Goal: Task Accomplishment & Management: Complete application form

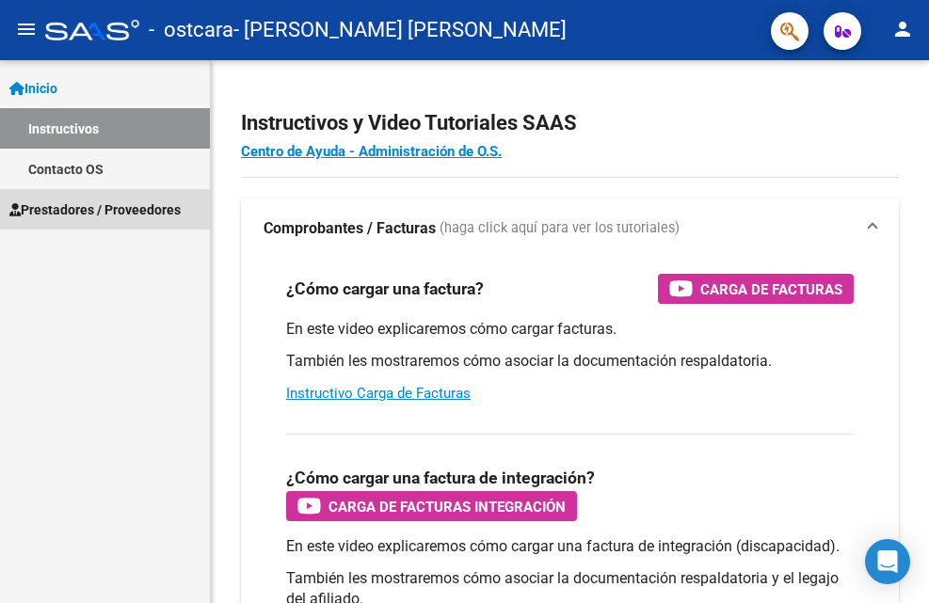
click at [106, 214] on span "Prestadores / Proveedores" at bounding box center [94, 210] width 171 height 21
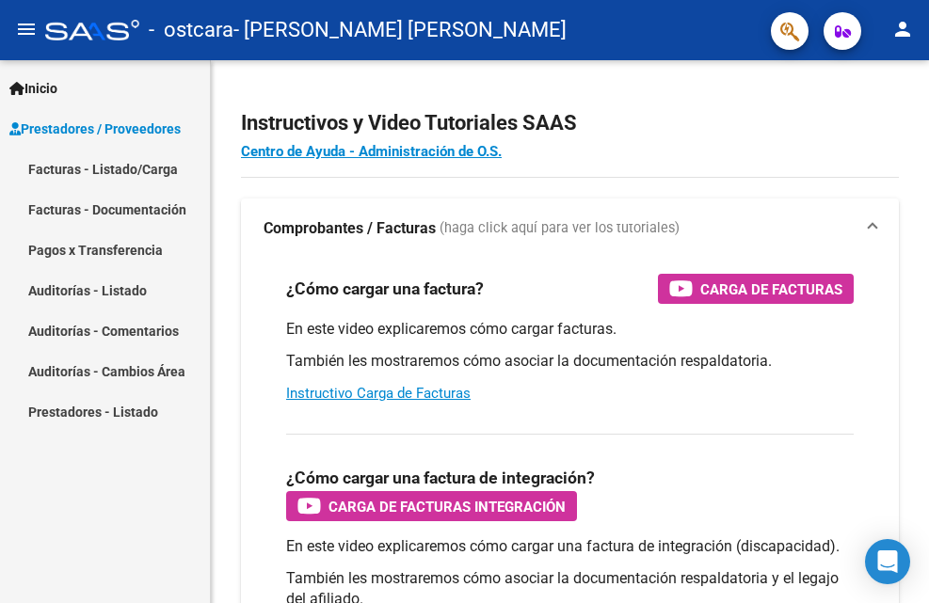
click at [169, 169] on link "Facturas - Listado/Carga" at bounding box center [105, 169] width 210 height 40
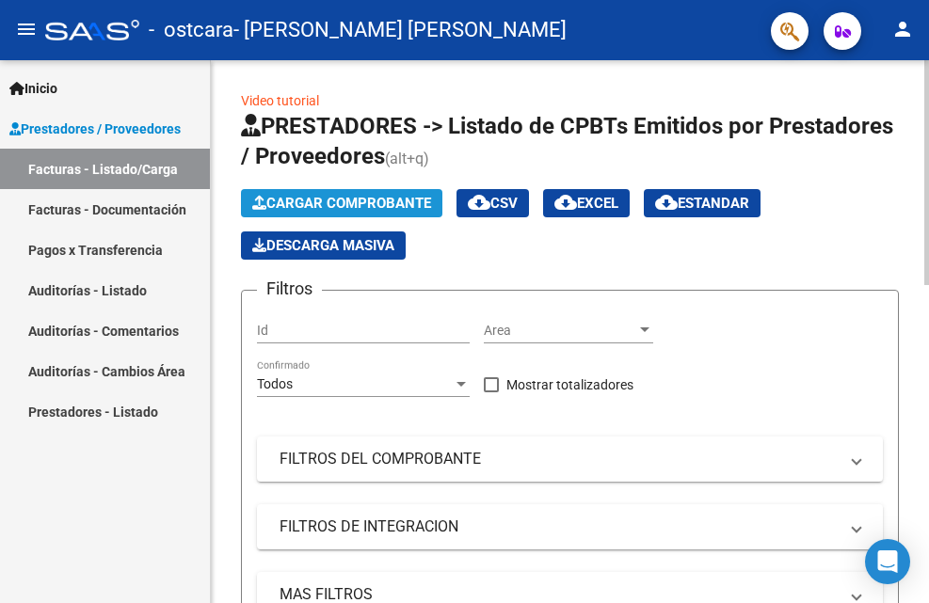
click at [307, 200] on span "Cargar Comprobante" at bounding box center [341, 203] width 179 height 17
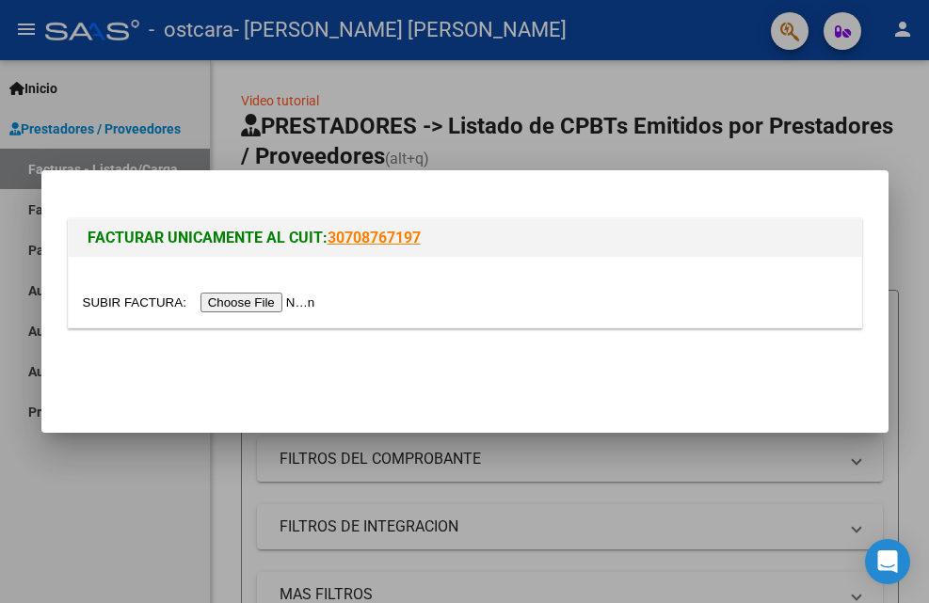
click at [298, 303] on input "file" at bounding box center [202, 303] width 238 height 20
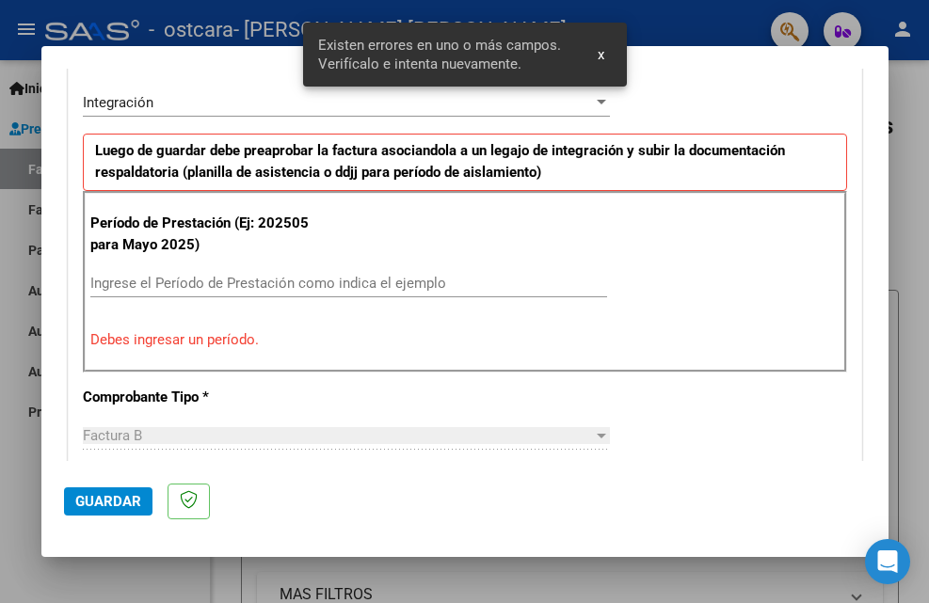
scroll to position [460, 0]
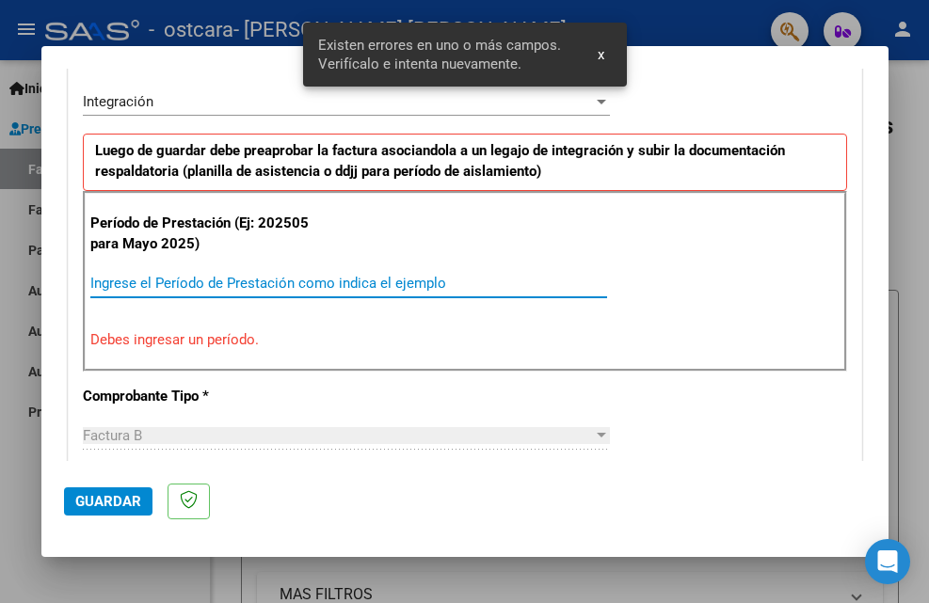
click at [188, 281] on input "Ingrese el Período de Prestación como indica el ejemplo" at bounding box center [348, 283] width 517 height 17
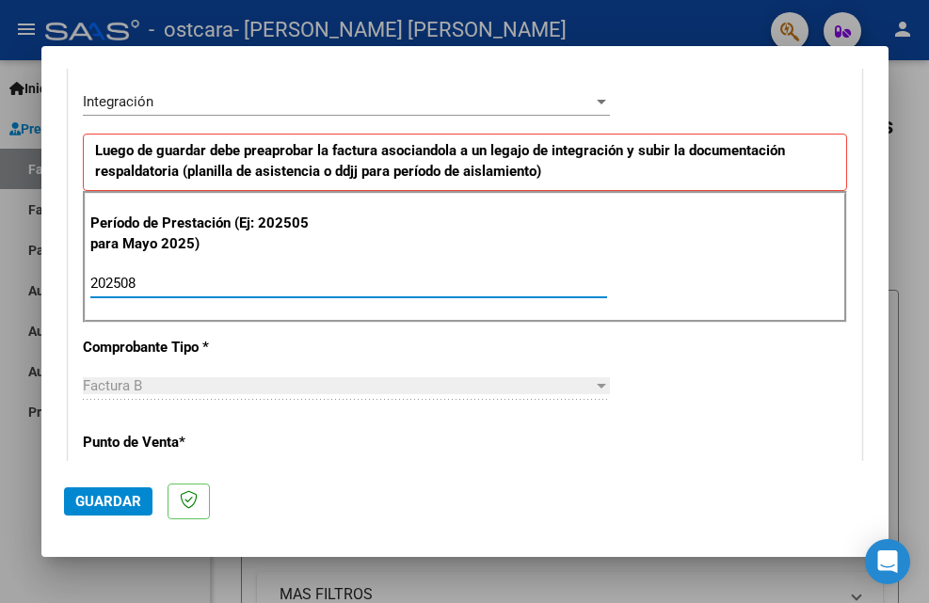
type input "202508"
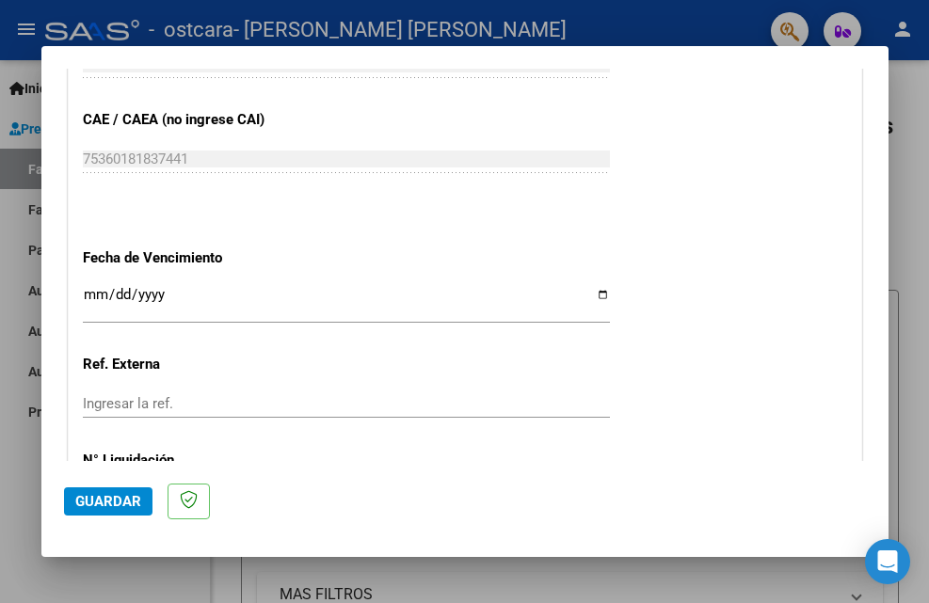
scroll to position [1213, 0]
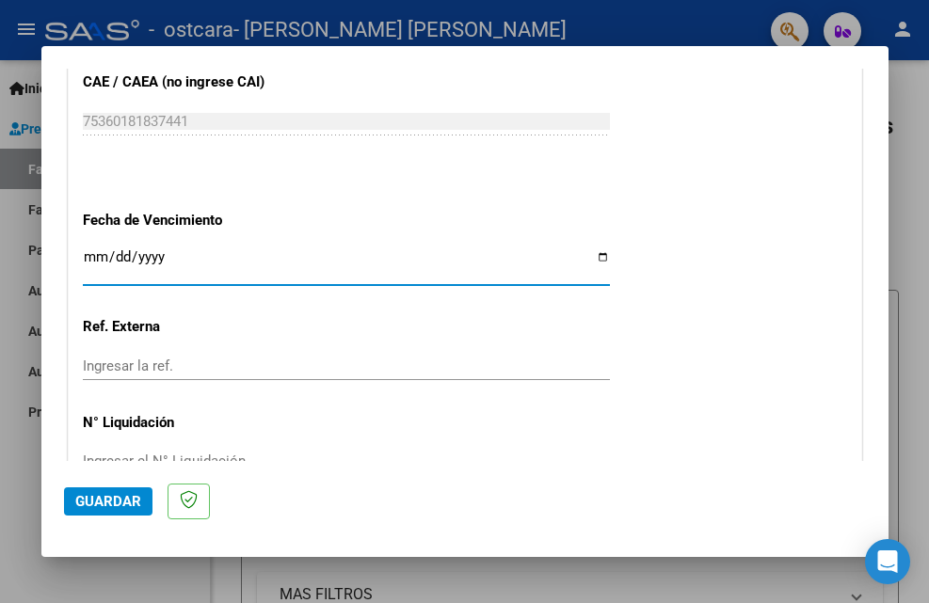
click at [591, 259] on input "Ingresar la fecha" at bounding box center [346, 264] width 527 height 30
type input "[DATE]"
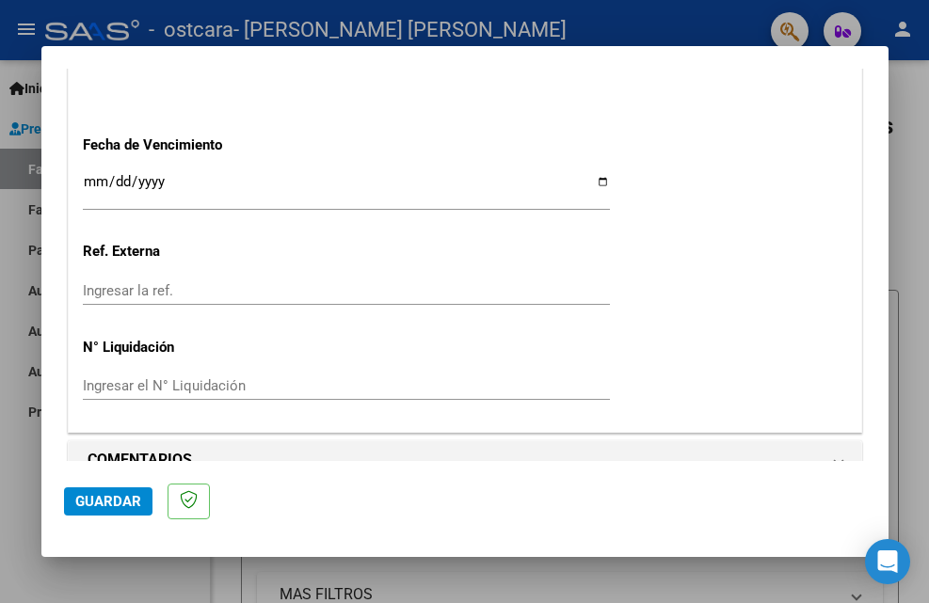
scroll to position [1322, 0]
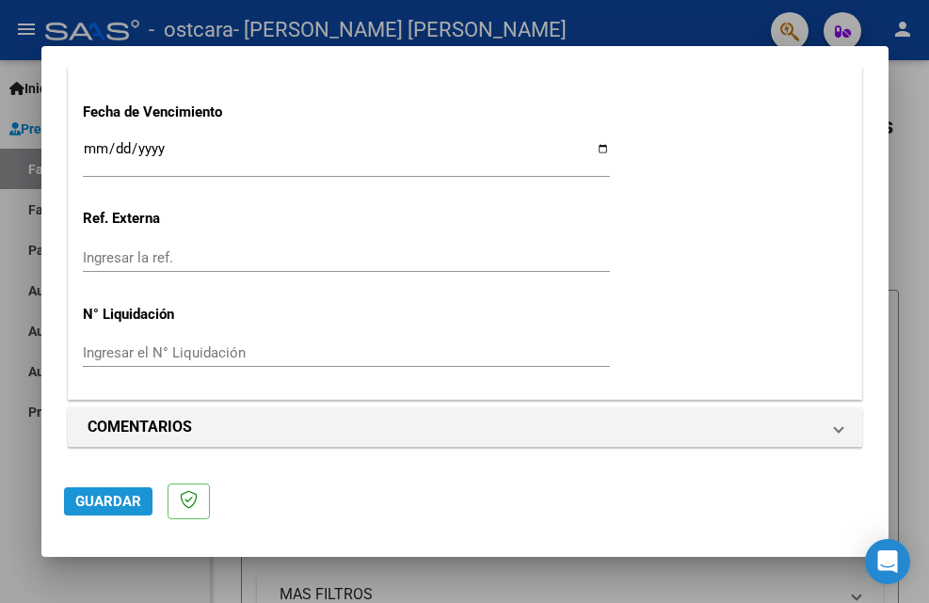
click at [117, 503] on span "Guardar" at bounding box center [108, 501] width 66 height 17
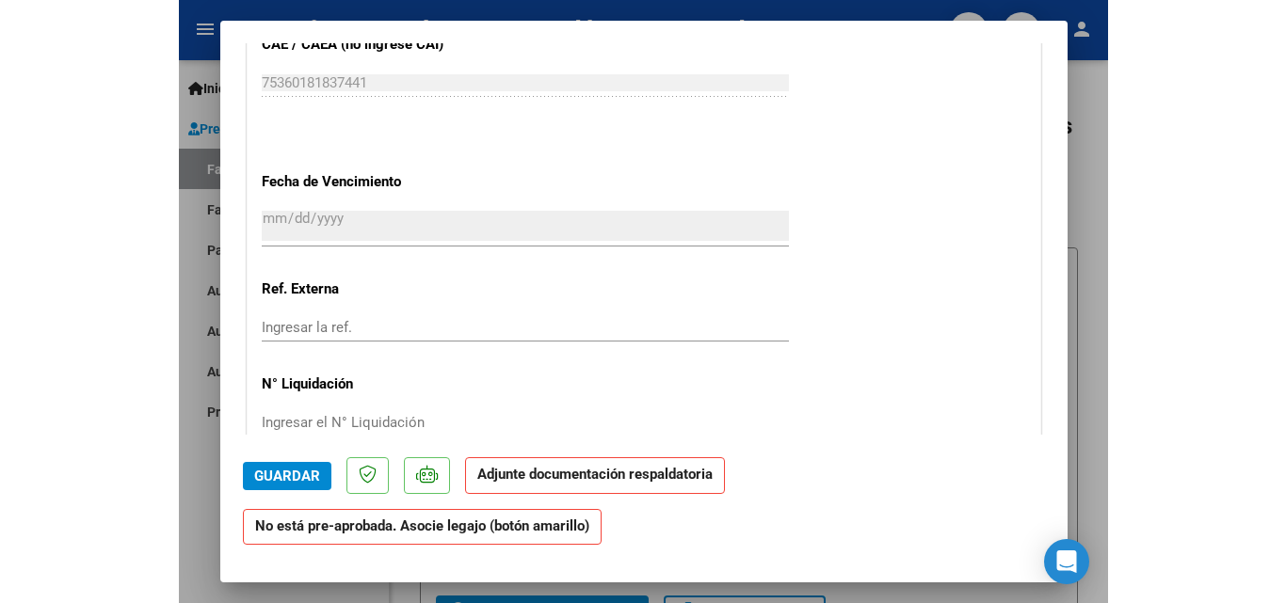
scroll to position [1243, 0]
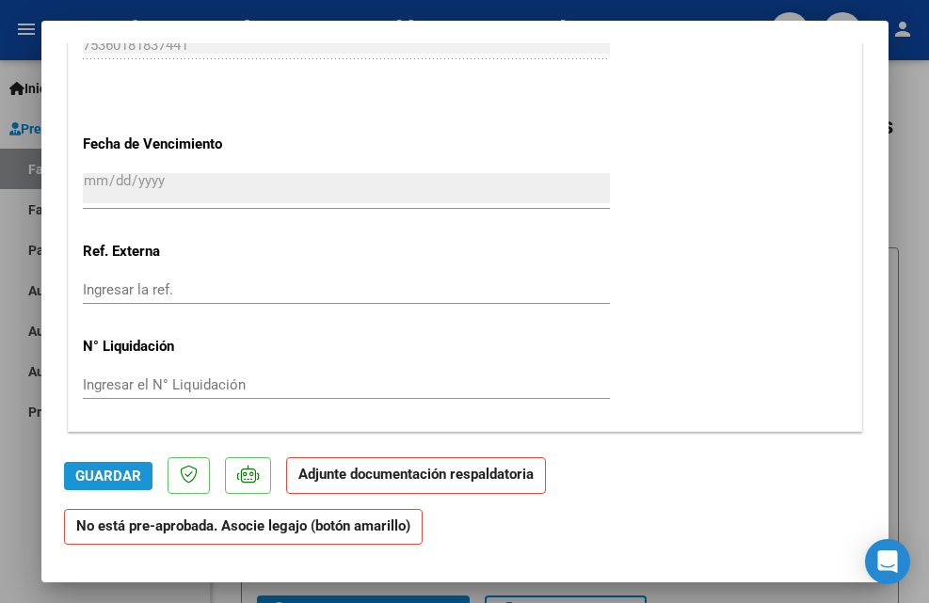
click at [126, 477] on span "Guardar" at bounding box center [108, 476] width 66 height 17
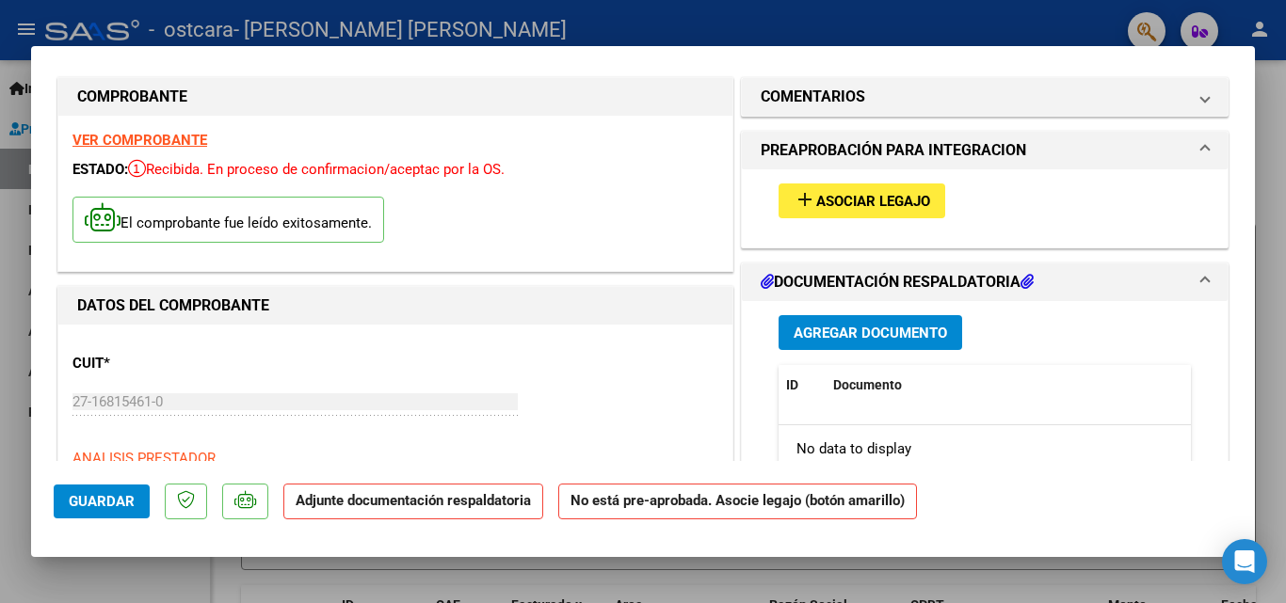
scroll to position [0, 0]
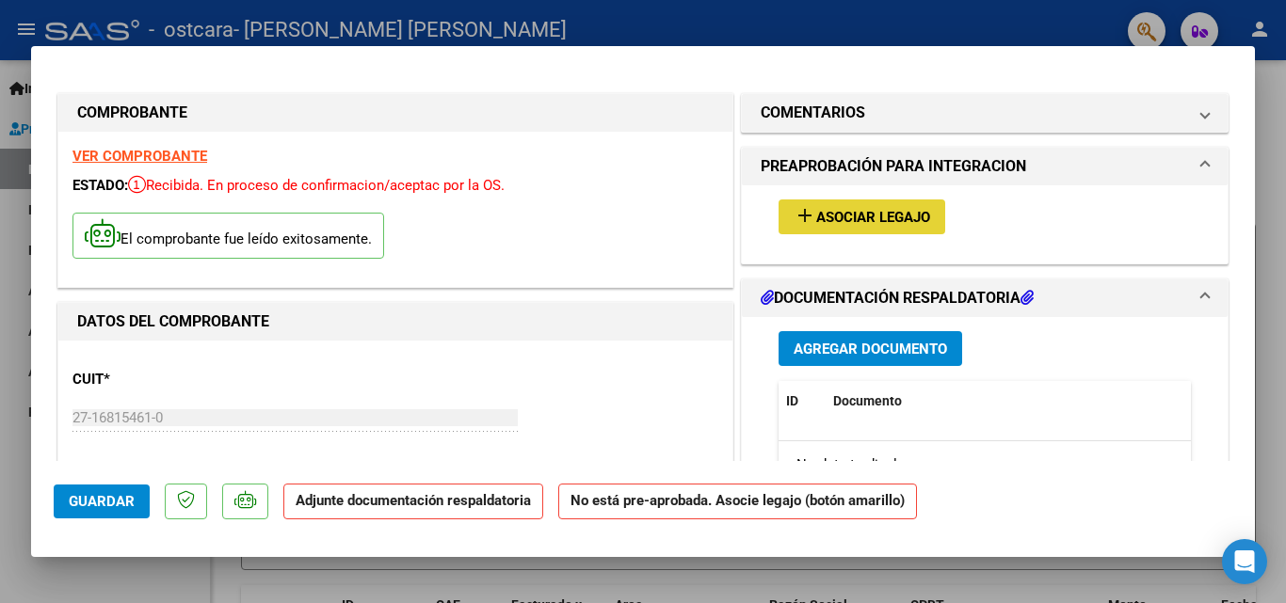
click at [837, 214] on span "Asociar Legajo" at bounding box center [873, 217] width 114 height 17
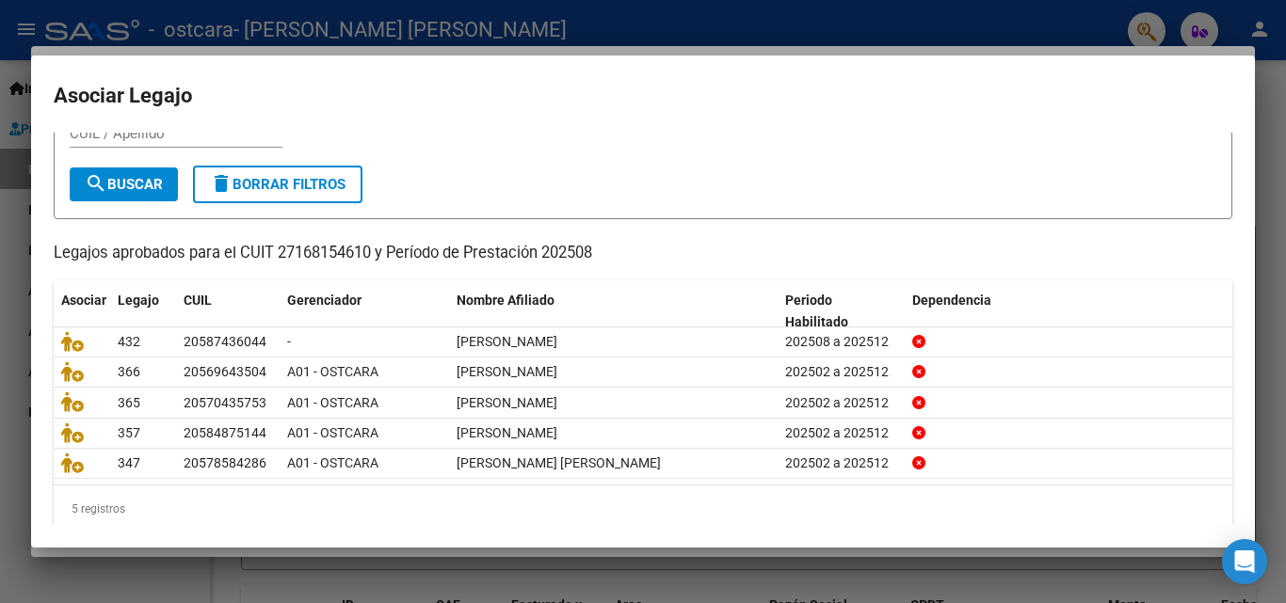
scroll to position [103, 0]
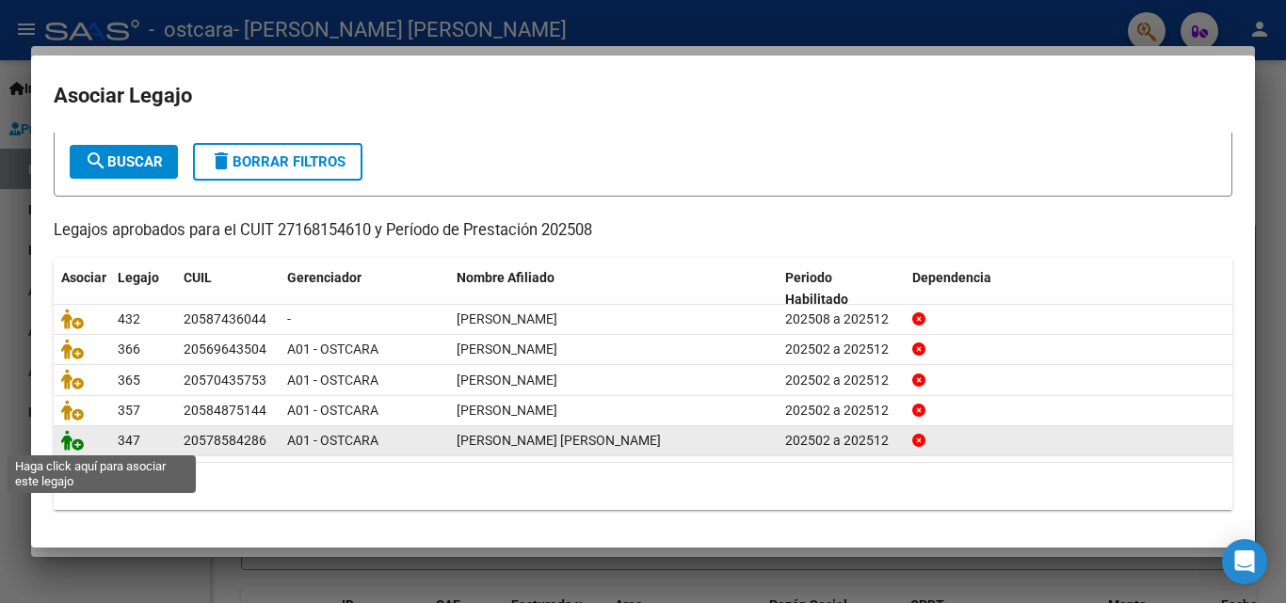
click at [75, 441] on icon at bounding box center [72, 440] width 23 height 21
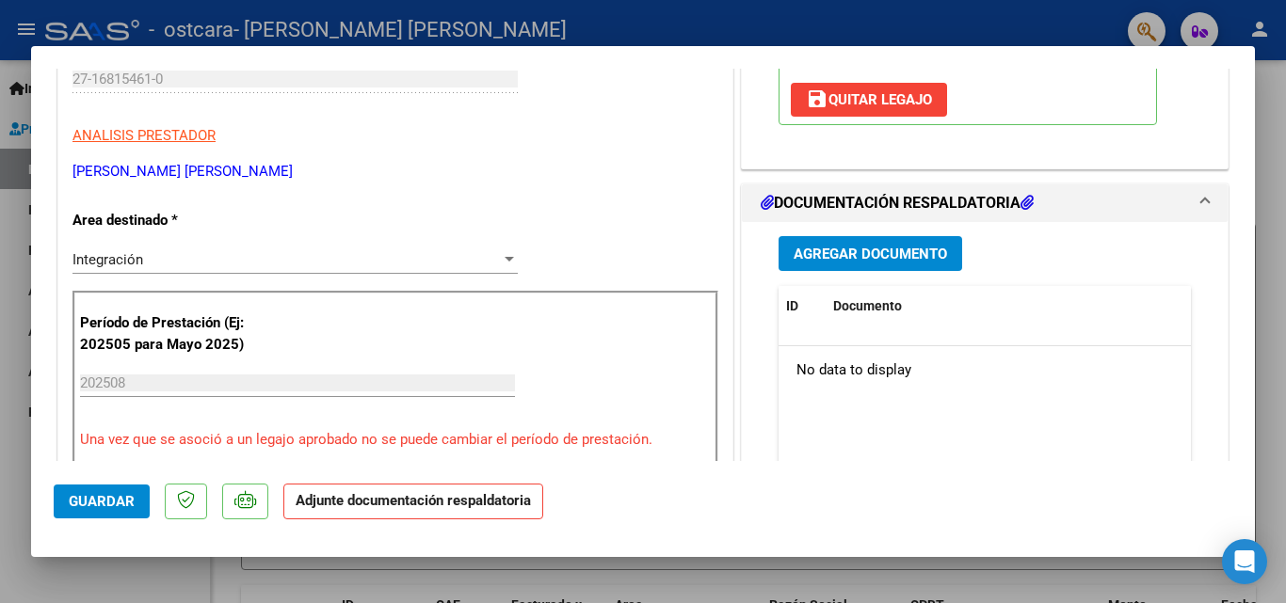
scroll to position [377, 0]
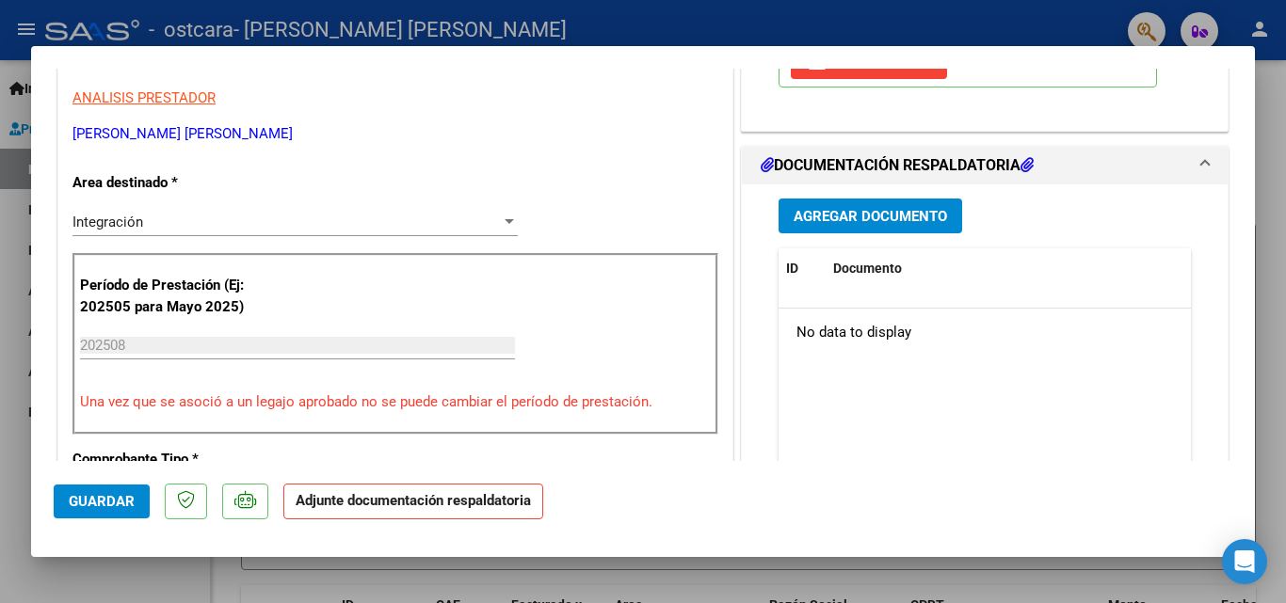
click at [902, 209] on span "Agregar Documento" at bounding box center [870, 216] width 153 height 17
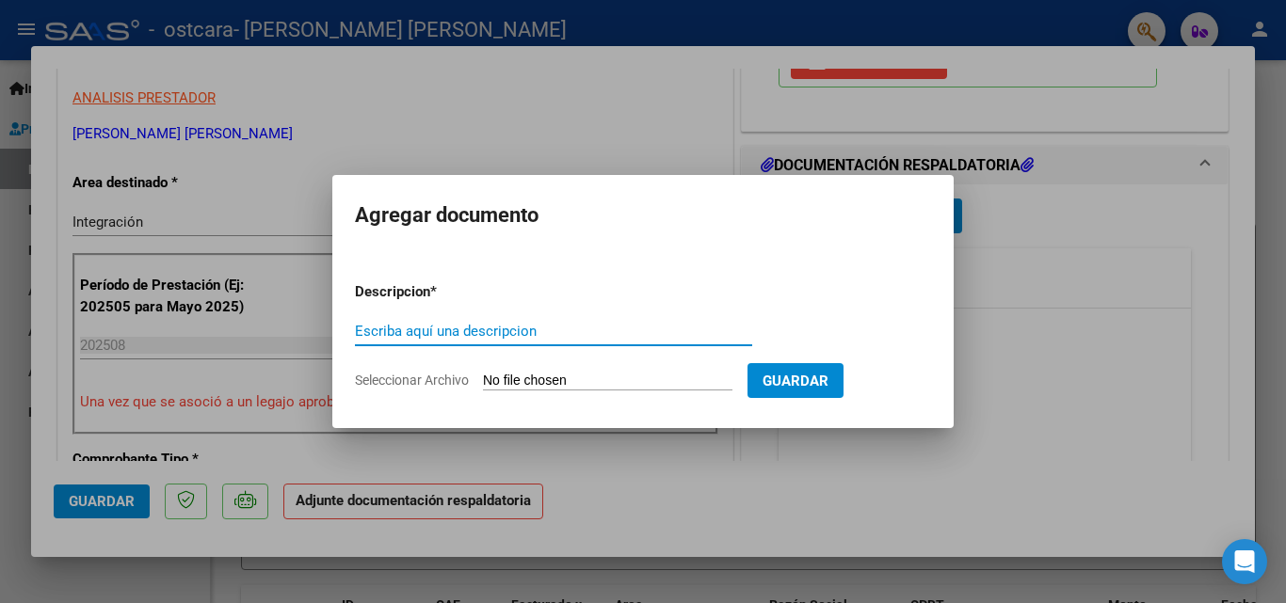
click at [514, 326] on input "Escriba aquí una descripcion" at bounding box center [553, 331] width 397 height 17
type input "ASISTENCIA AGOSTO"
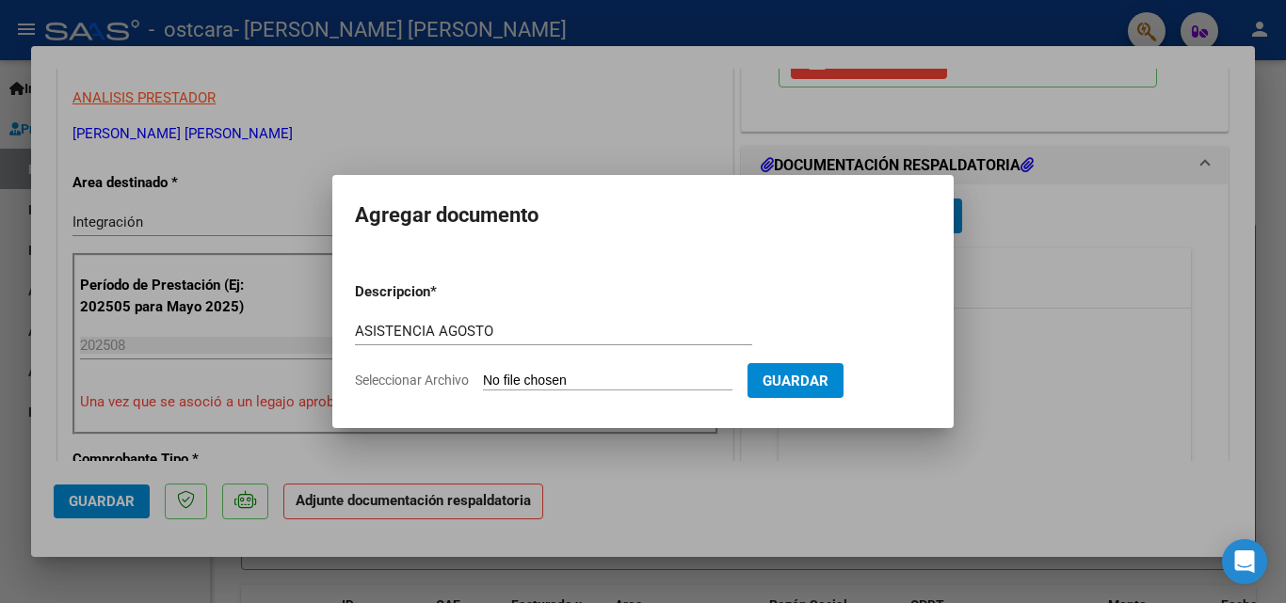
click at [548, 377] on input "Seleccionar Archivo" at bounding box center [607, 382] width 249 height 18
type input "C:\fakepath\asistencia agosto.pdf"
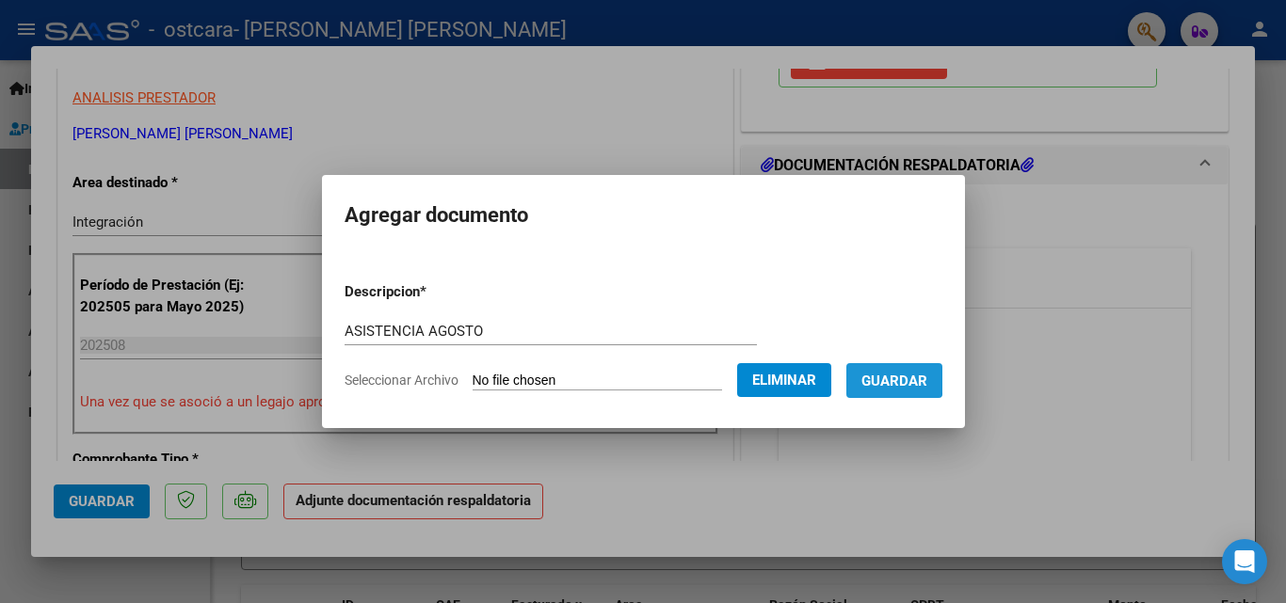
click at [902, 378] on span "Guardar" at bounding box center [894, 381] width 66 height 17
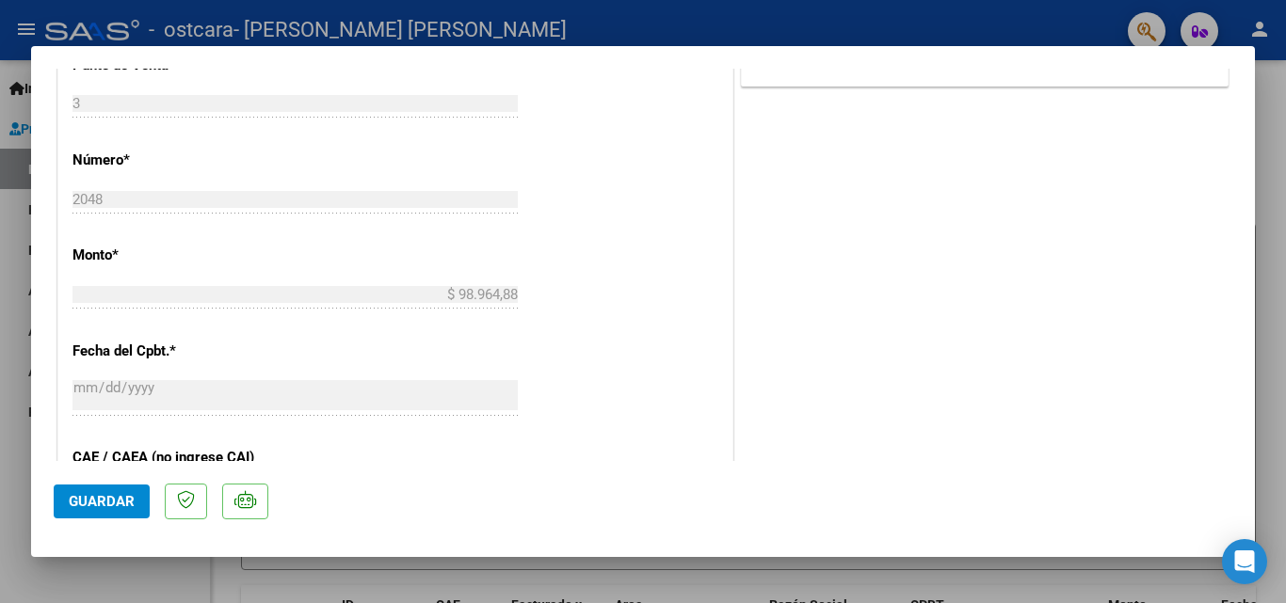
scroll to position [904, 0]
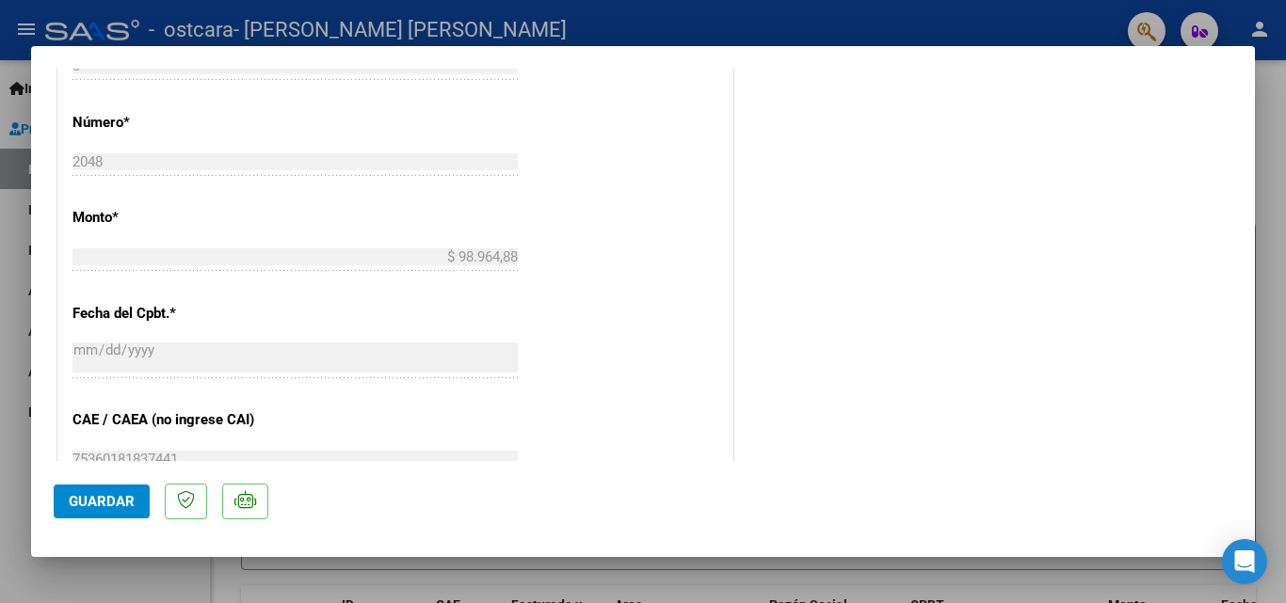
click at [125, 505] on span "Guardar" at bounding box center [102, 501] width 66 height 17
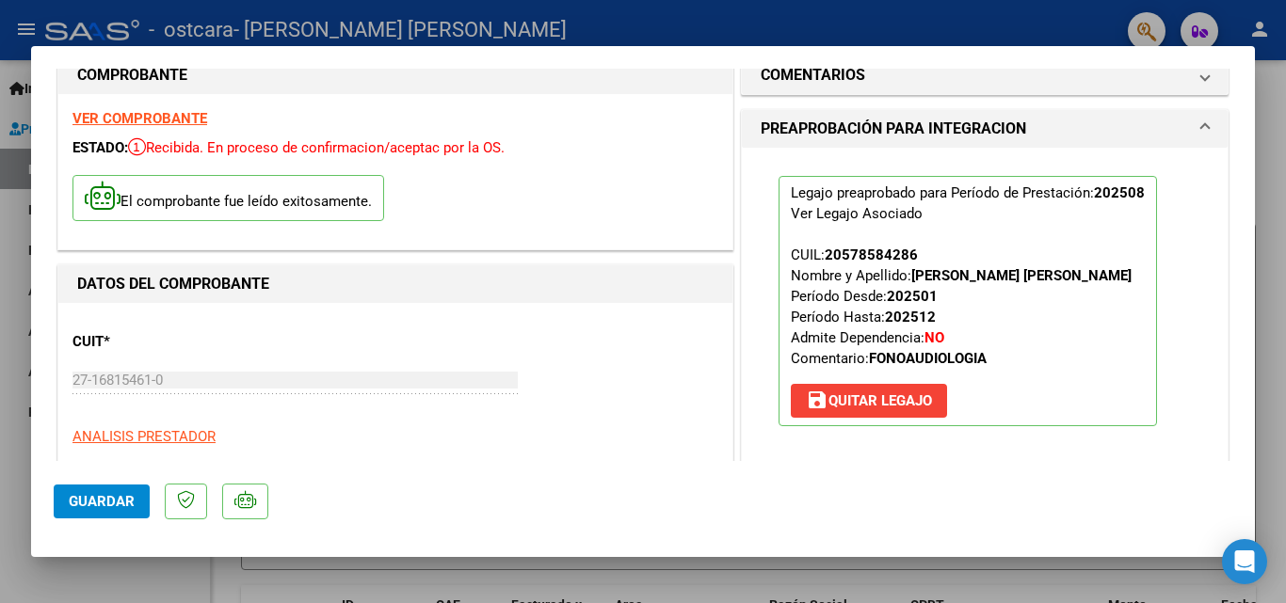
scroll to position [0, 0]
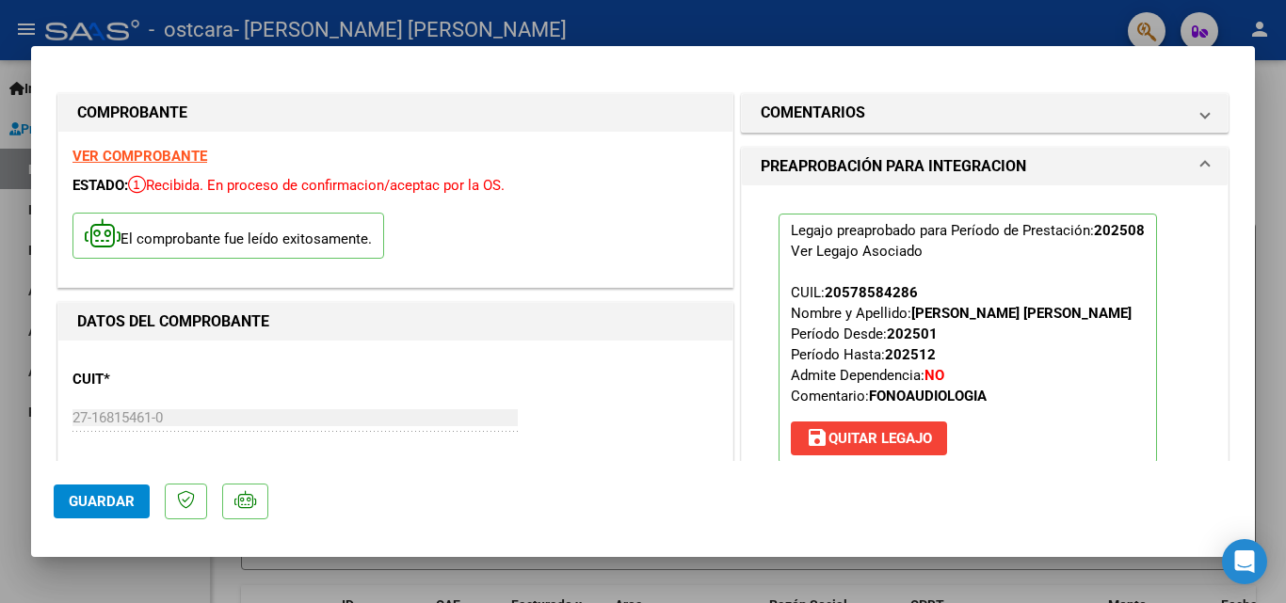
click at [22, 30] on div at bounding box center [643, 301] width 1286 height 603
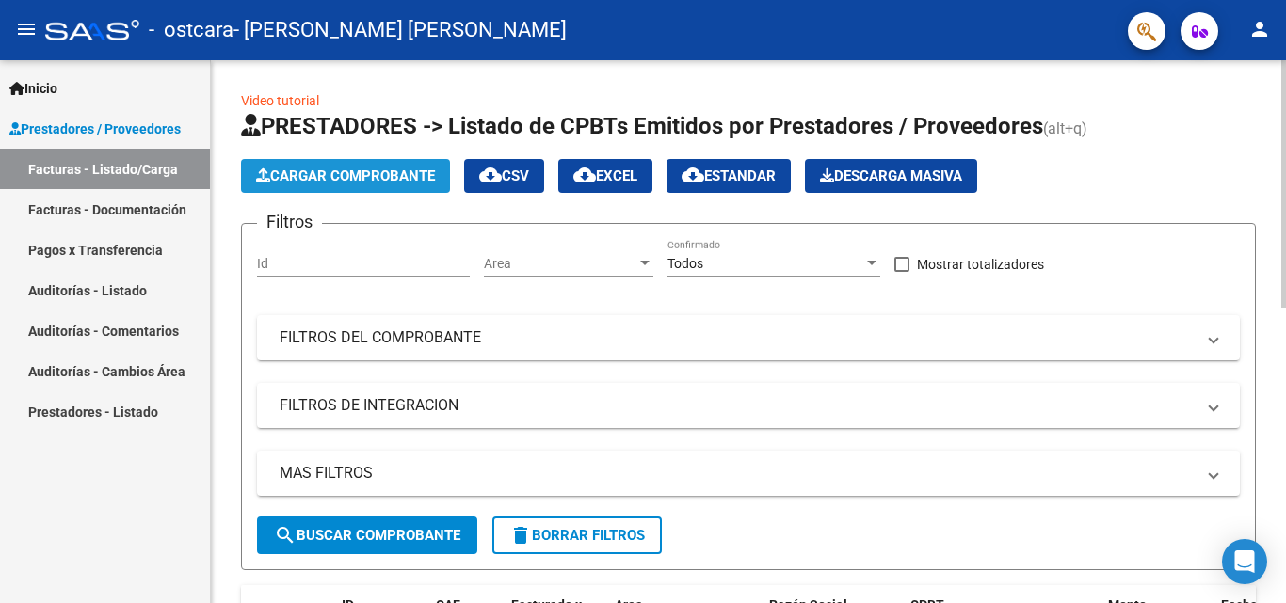
click at [297, 172] on span "Cargar Comprobante" at bounding box center [345, 176] width 179 height 17
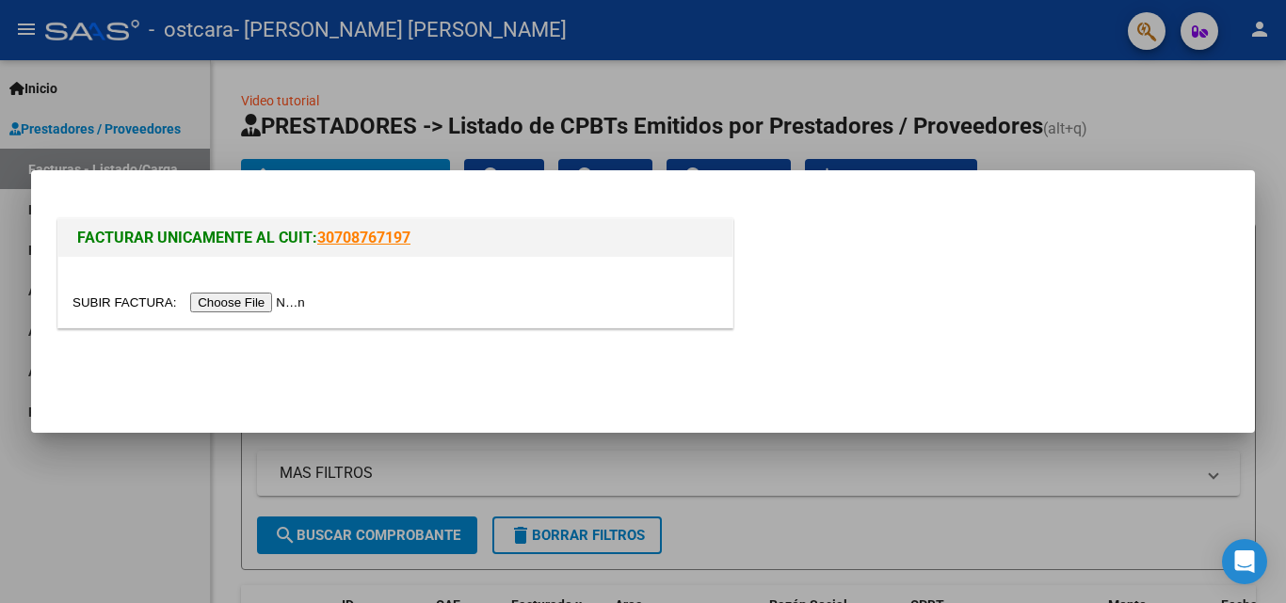
click at [259, 297] on input "file" at bounding box center [191, 303] width 238 height 20
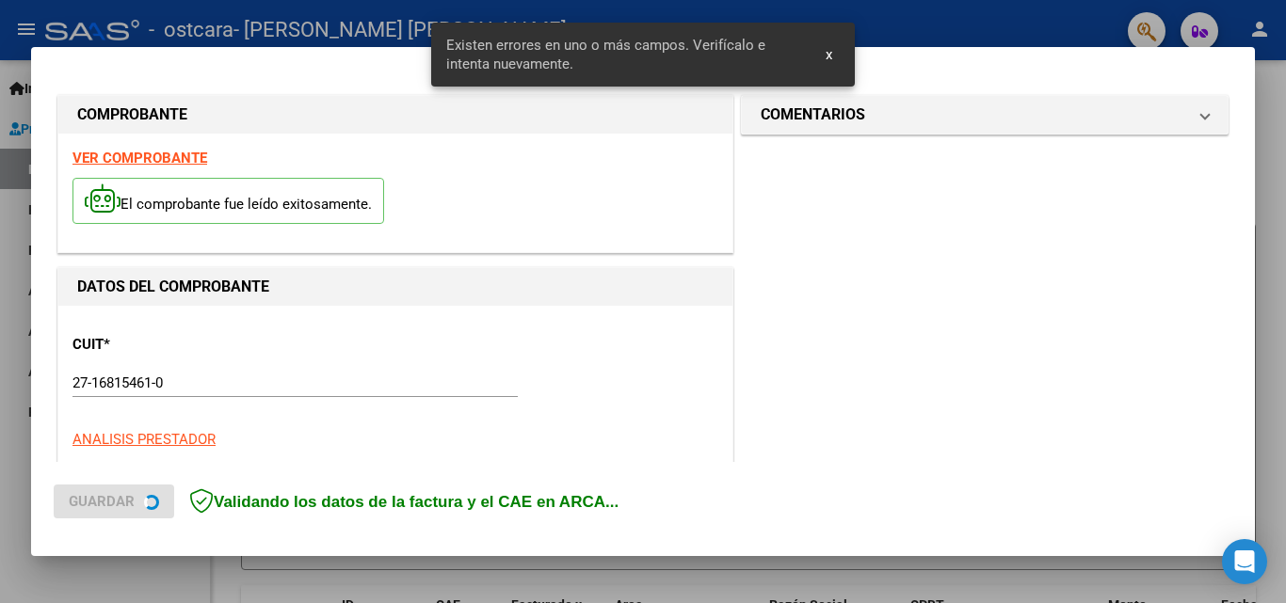
scroll to position [459, 0]
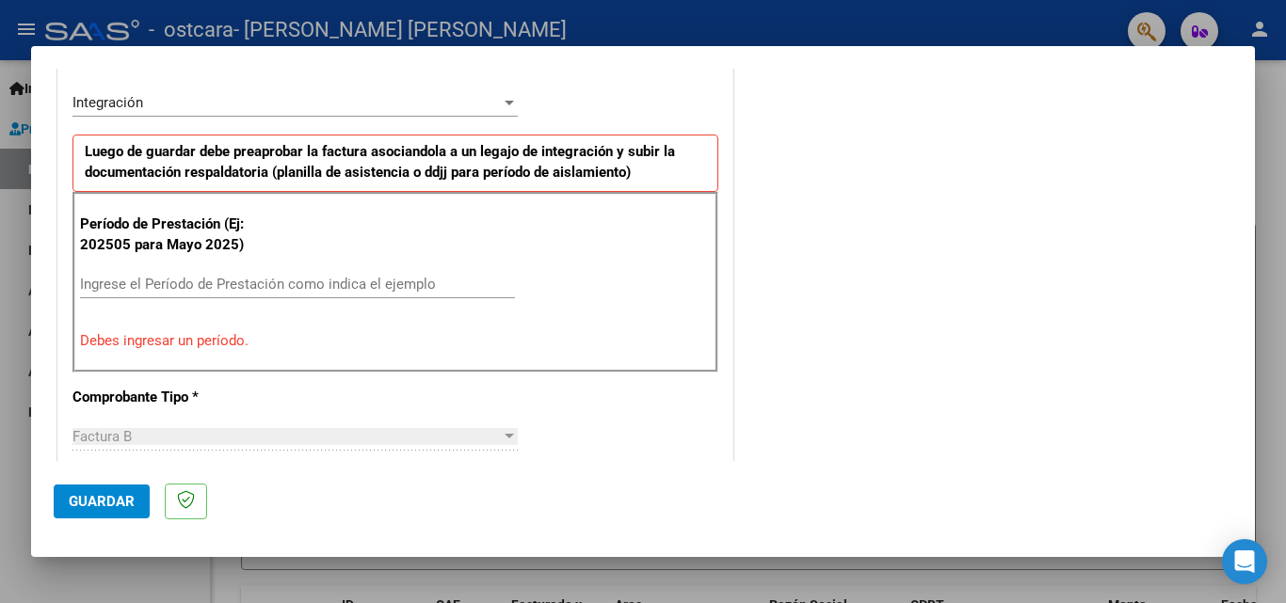
click at [117, 283] on input "Ingrese el Período de Prestación como indica el ejemplo" at bounding box center [297, 284] width 435 height 17
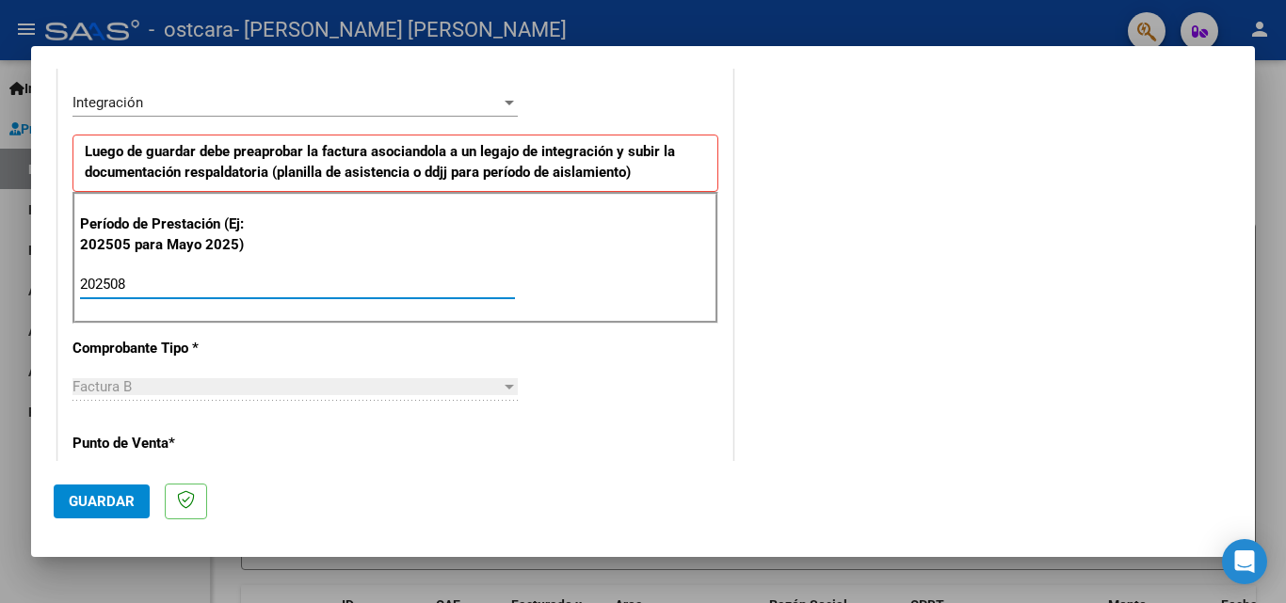
type input "202508"
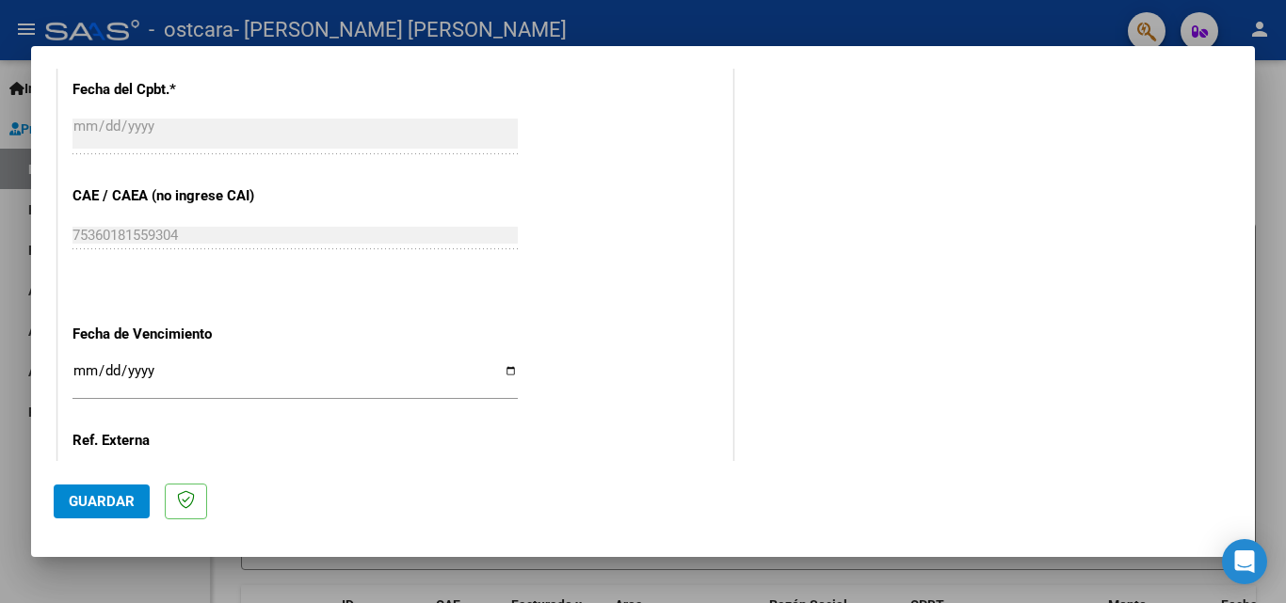
scroll to position [1137, 0]
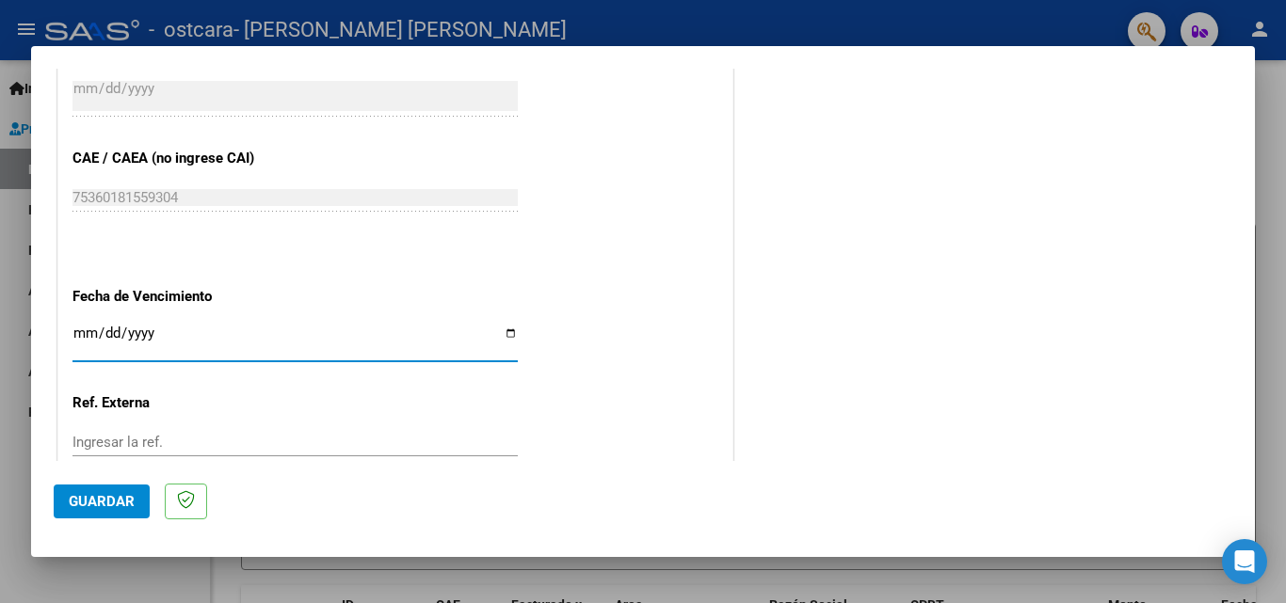
click at [503, 331] on input "Ingresar la fecha" at bounding box center [294, 341] width 445 height 30
type input "[DATE]"
click at [108, 503] on span "Guardar" at bounding box center [102, 501] width 66 height 17
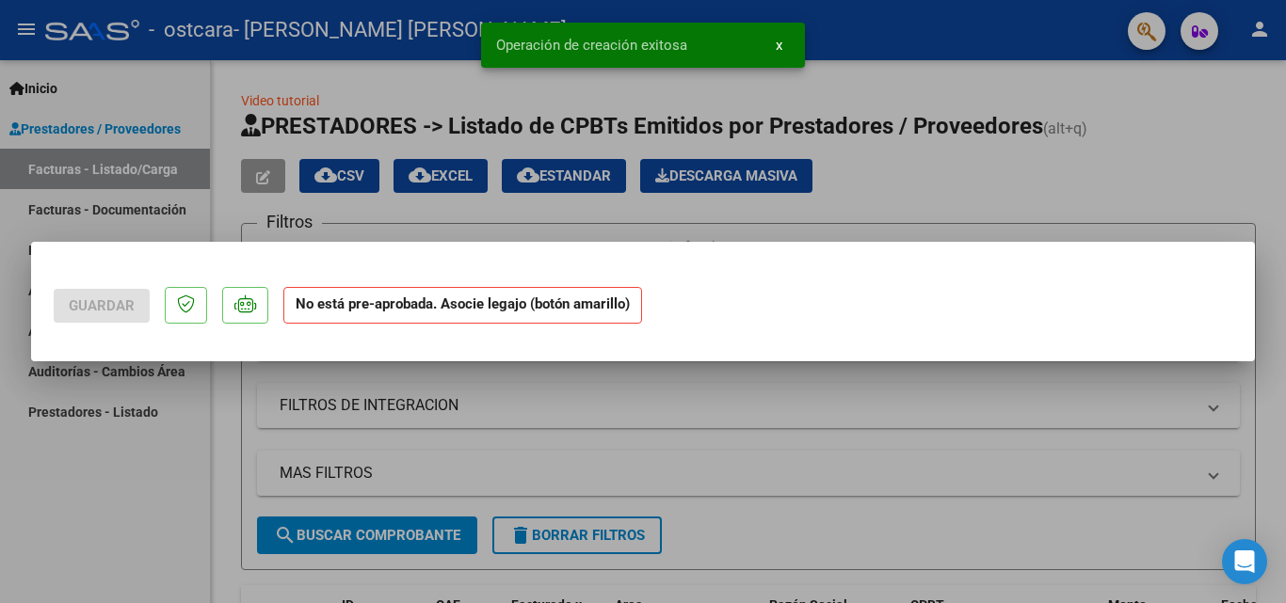
scroll to position [0, 0]
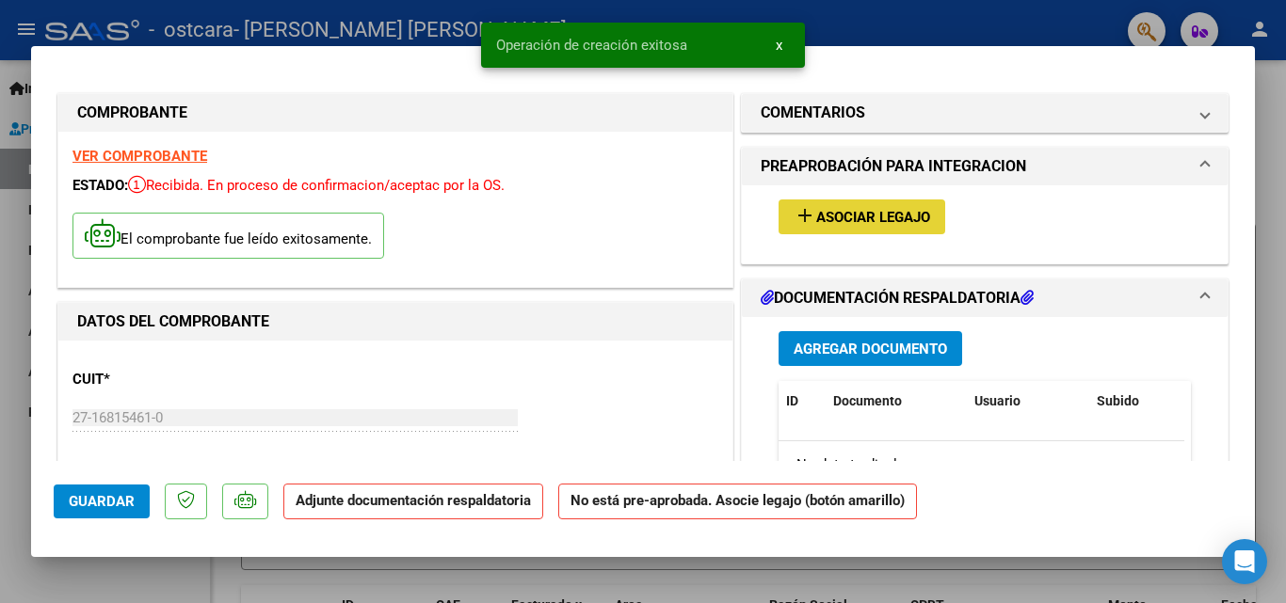
click at [864, 217] on span "Asociar Legajo" at bounding box center [873, 217] width 114 height 17
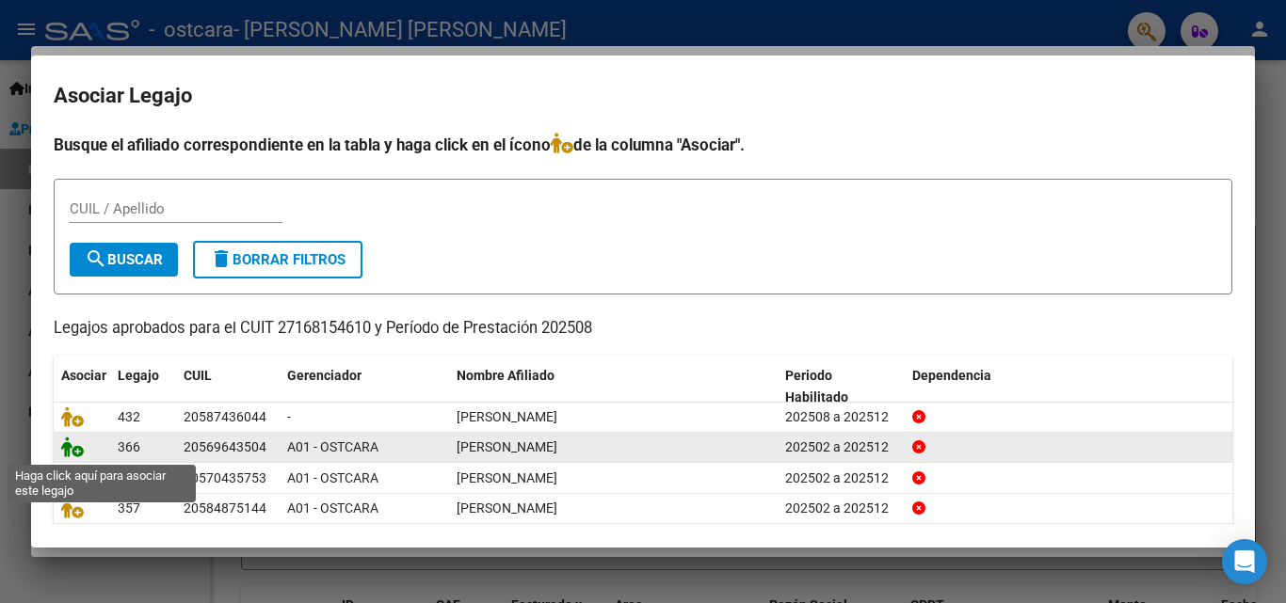
click at [75, 452] on icon at bounding box center [72, 447] width 23 height 21
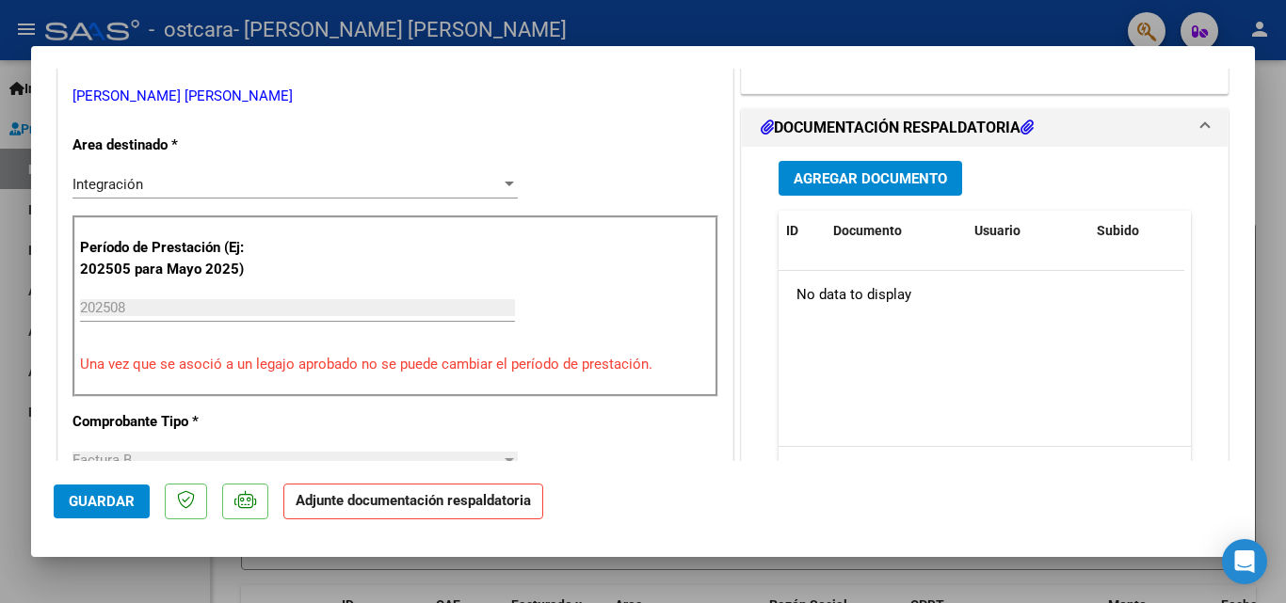
scroll to position [452, 0]
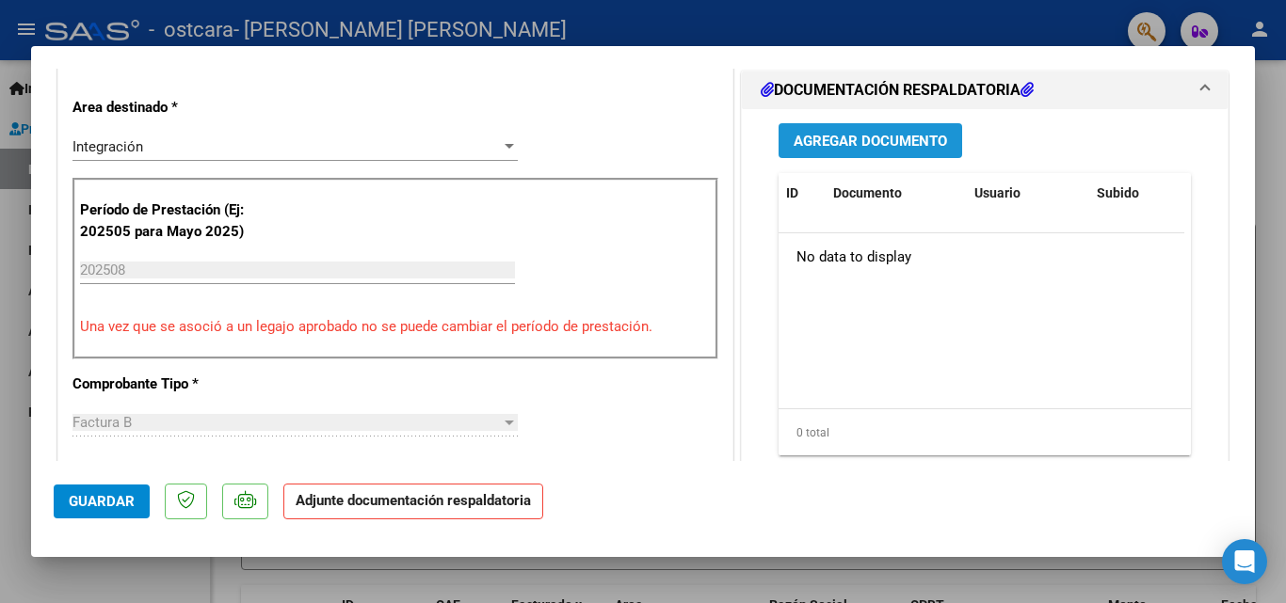
click at [808, 141] on span "Agregar Documento" at bounding box center [870, 141] width 153 height 17
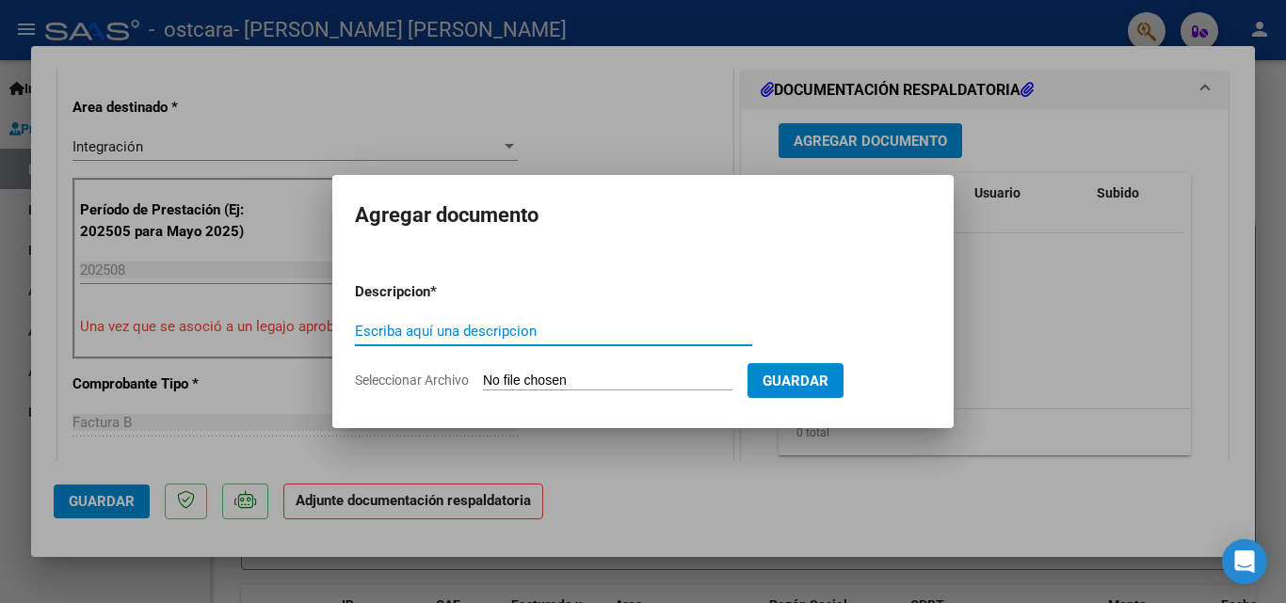
click at [514, 325] on input "Escriba aquí una descripcion" at bounding box center [553, 331] width 397 height 17
type input "ASISTENCIA AGOSTO"
click at [435, 379] on span "Seleccionar Archivo" at bounding box center [412, 380] width 114 height 15
click at [483, 379] on input "Seleccionar Archivo" at bounding box center [607, 382] width 249 height 18
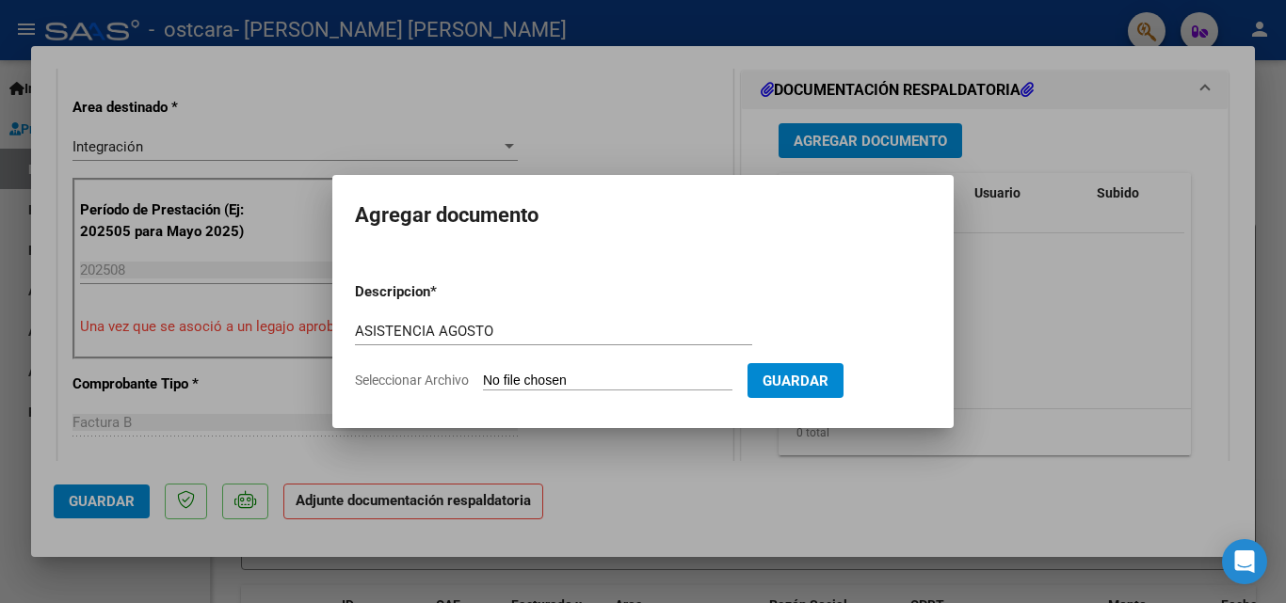
type input "C:\fakepath\asistencia agosto.pdf"
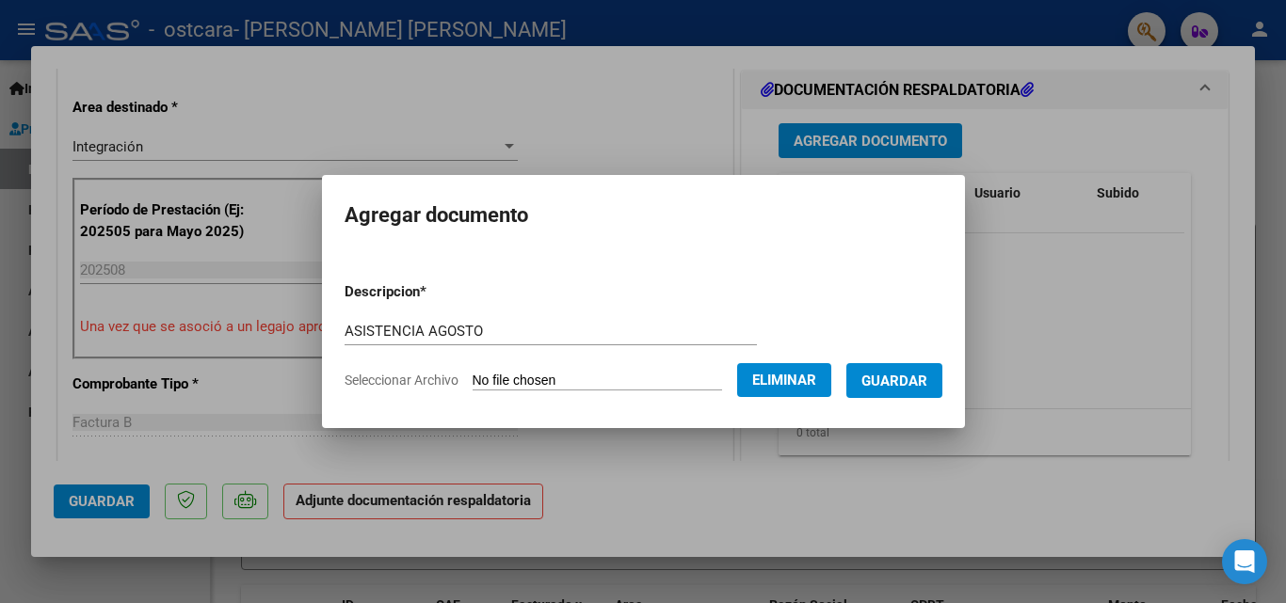
click at [359, 379] on span "Seleccionar Archivo" at bounding box center [402, 380] width 114 height 15
click at [417, 378] on span "Seleccionar Archivo" at bounding box center [402, 380] width 114 height 15
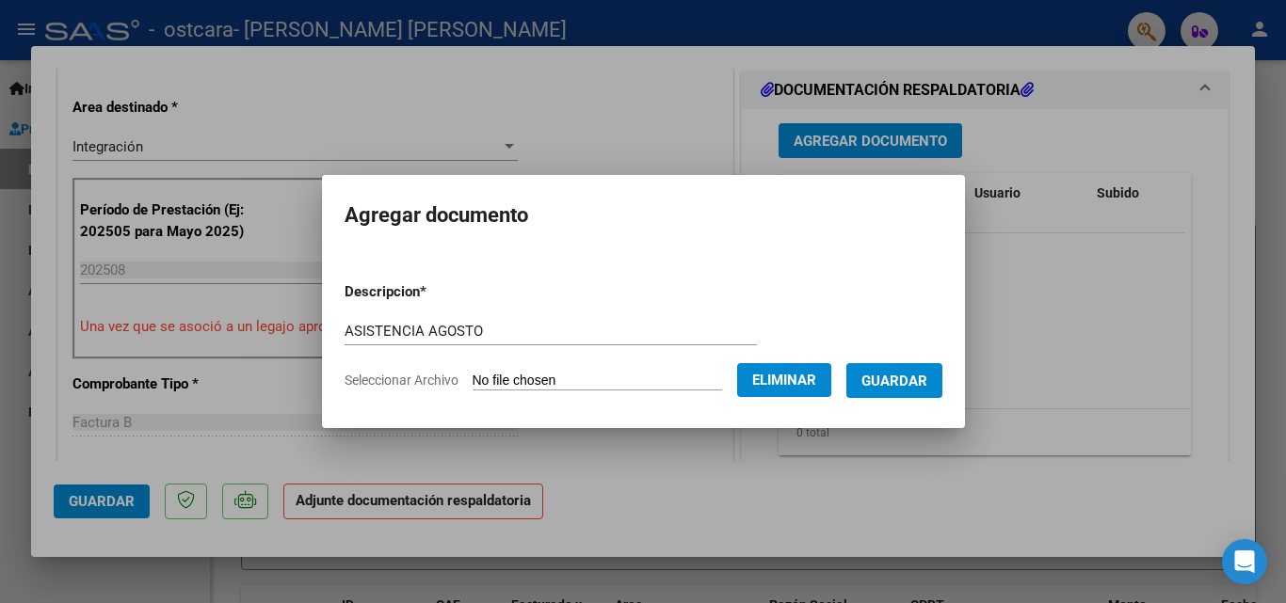
click at [382, 377] on span "Seleccionar Archivo" at bounding box center [402, 380] width 114 height 15
click at [472, 333] on input "ASISTENCIA AGOSTO" at bounding box center [551, 331] width 412 height 17
click at [423, 378] on span "Seleccionar Archivo" at bounding box center [402, 380] width 114 height 15
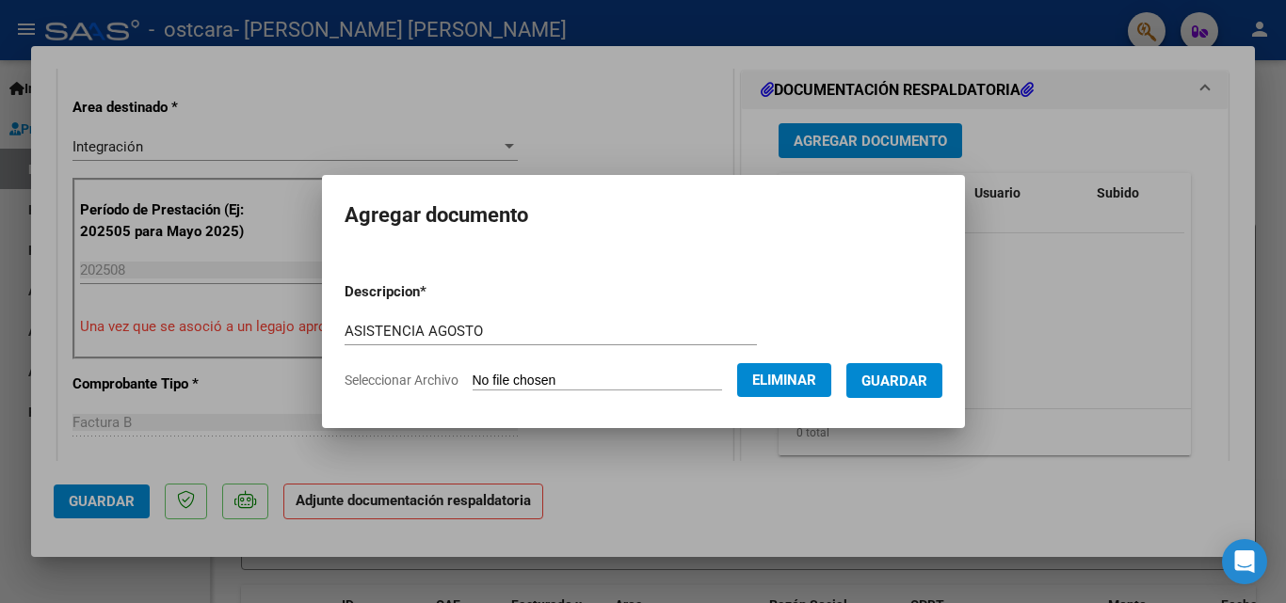
click at [423, 378] on span "Seleccionar Archivo" at bounding box center [402, 380] width 114 height 15
click at [380, 378] on span "Seleccionar Archivo" at bounding box center [402, 380] width 114 height 15
click at [889, 381] on span "Guardar" at bounding box center [894, 381] width 66 height 17
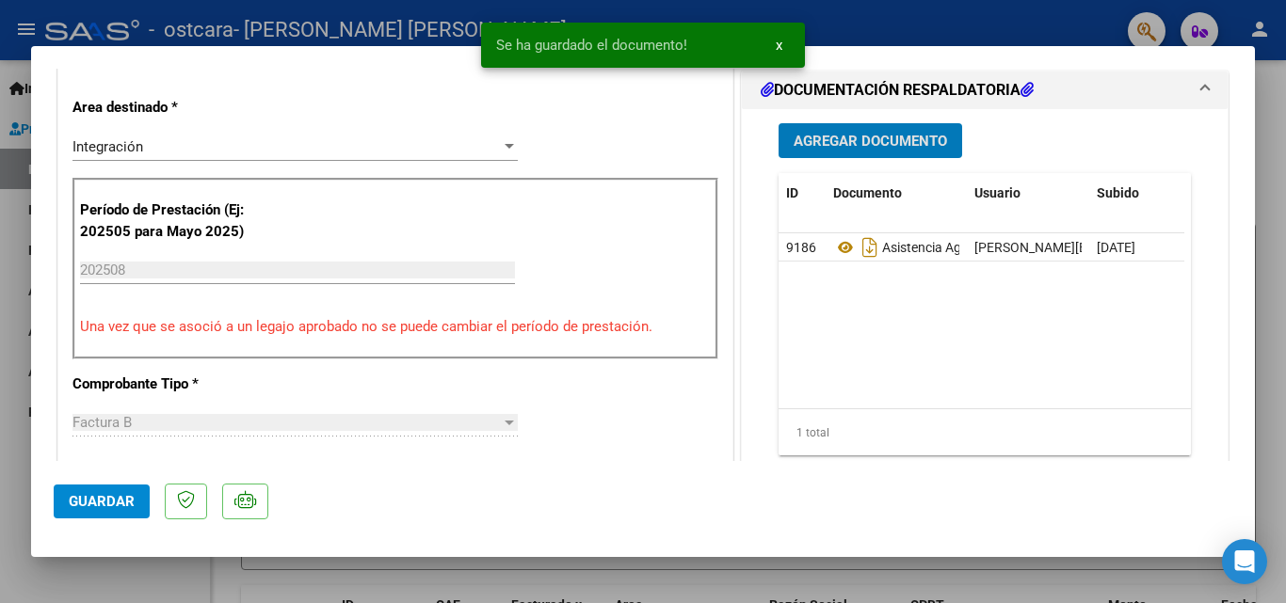
click at [866, 143] on span "Agregar Documento" at bounding box center [870, 141] width 153 height 17
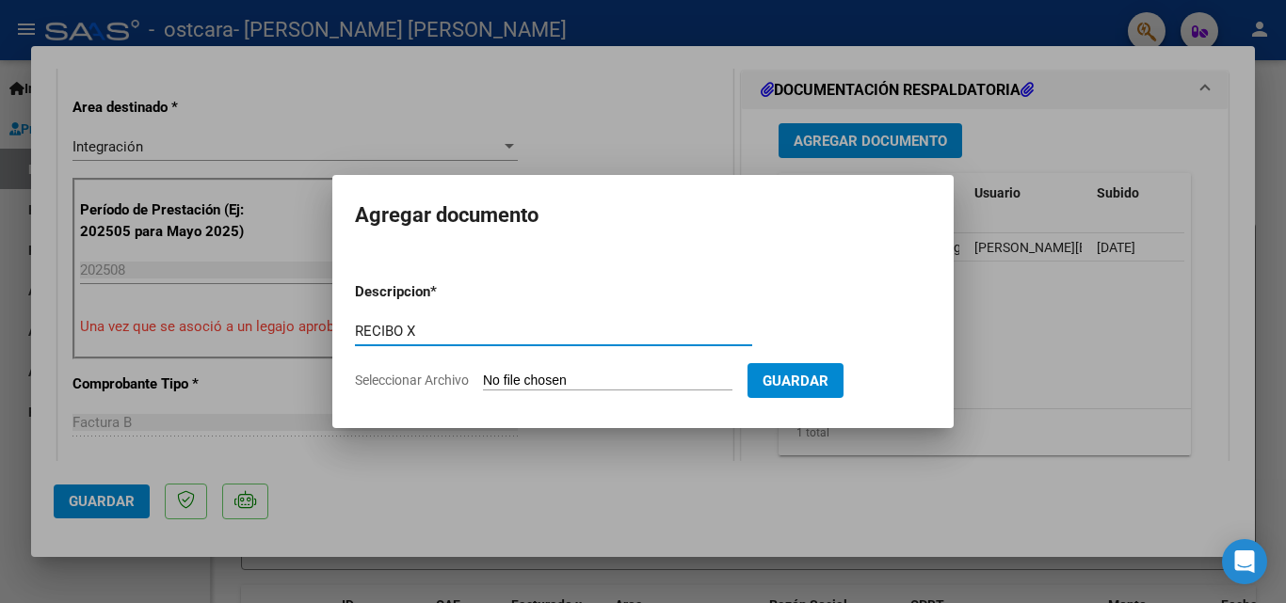
type input "RECIBO X"
click at [452, 379] on span "Seleccionar Archivo" at bounding box center [412, 380] width 114 height 15
click at [483, 379] on input "Seleccionar Archivo" at bounding box center [607, 382] width 249 height 18
type input "C:\fakepath\RECIBO X.pdf"
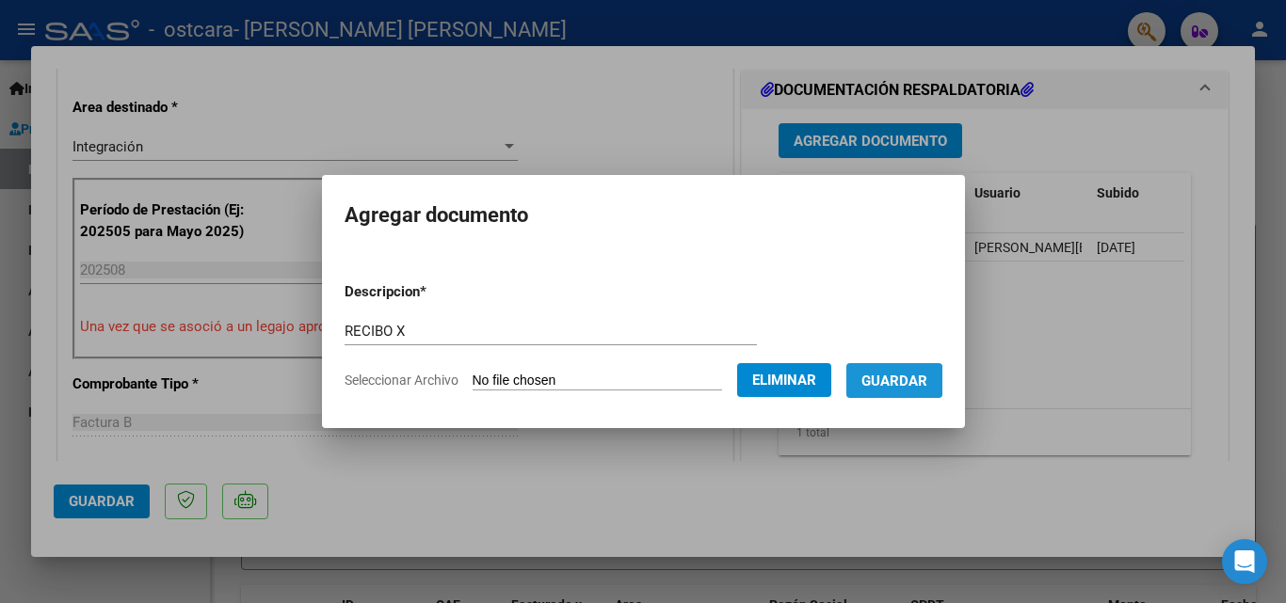
click at [901, 381] on span "Guardar" at bounding box center [894, 381] width 66 height 17
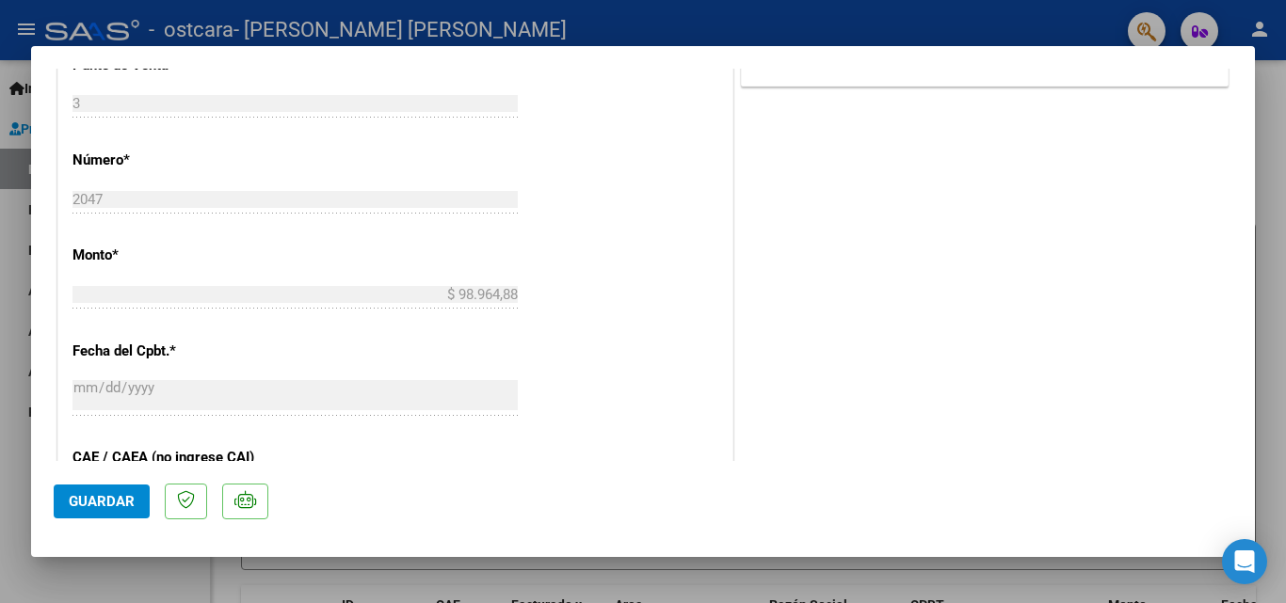
scroll to position [904, 0]
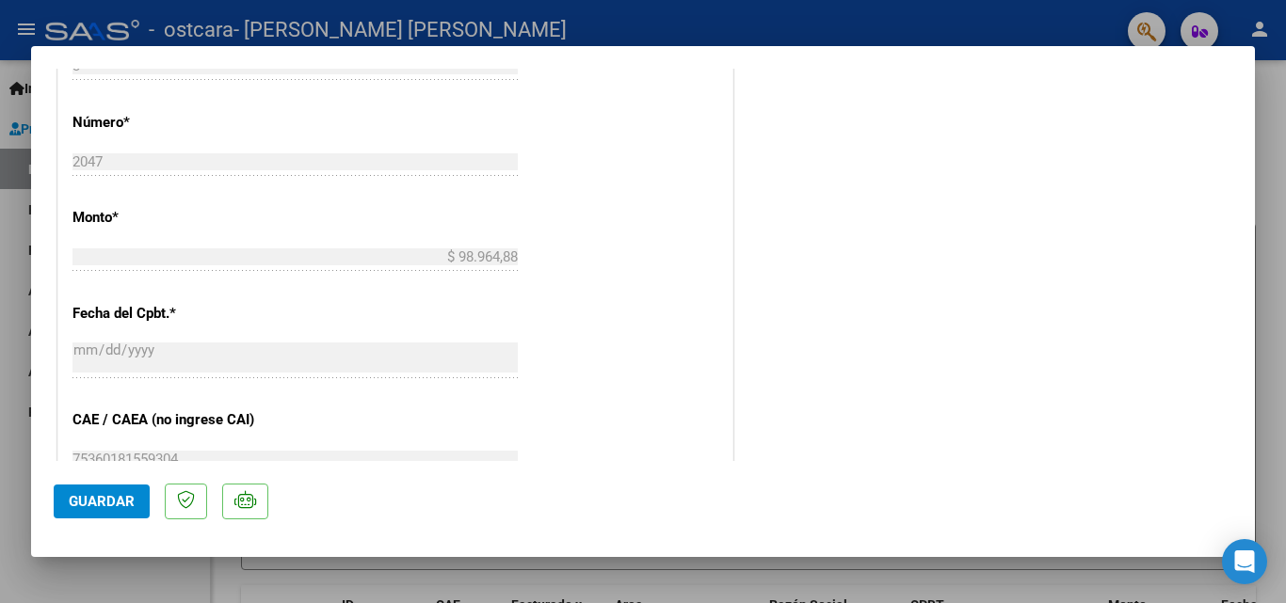
click at [72, 505] on span "Guardar" at bounding box center [102, 501] width 66 height 17
click at [21, 33] on div at bounding box center [643, 301] width 1286 height 603
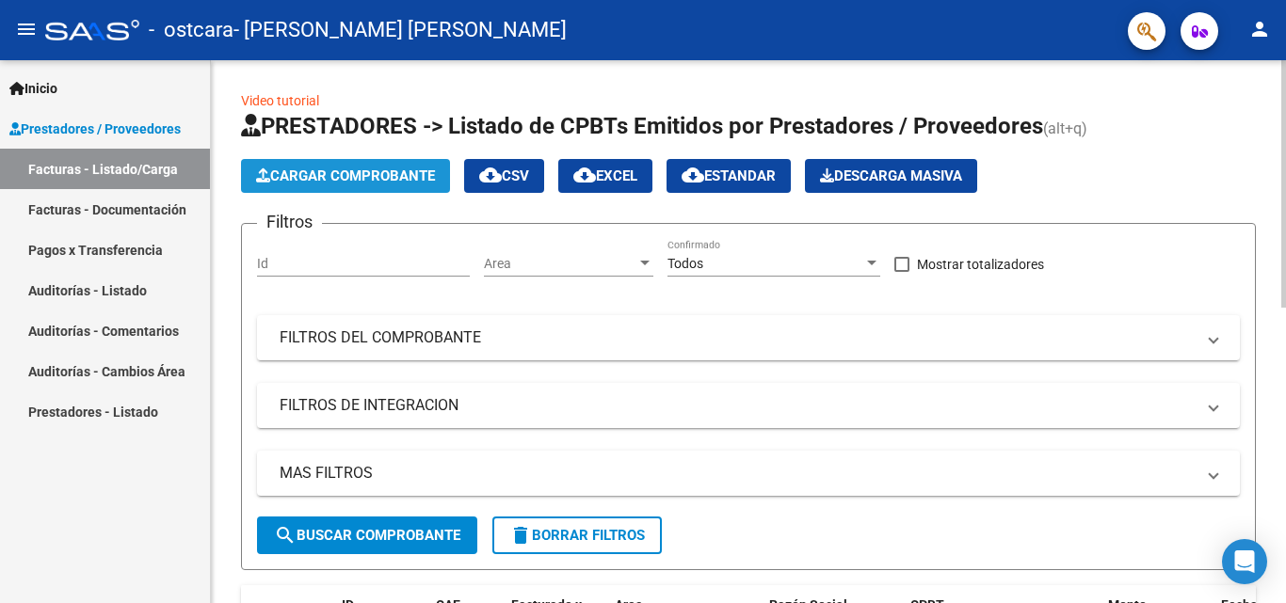
click at [297, 178] on span "Cargar Comprobante" at bounding box center [345, 176] width 179 height 17
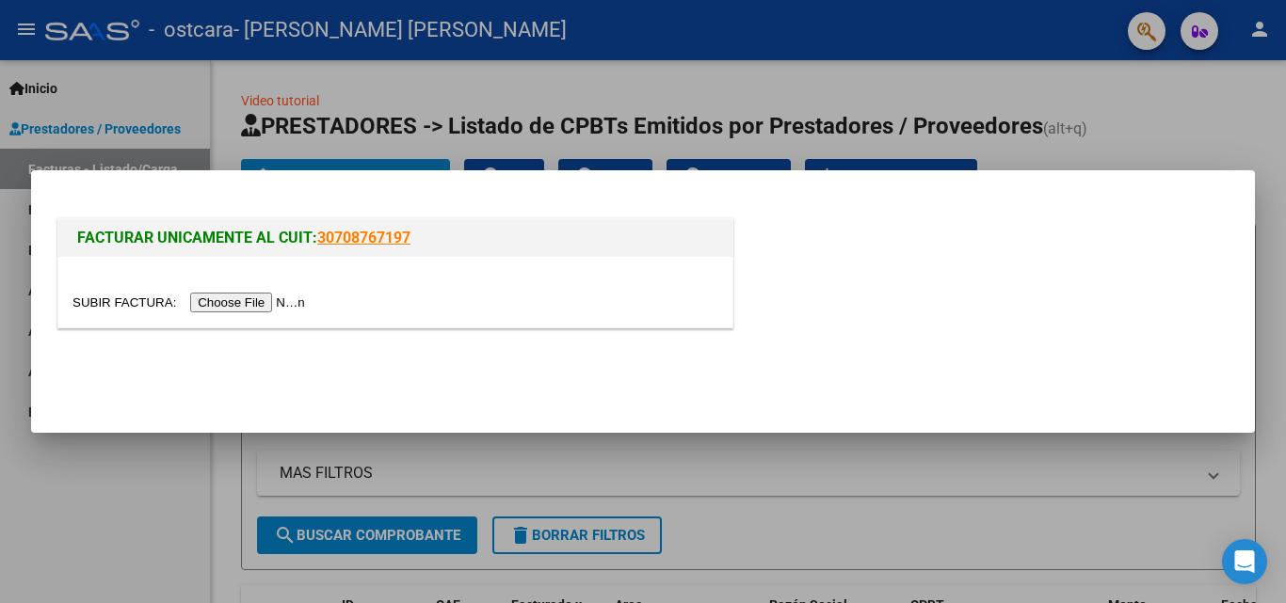
click at [264, 301] on input "file" at bounding box center [191, 303] width 238 height 20
click at [272, 308] on input "file" at bounding box center [191, 303] width 238 height 20
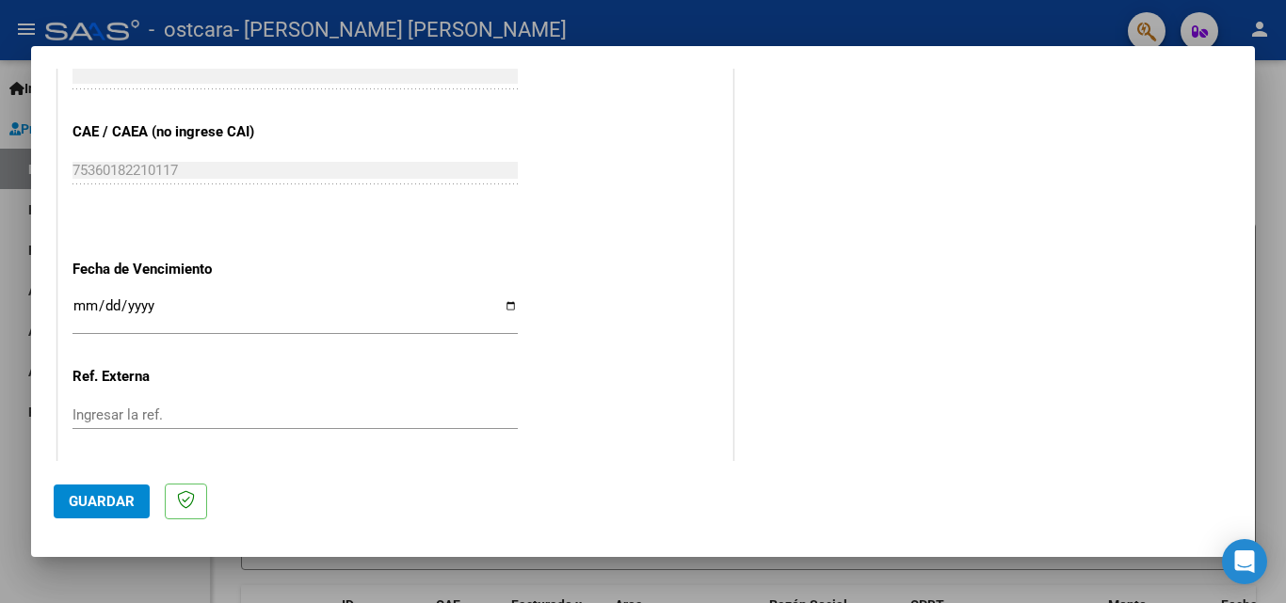
scroll to position [1251, 0]
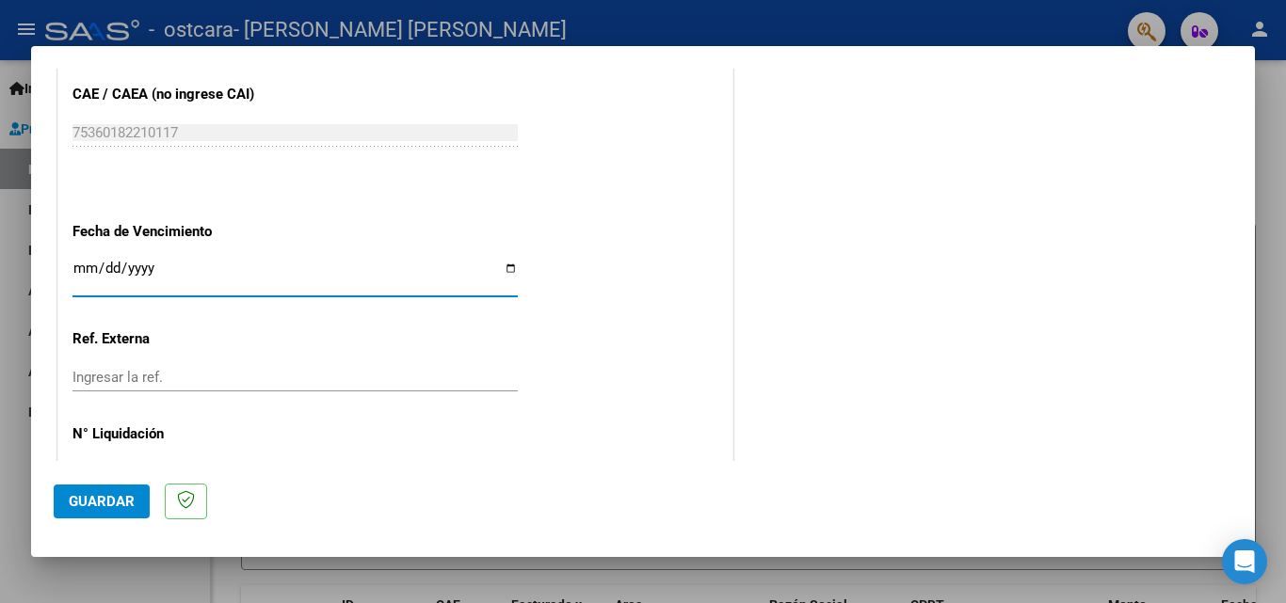
click at [501, 266] on input "Ingresar la fecha" at bounding box center [294, 276] width 445 height 30
type input "[DATE]"
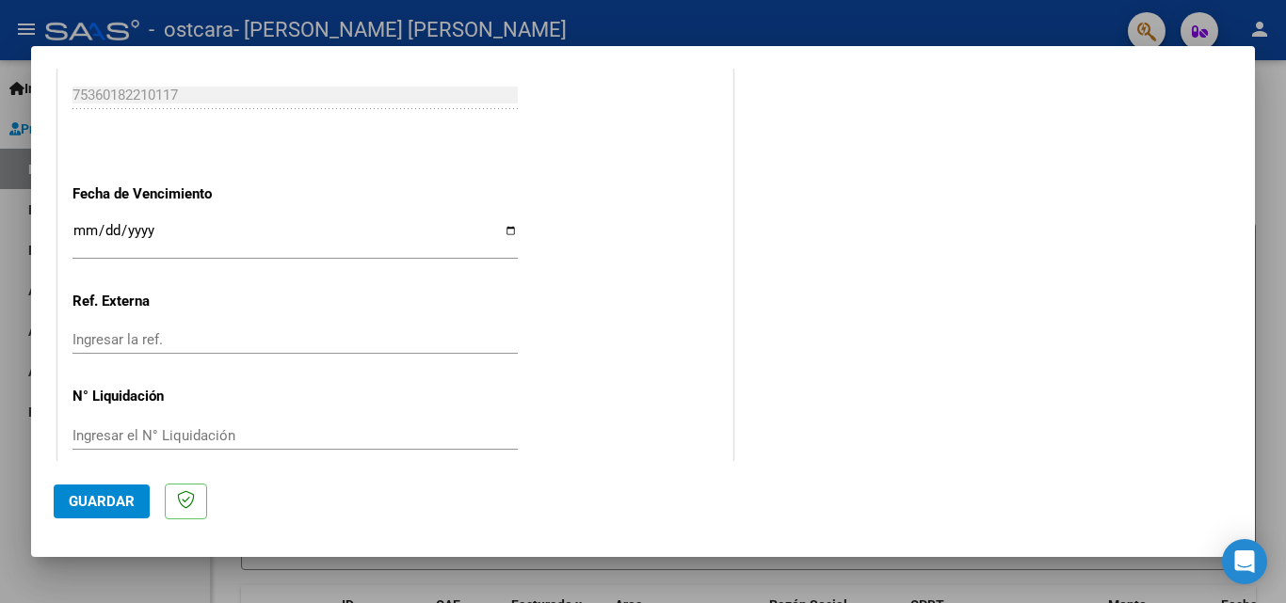
scroll to position [1313, 0]
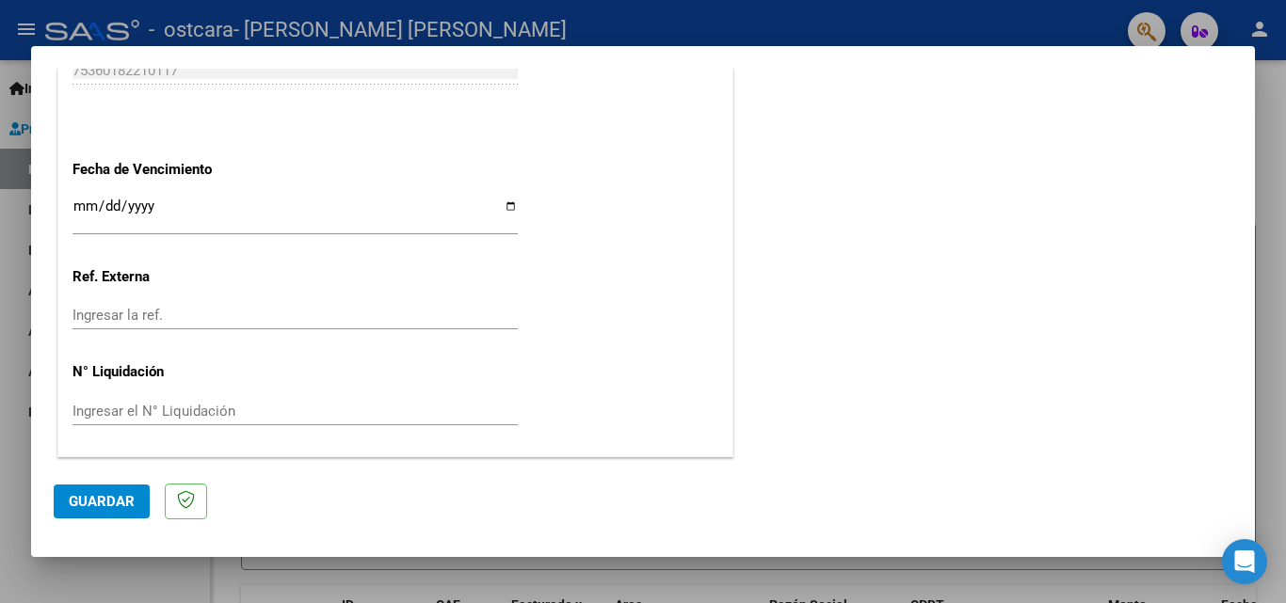
click at [125, 495] on span "Guardar" at bounding box center [102, 501] width 66 height 17
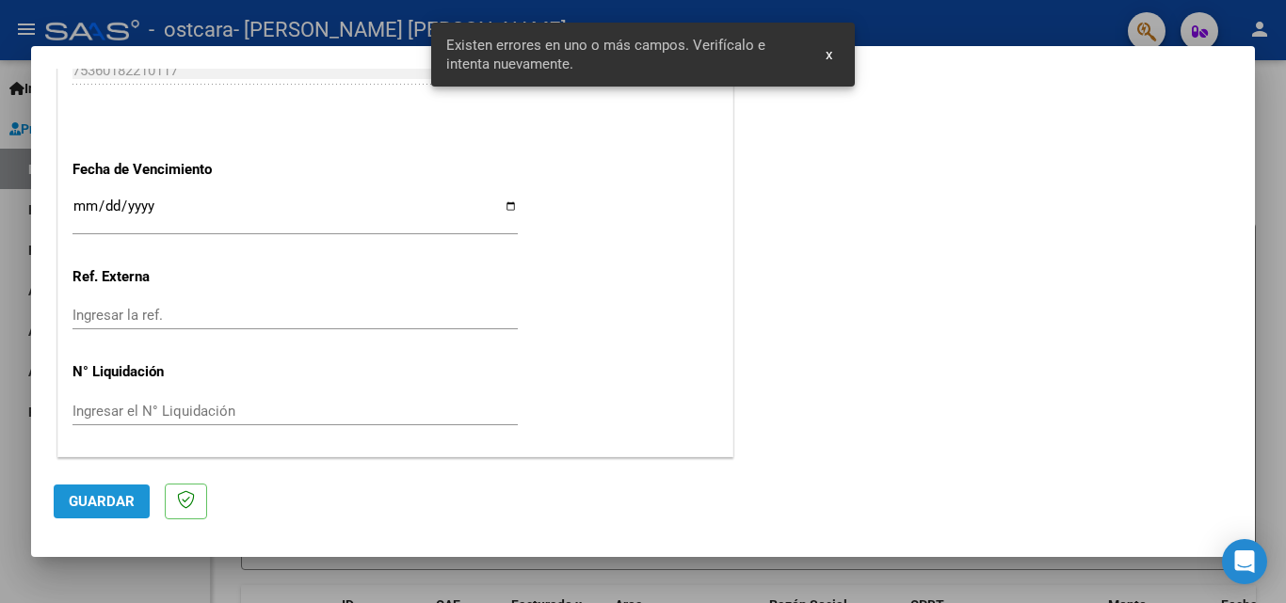
scroll to position [459, 0]
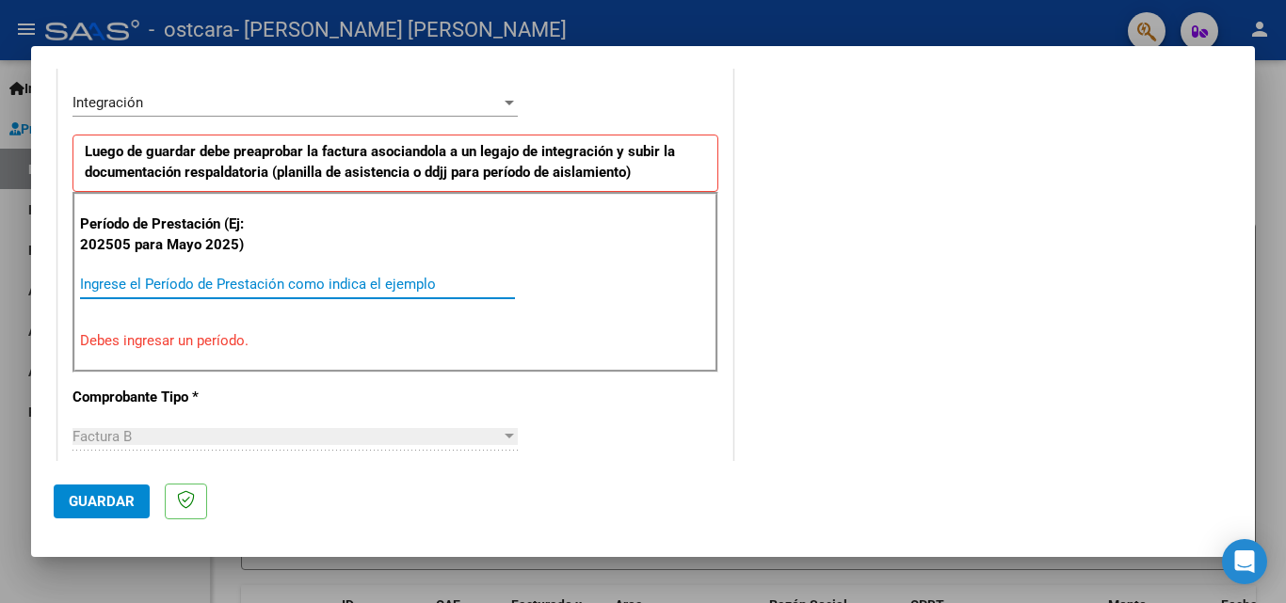
click at [256, 276] on input "Ingrese el Período de Prestación como indica el ejemplo" at bounding box center [297, 284] width 435 height 17
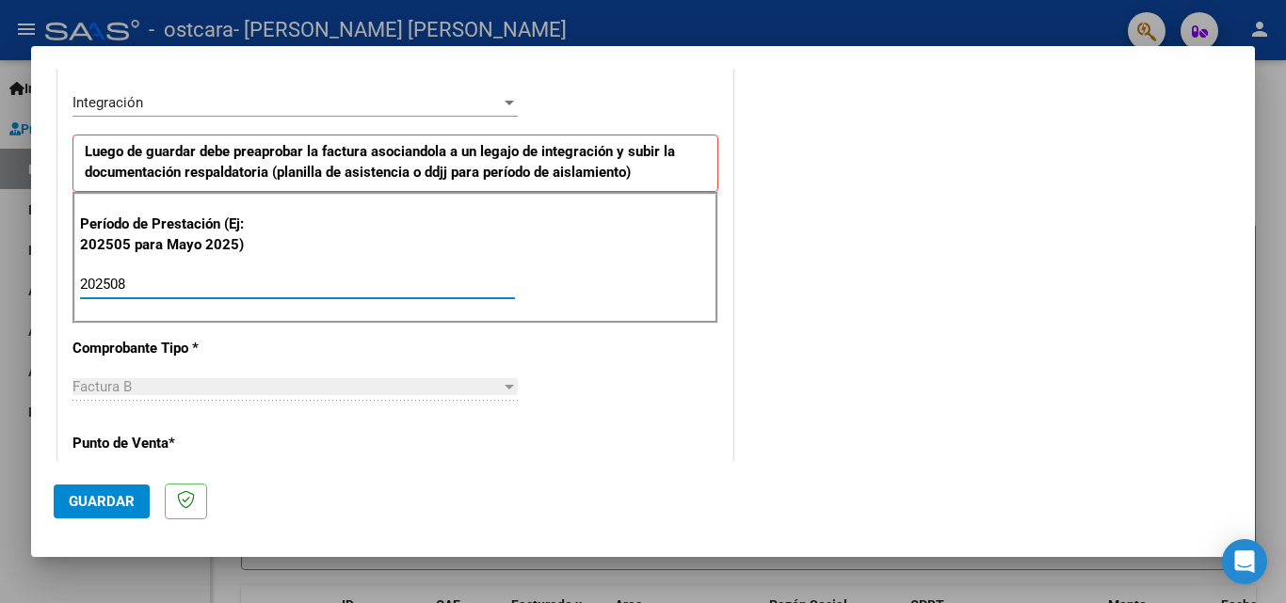
type input "202508"
click at [79, 502] on span "Guardar" at bounding box center [102, 501] width 66 height 17
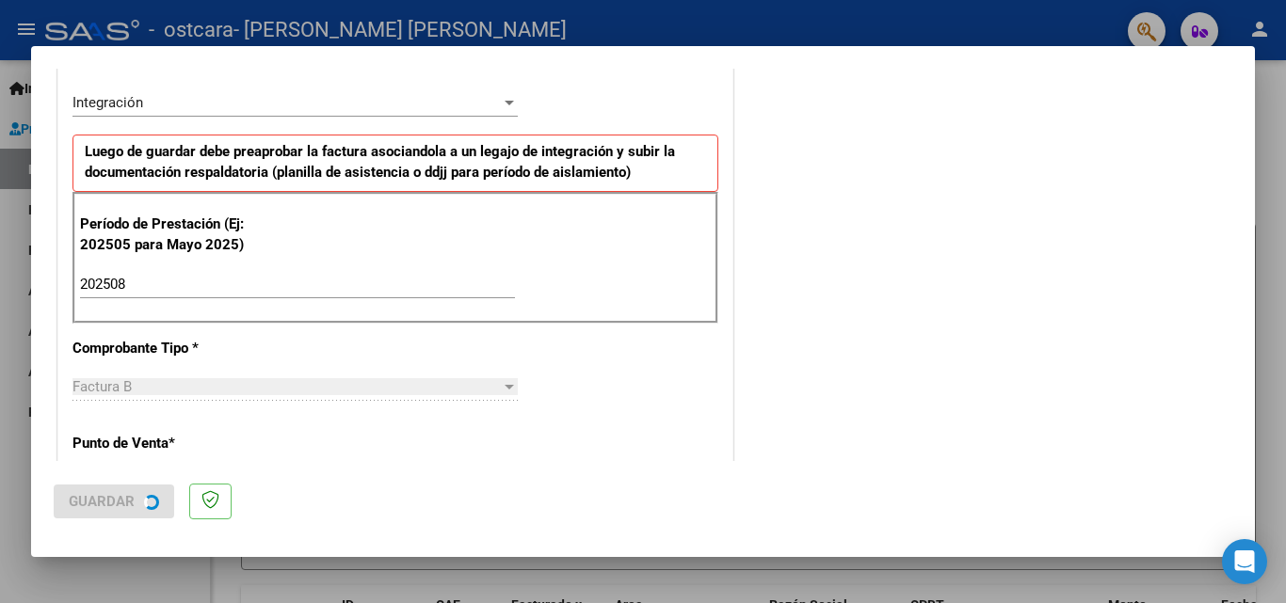
scroll to position [0, 0]
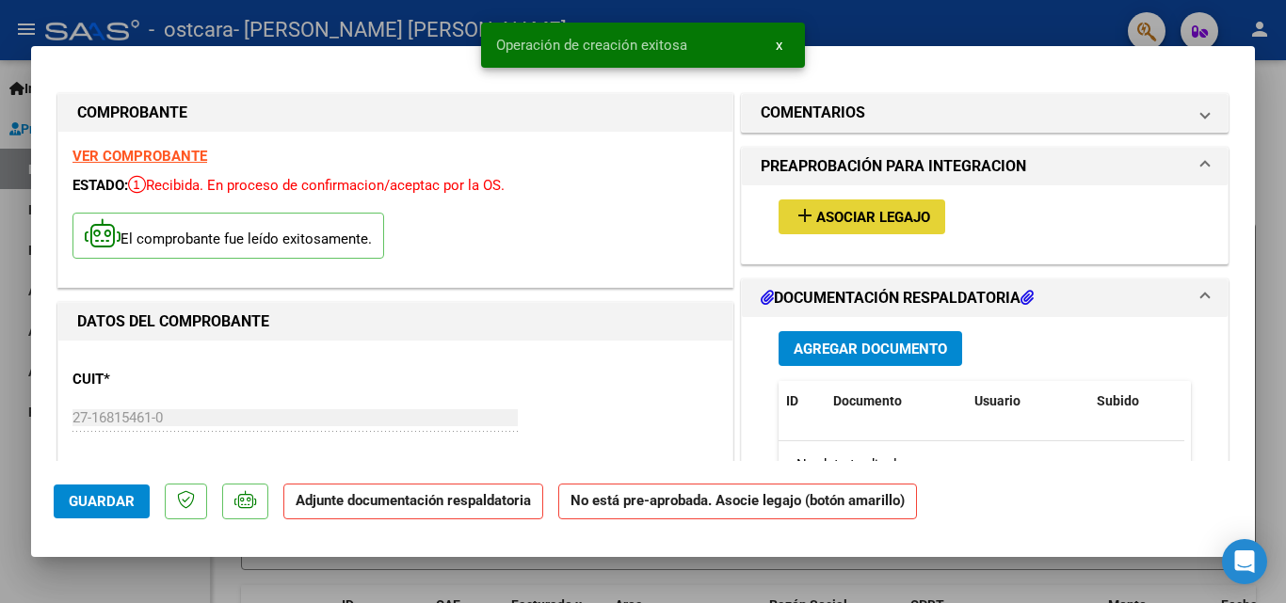
click at [829, 217] on span "Asociar Legajo" at bounding box center [873, 217] width 114 height 17
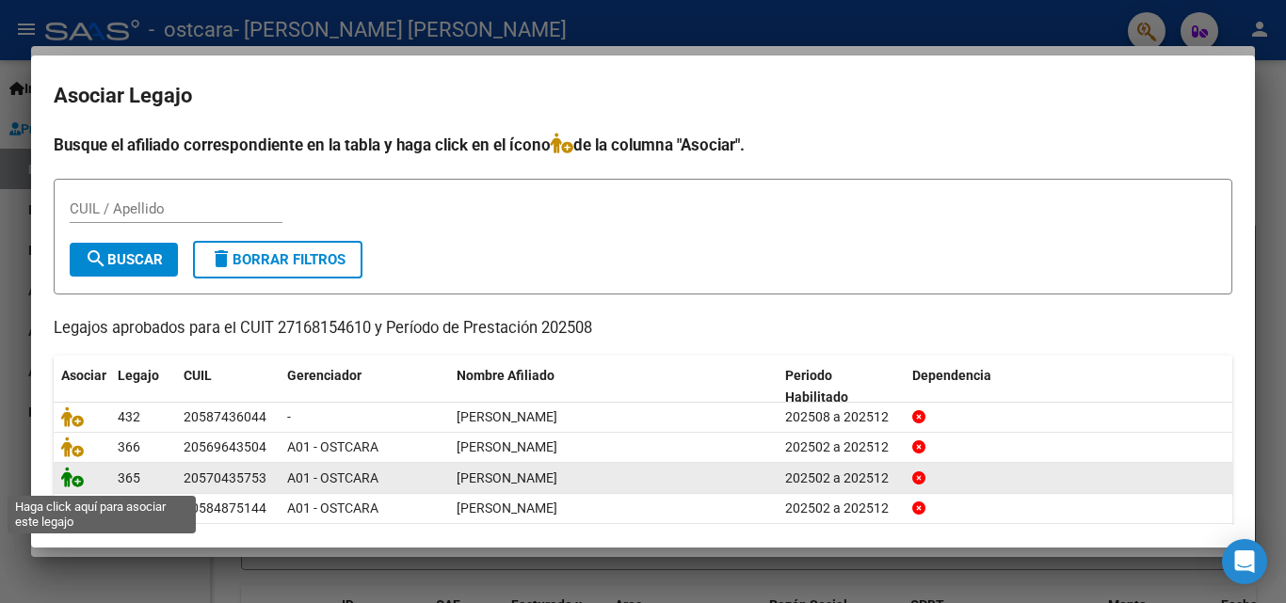
click at [72, 480] on icon at bounding box center [72, 477] width 23 height 21
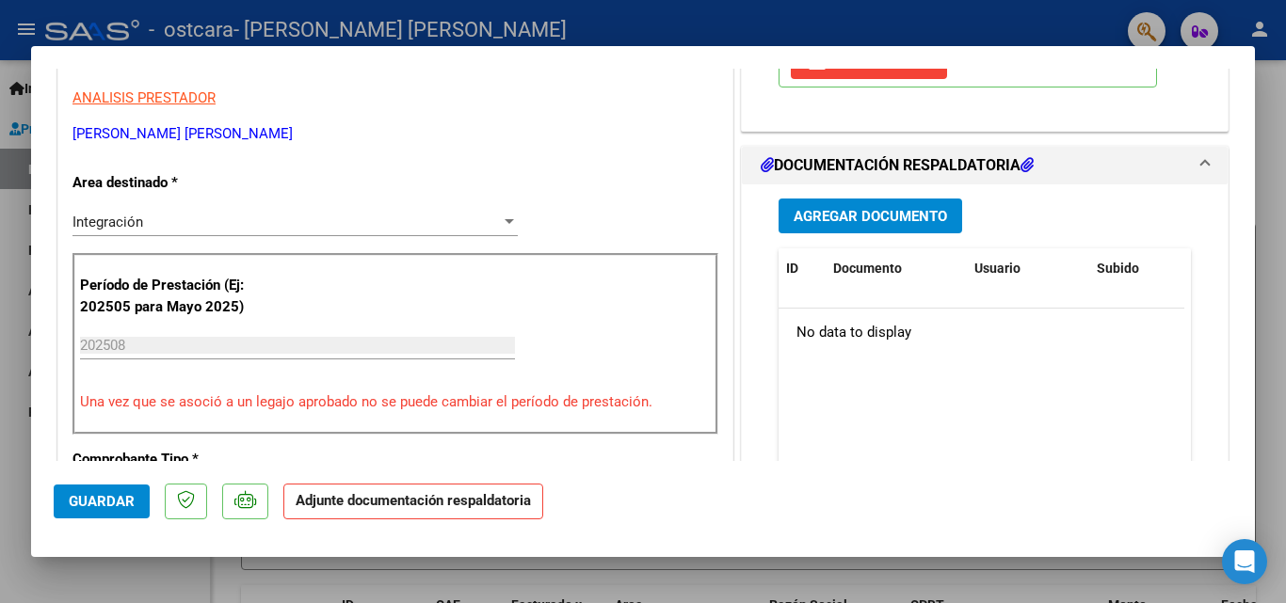
scroll to position [414, 0]
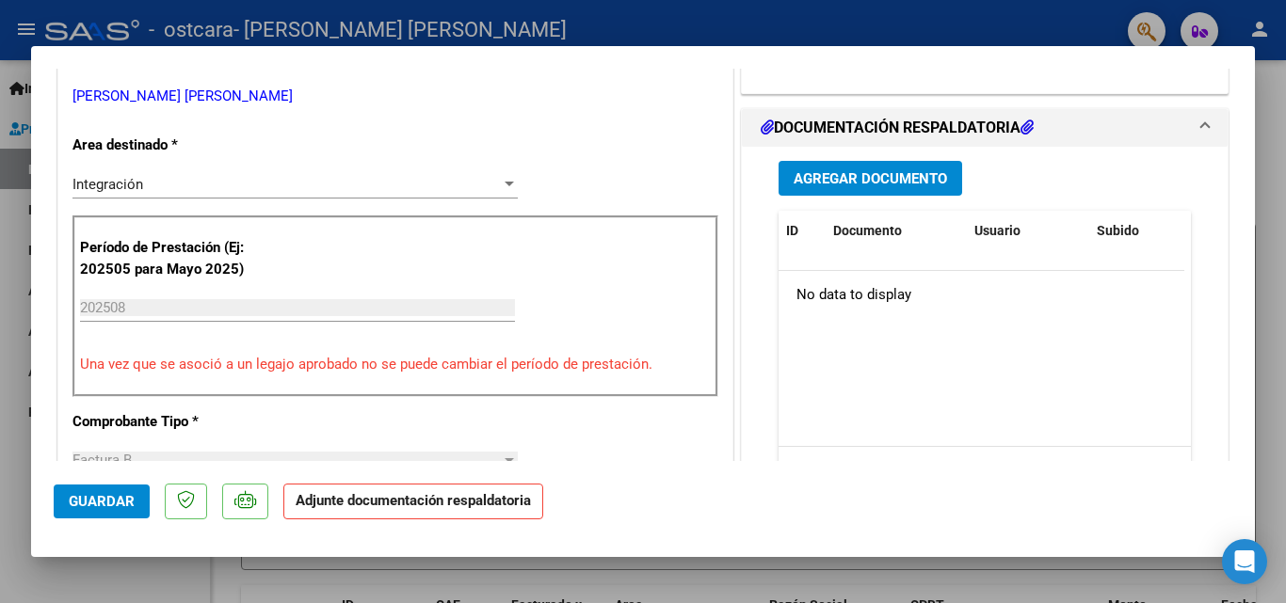
click at [876, 179] on span "Agregar Documento" at bounding box center [870, 178] width 153 height 17
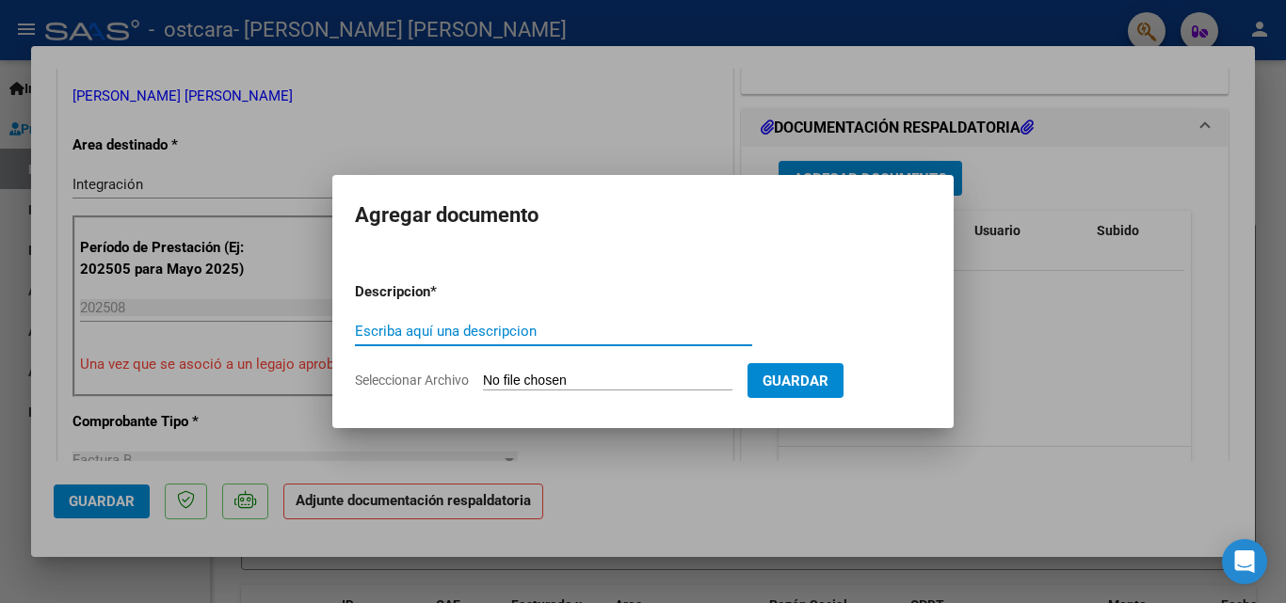
click at [480, 332] on input "Escriba aquí una descripcion" at bounding box center [553, 331] width 397 height 17
type input "ASISTENCIA"
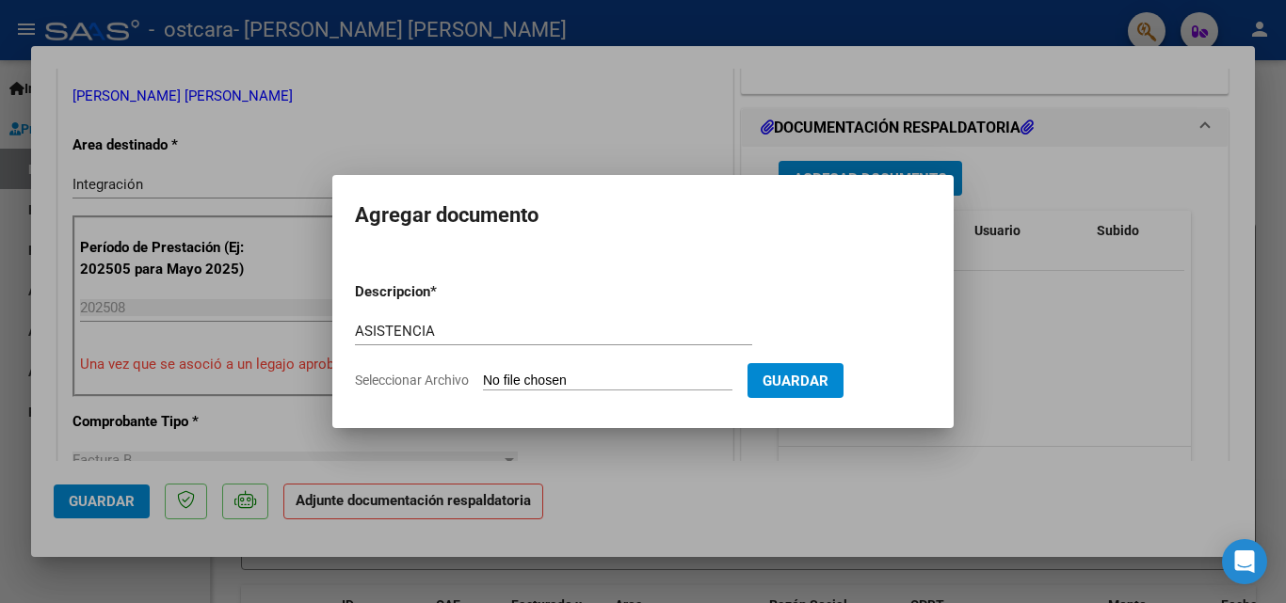
click at [419, 383] on span "Seleccionar Archivo" at bounding box center [412, 380] width 114 height 15
click at [483, 383] on input "Seleccionar Archivo" at bounding box center [607, 382] width 249 height 18
type input "C:\fakepath\asistencia agosto.pdf"
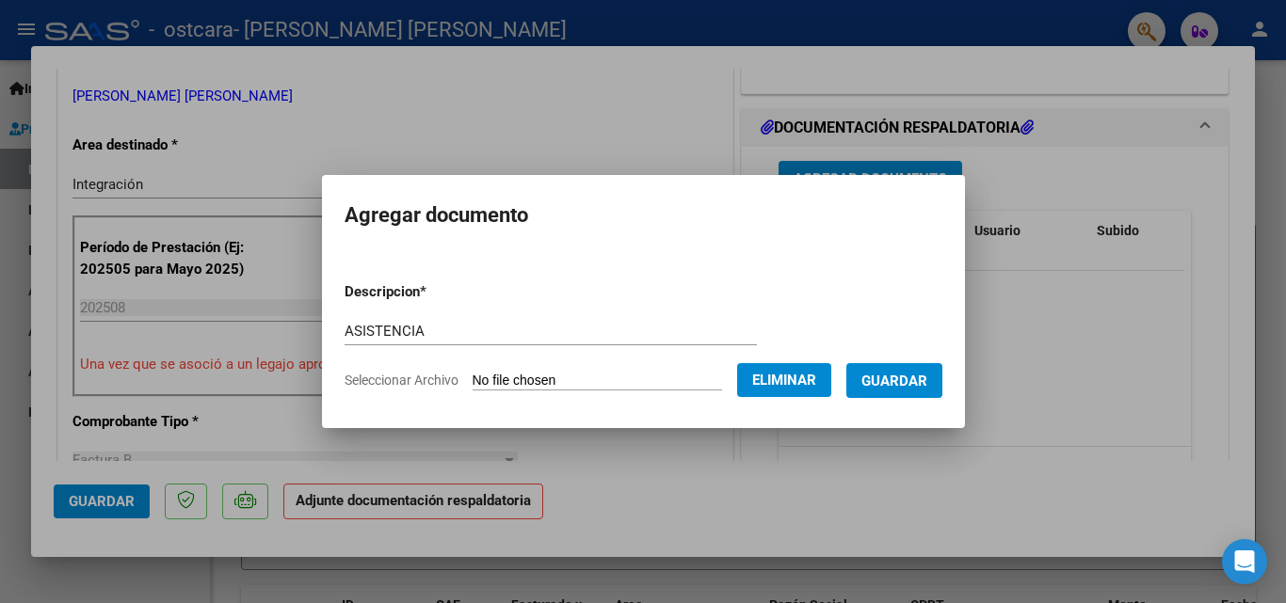
click at [908, 380] on span "Guardar" at bounding box center [894, 381] width 66 height 17
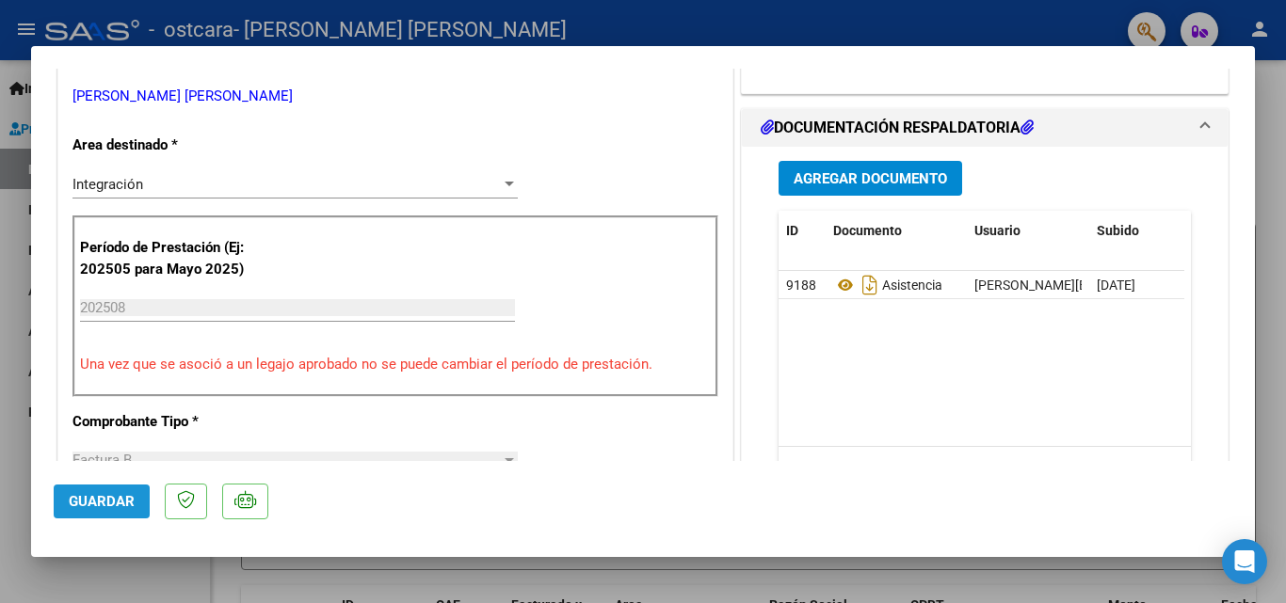
click at [112, 507] on span "Guardar" at bounding box center [102, 501] width 66 height 17
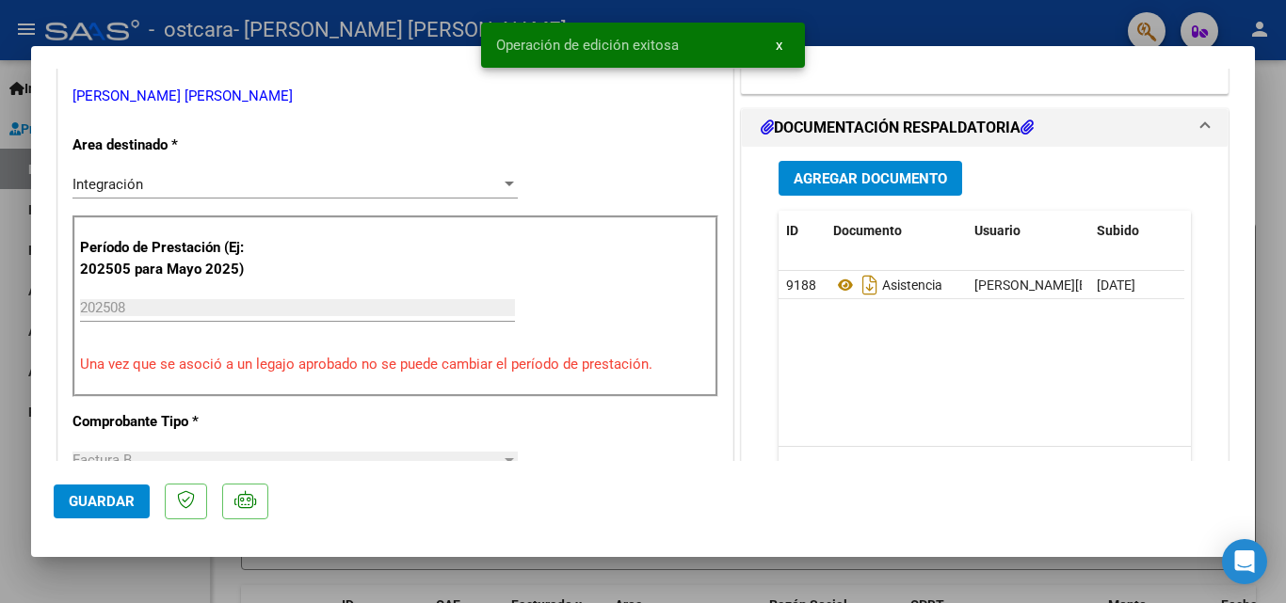
click at [24, 29] on div at bounding box center [643, 301] width 1286 height 603
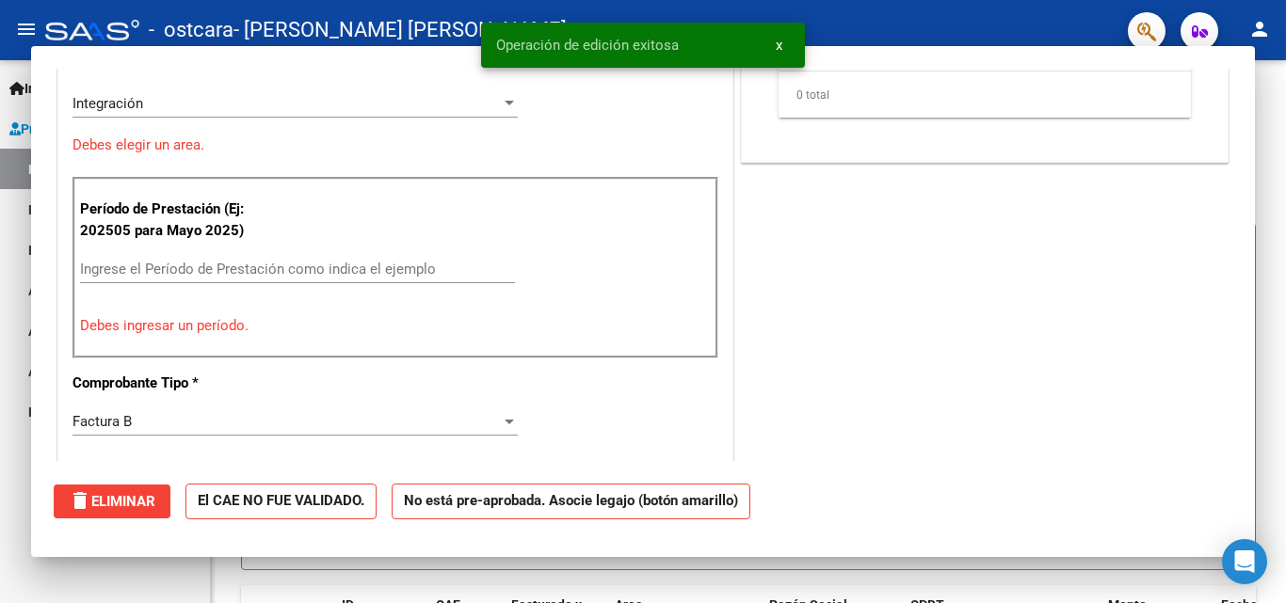
scroll to position [0, 0]
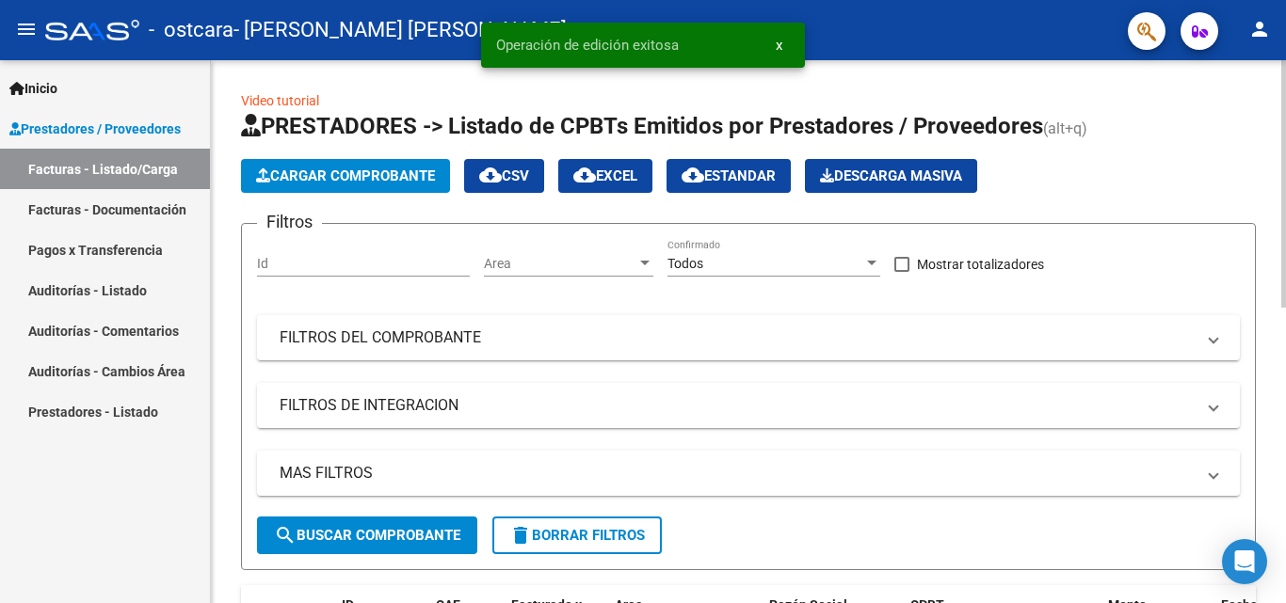
click at [319, 172] on span "Cargar Comprobante" at bounding box center [345, 176] width 179 height 17
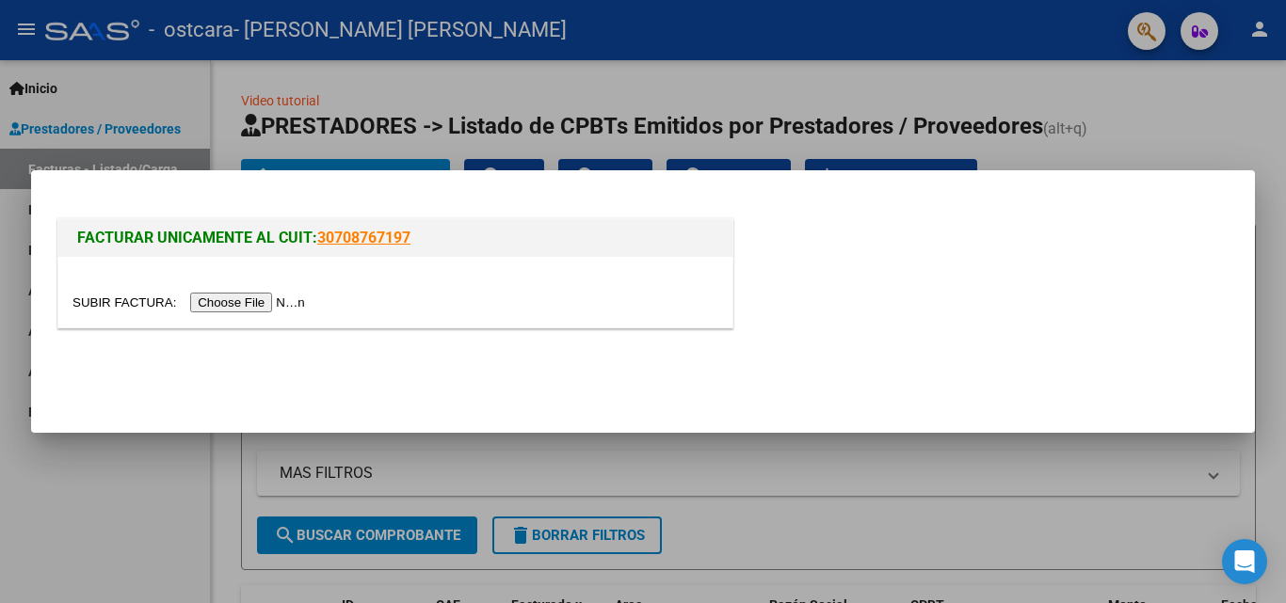
click at [273, 298] on input "file" at bounding box center [191, 303] width 238 height 20
click at [280, 304] on input "file" at bounding box center [191, 303] width 238 height 20
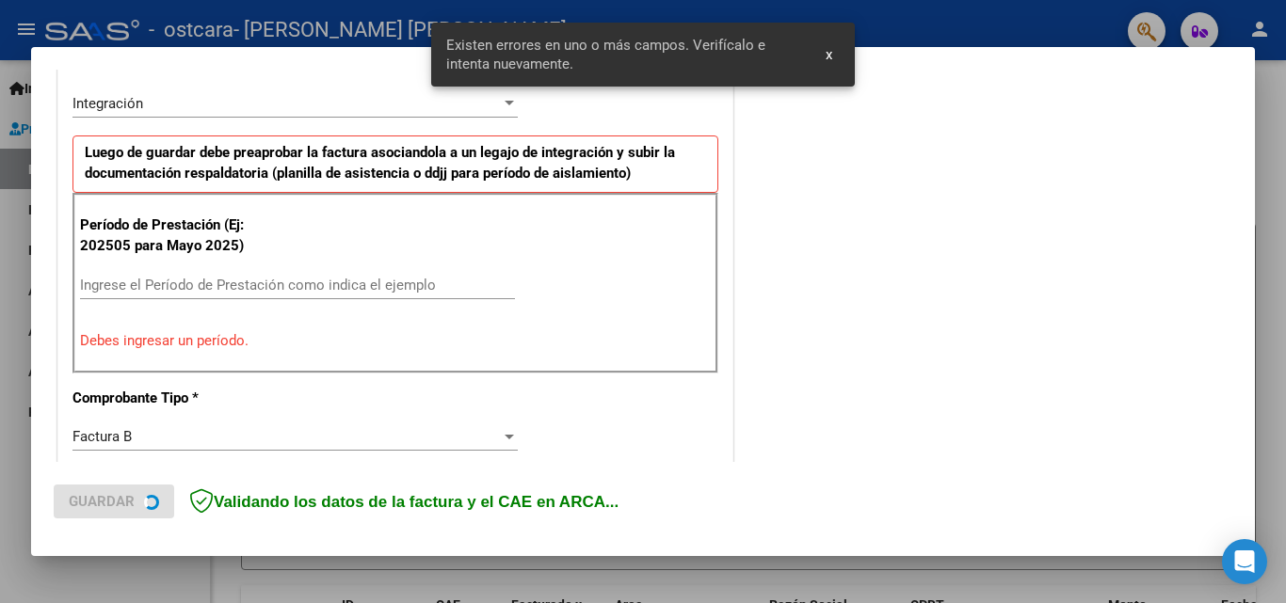
scroll to position [460, 0]
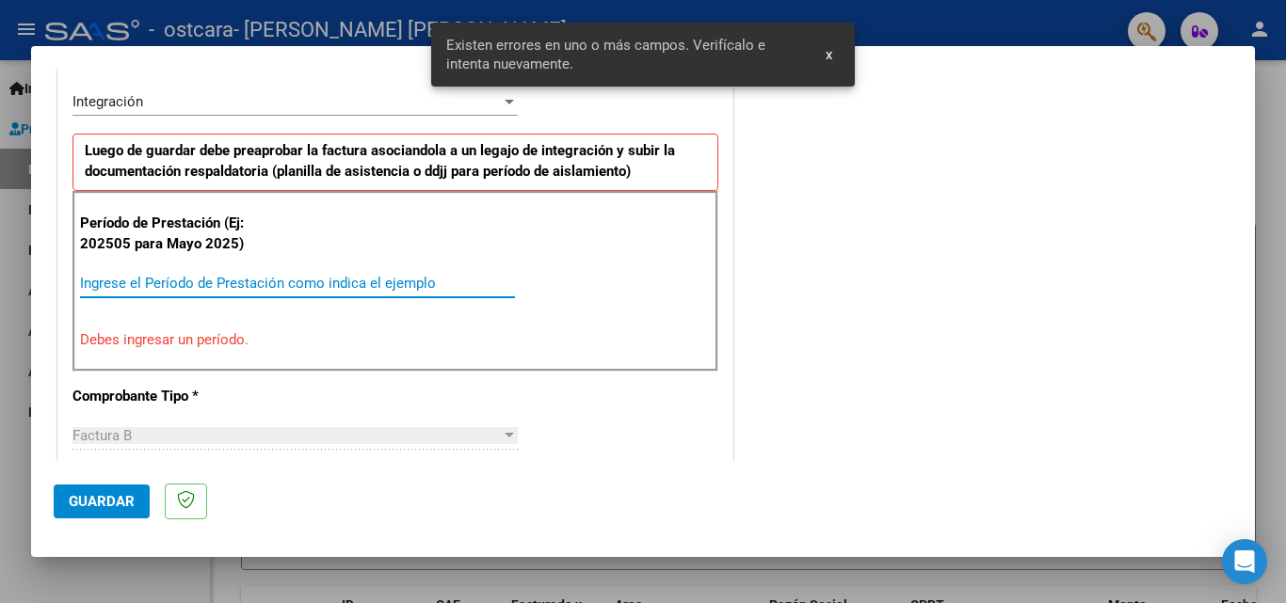
click at [162, 280] on input "Ingrese el Período de Prestación como indica el ejemplo" at bounding box center [297, 283] width 435 height 17
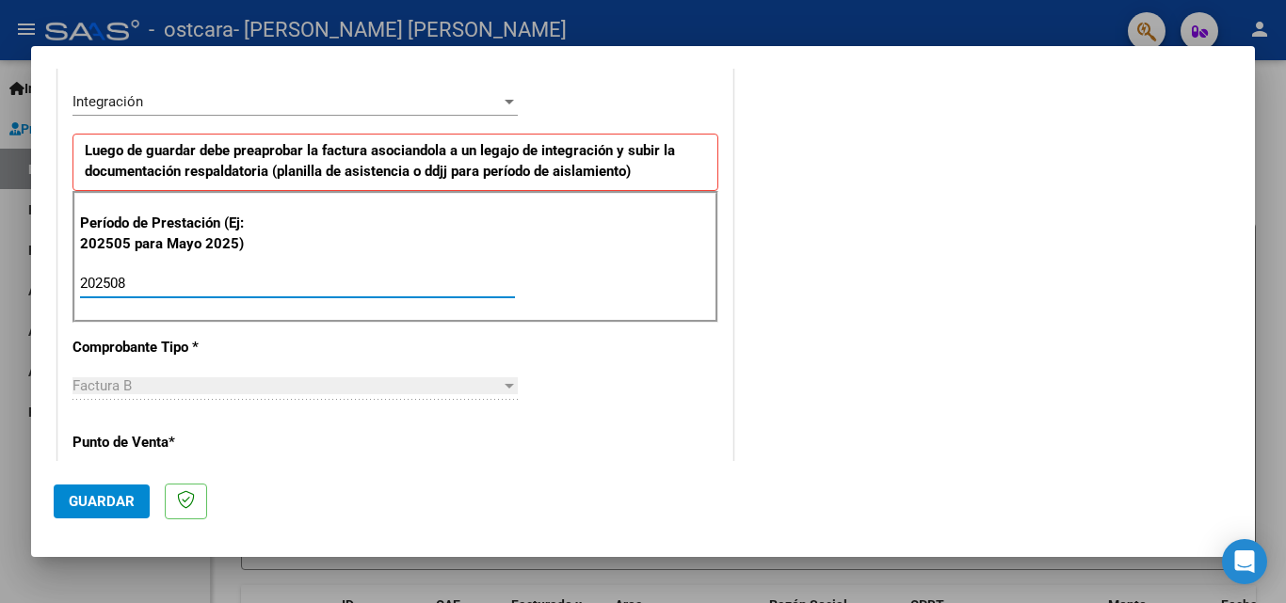
type input "202508"
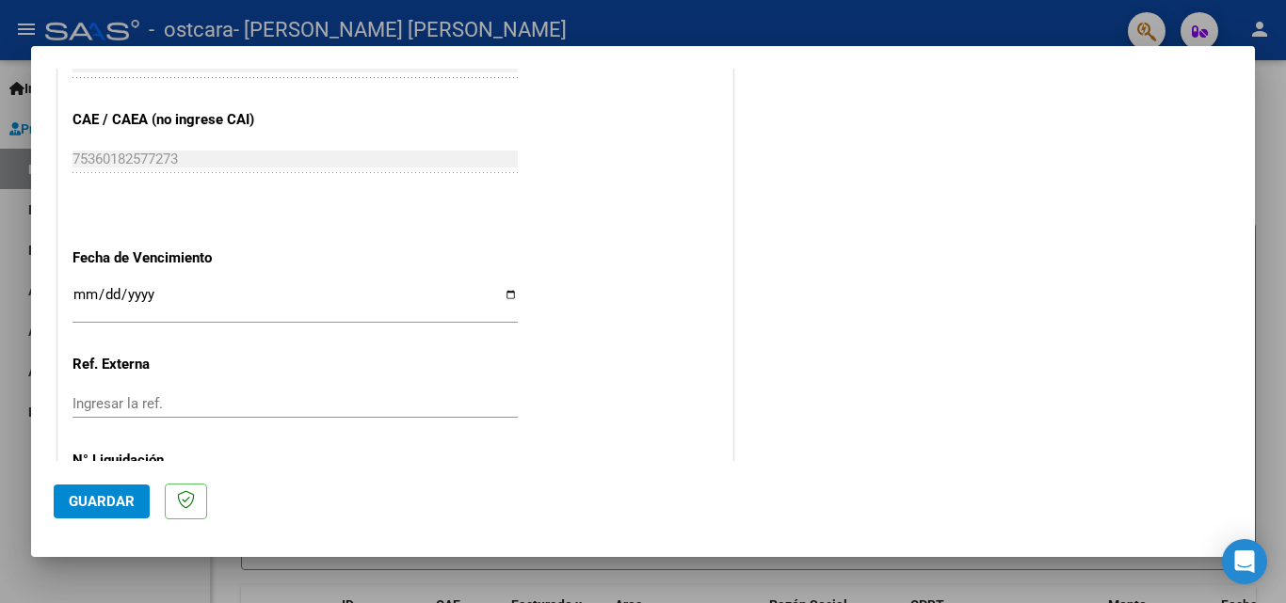
scroll to position [1213, 0]
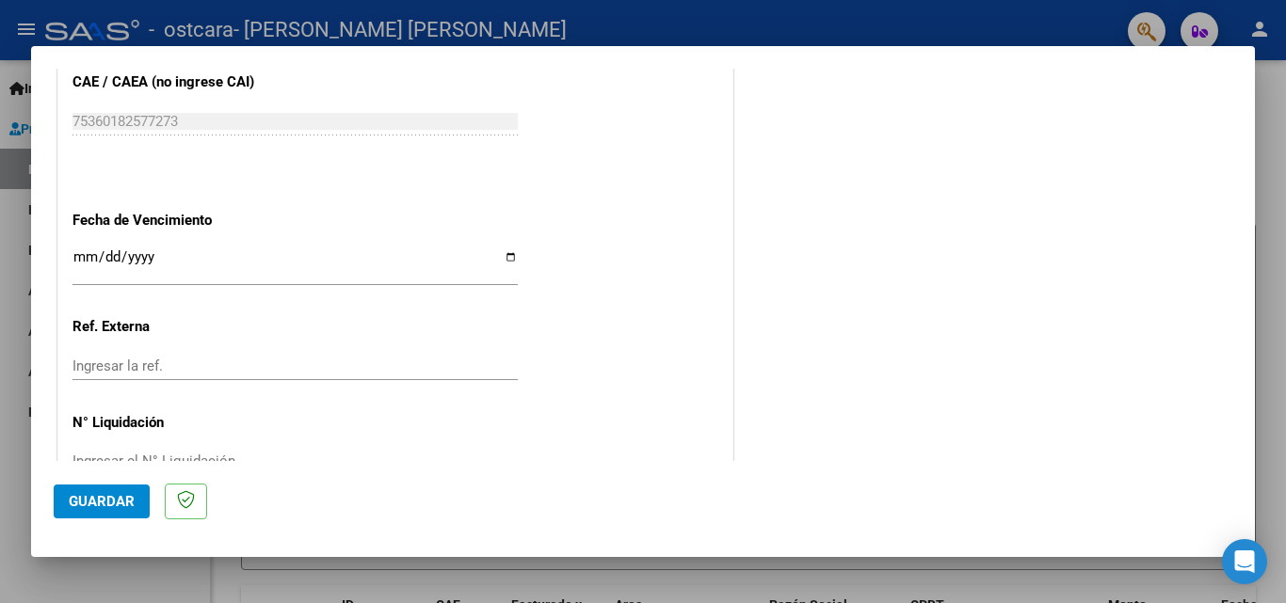
click at [203, 265] on input "Ingresar la fecha" at bounding box center [294, 264] width 445 height 30
click at [500, 260] on input "Ingresar la fecha" at bounding box center [294, 264] width 445 height 30
type input "[DATE]"
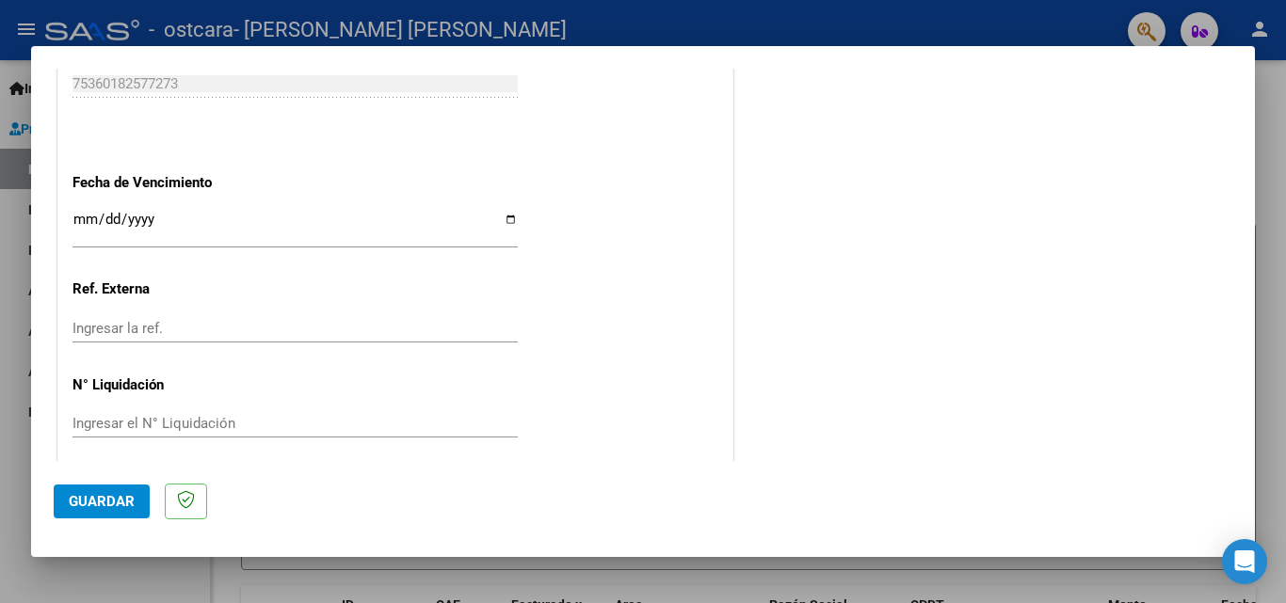
scroll to position [1264, 0]
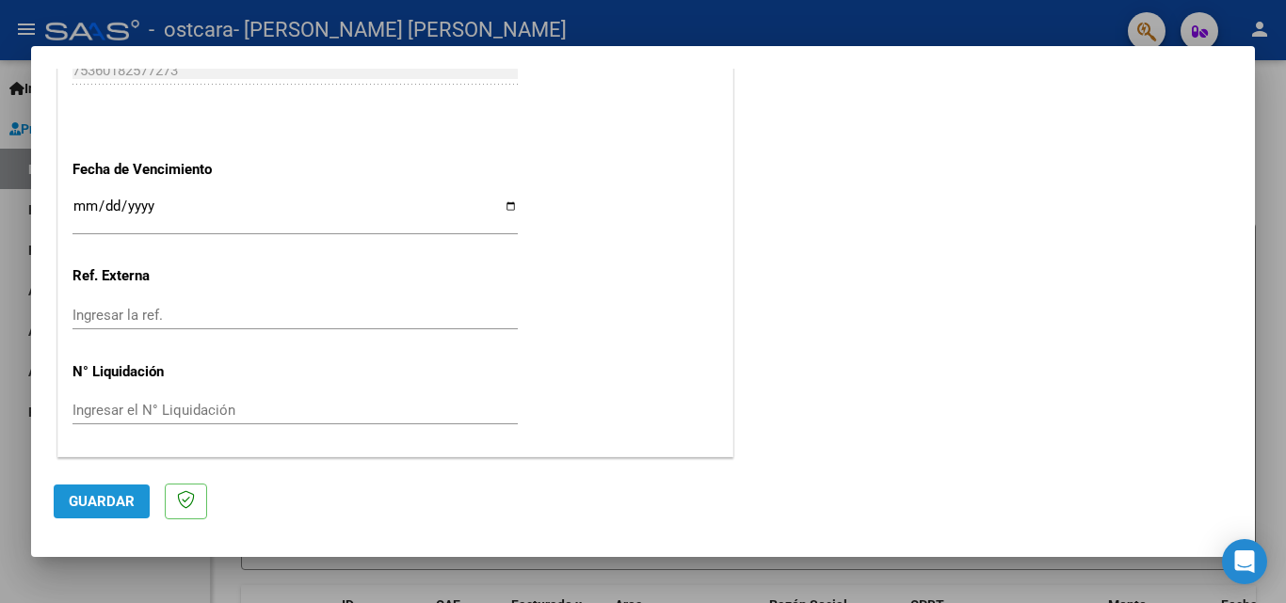
click at [131, 498] on span "Guardar" at bounding box center [102, 501] width 66 height 17
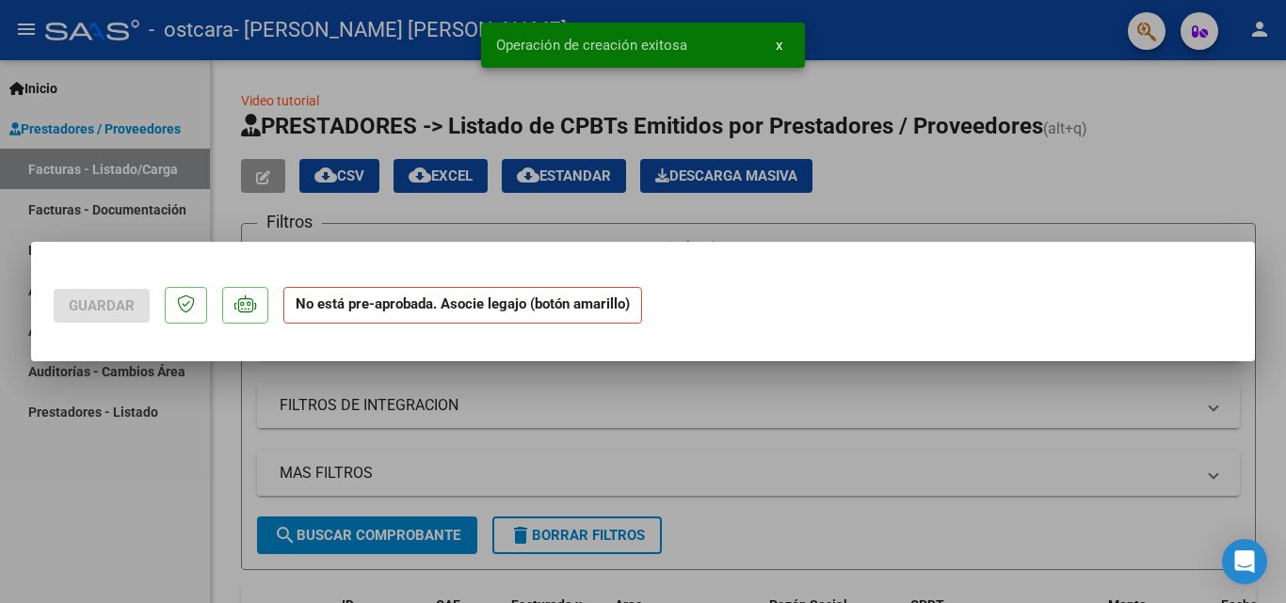
scroll to position [0, 0]
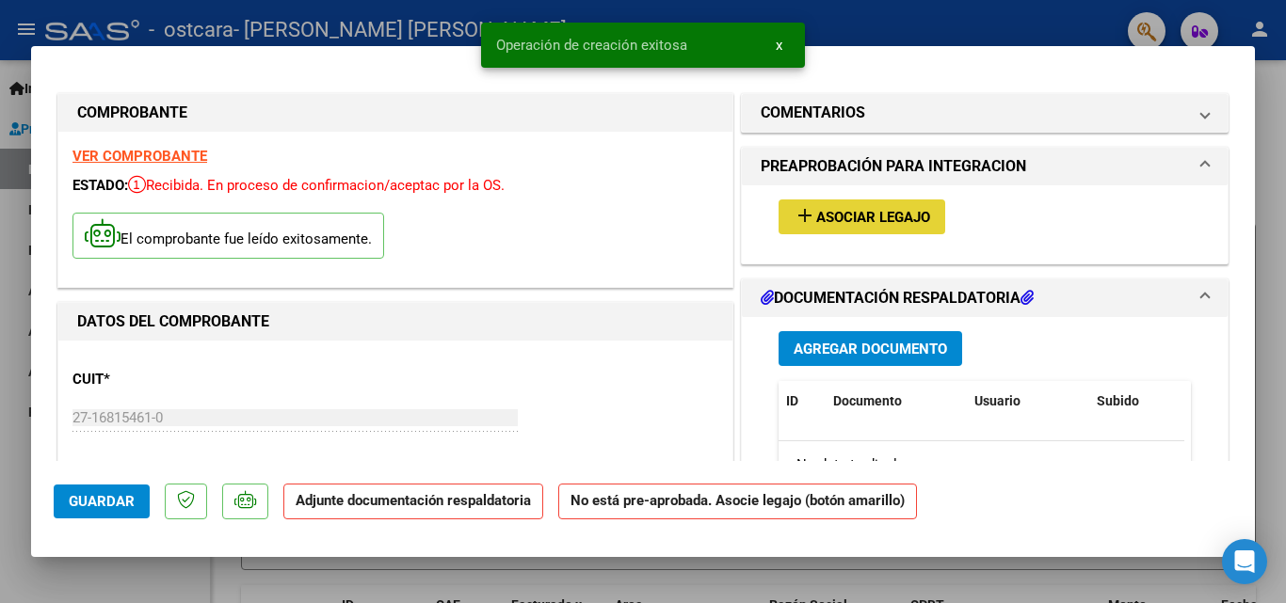
click at [867, 213] on span "Asociar Legajo" at bounding box center [873, 217] width 114 height 17
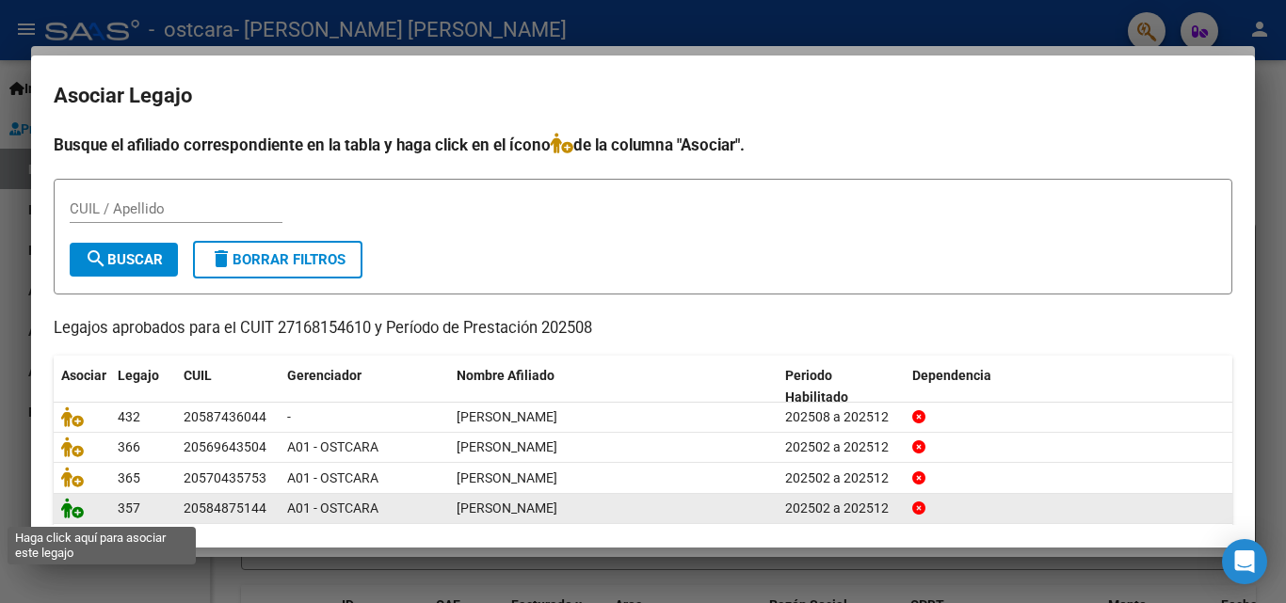
click at [74, 511] on icon at bounding box center [72, 508] width 23 height 21
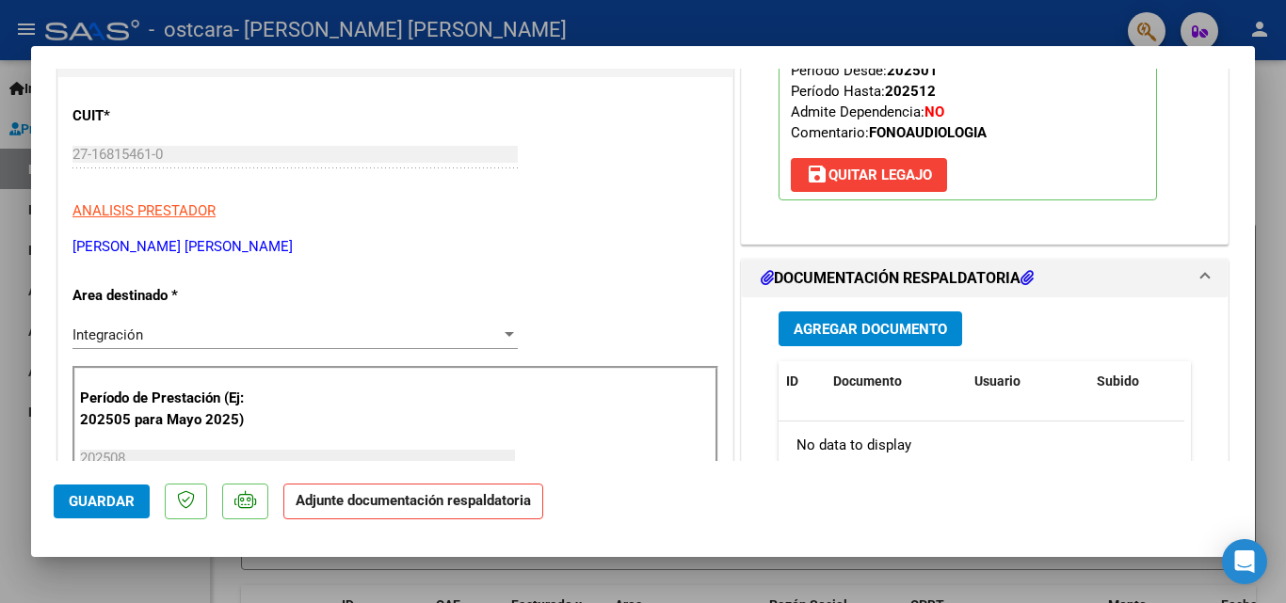
scroll to position [301, 0]
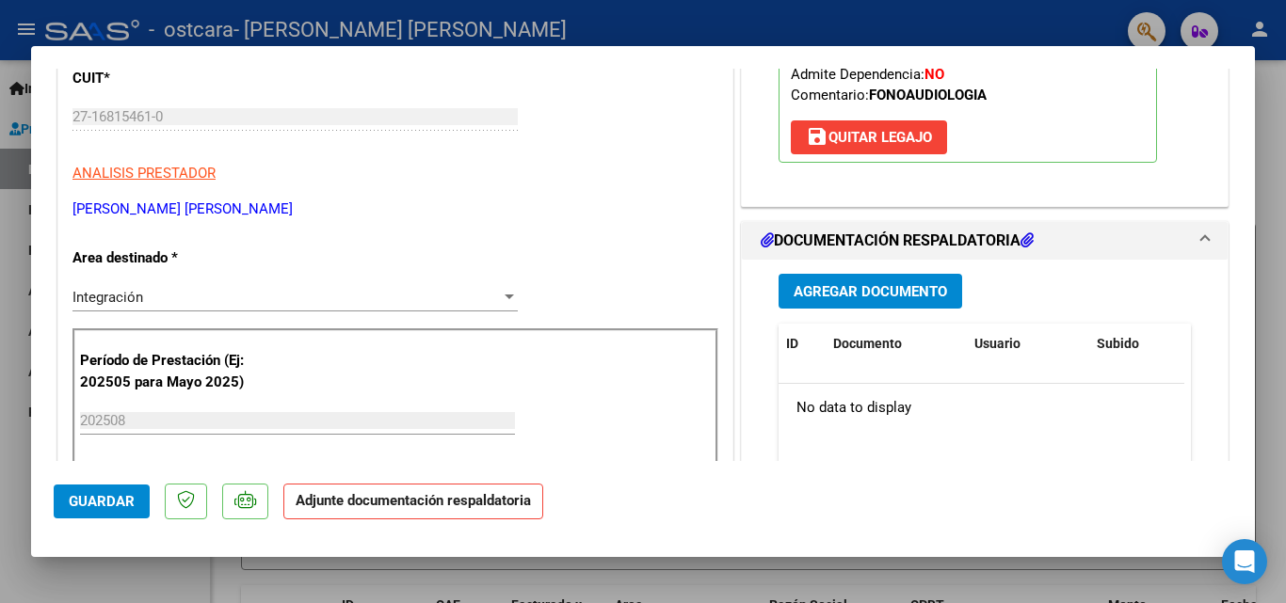
click at [853, 291] on span "Agregar Documento" at bounding box center [870, 291] width 153 height 17
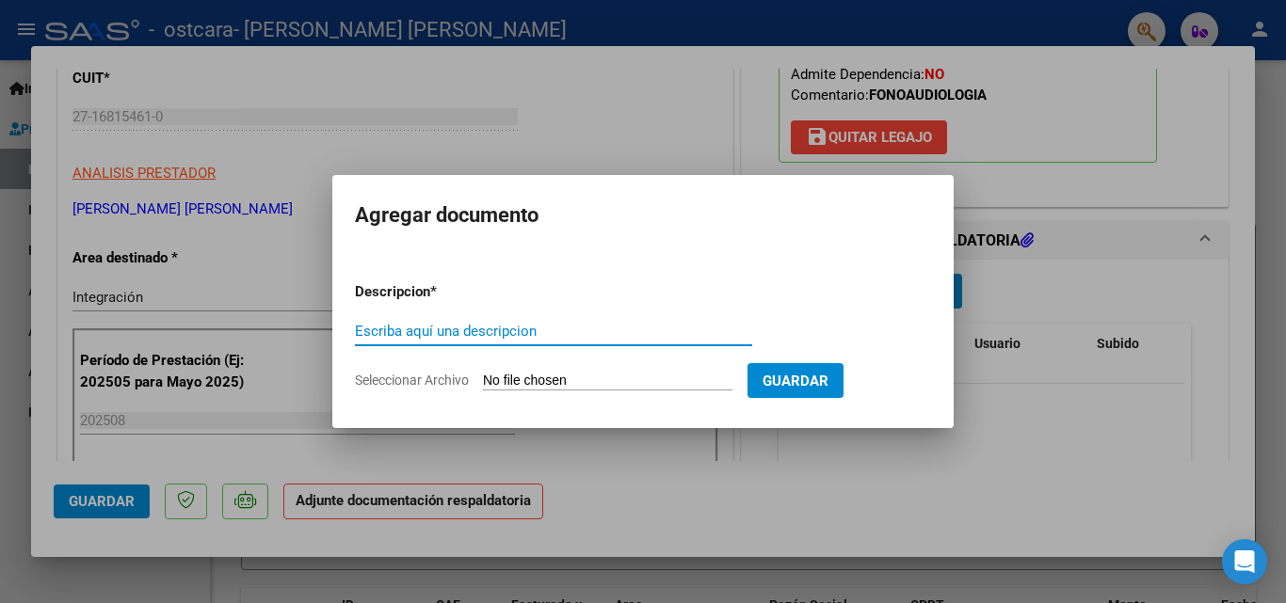
click at [545, 326] on input "Escriba aquí una descripcion" at bounding box center [553, 331] width 397 height 17
type input "ASISTENCIA"
click at [467, 377] on span "Seleccionar Archivo" at bounding box center [412, 380] width 114 height 15
click at [483, 377] on input "Seleccionar Archivo" at bounding box center [607, 382] width 249 height 18
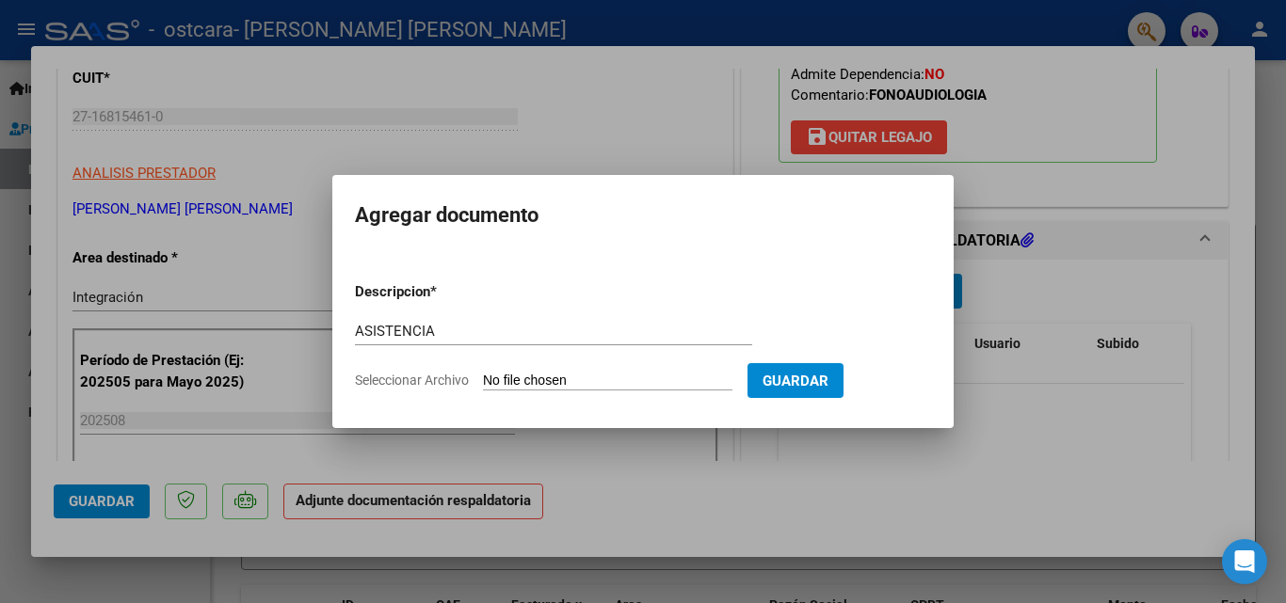
type input "C:\fakepath\asistencia agosto.pdf"
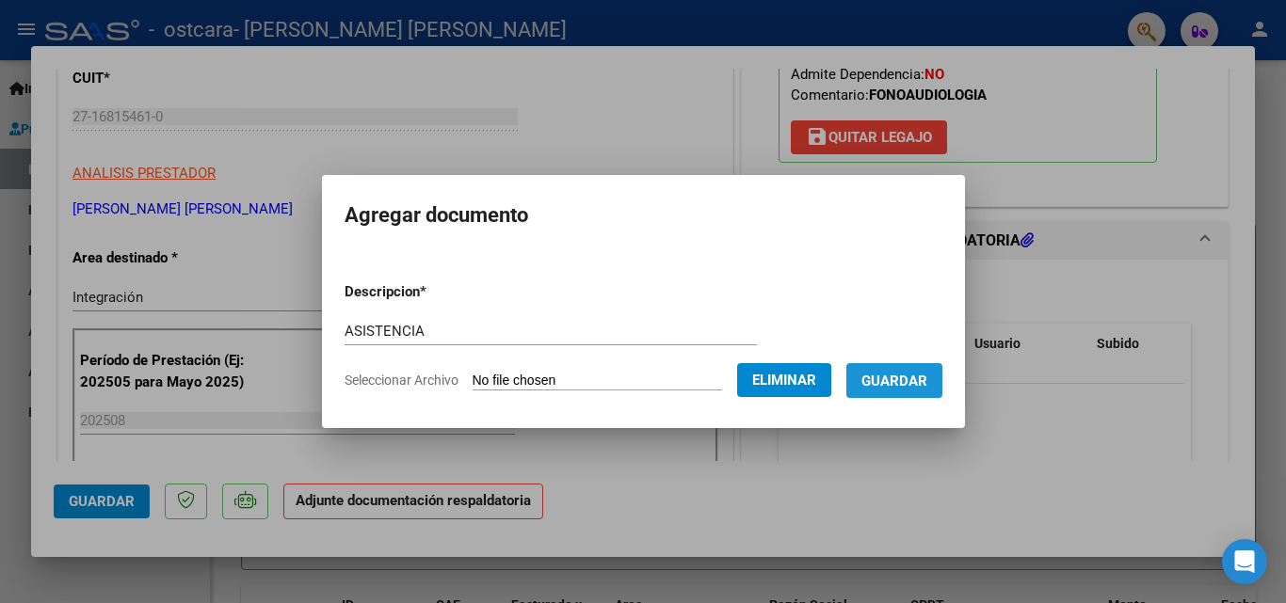
click at [927, 383] on span "Guardar" at bounding box center [894, 381] width 66 height 17
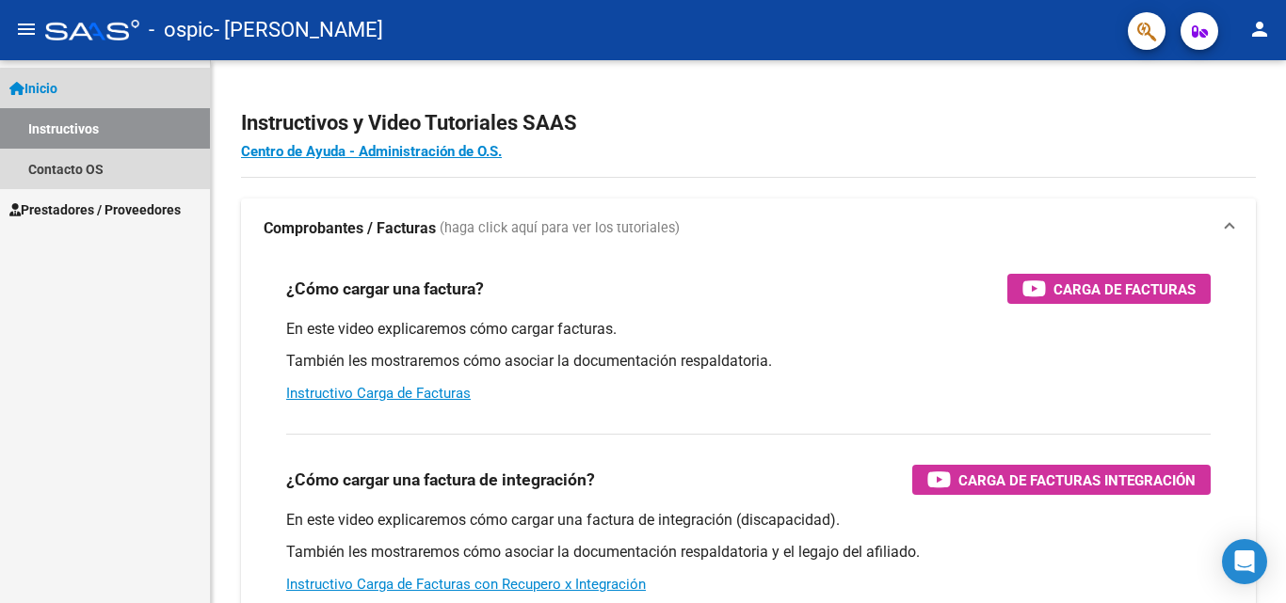
click at [155, 131] on link "Instructivos" at bounding box center [105, 128] width 210 height 40
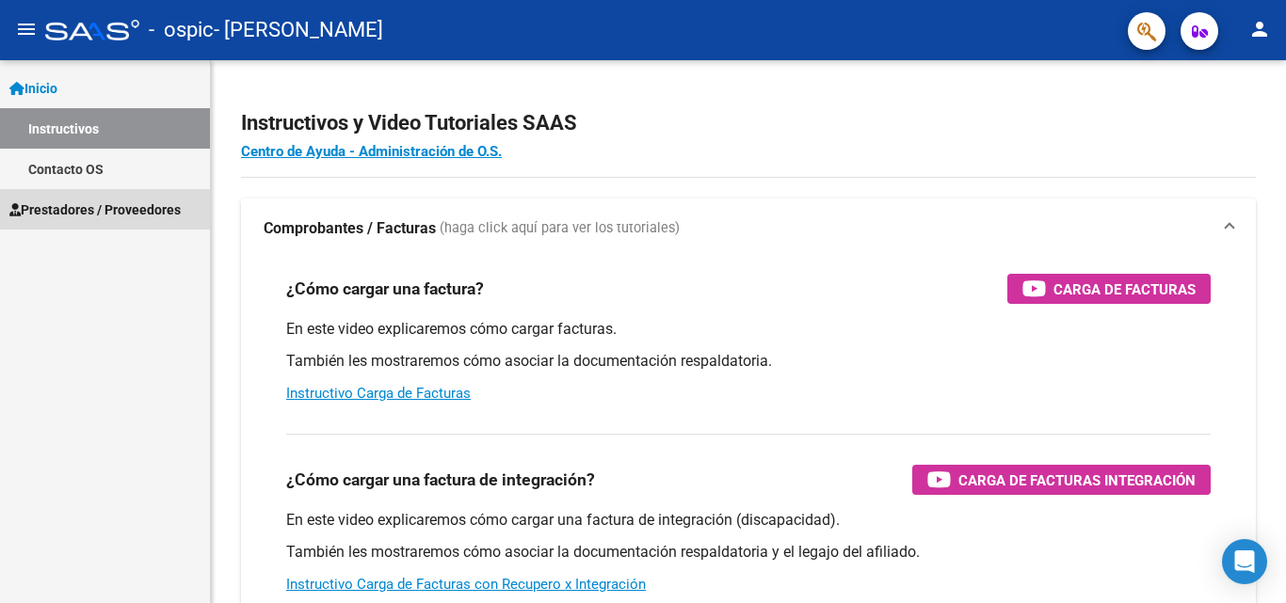
click at [150, 204] on span "Prestadores / Proveedores" at bounding box center [94, 210] width 171 height 21
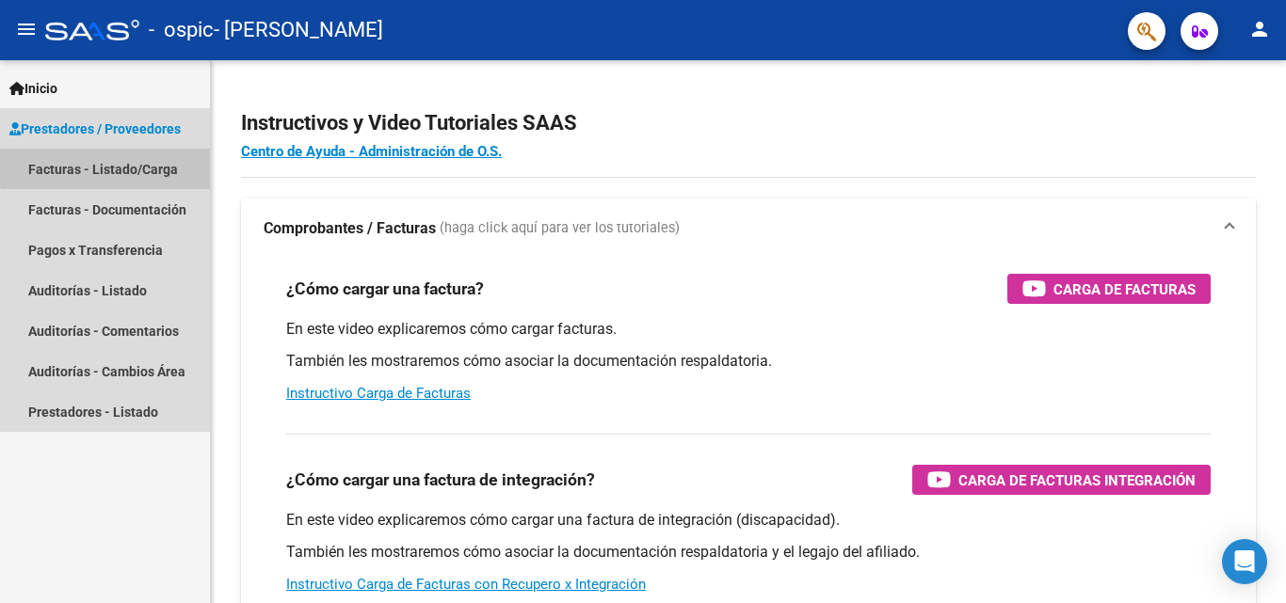
click at [166, 169] on link "Facturas - Listado/Carga" at bounding box center [105, 169] width 210 height 40
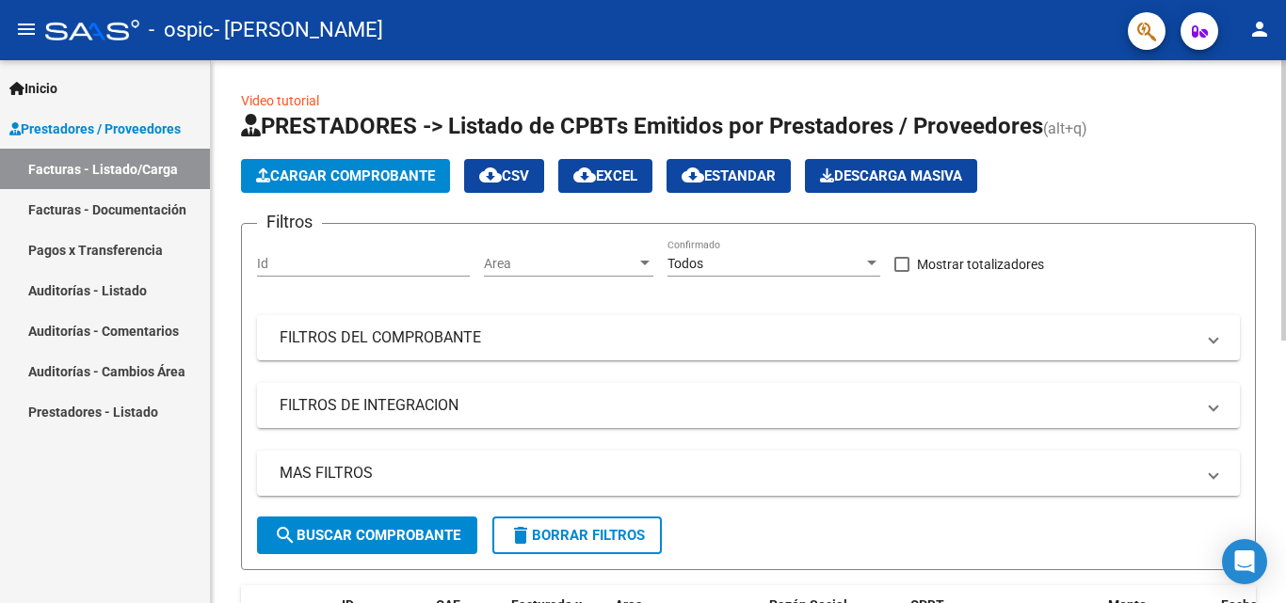
click at [296, 174] on span "Cargar Comprobante" at bounding box center [345, 176] width 179 height 17
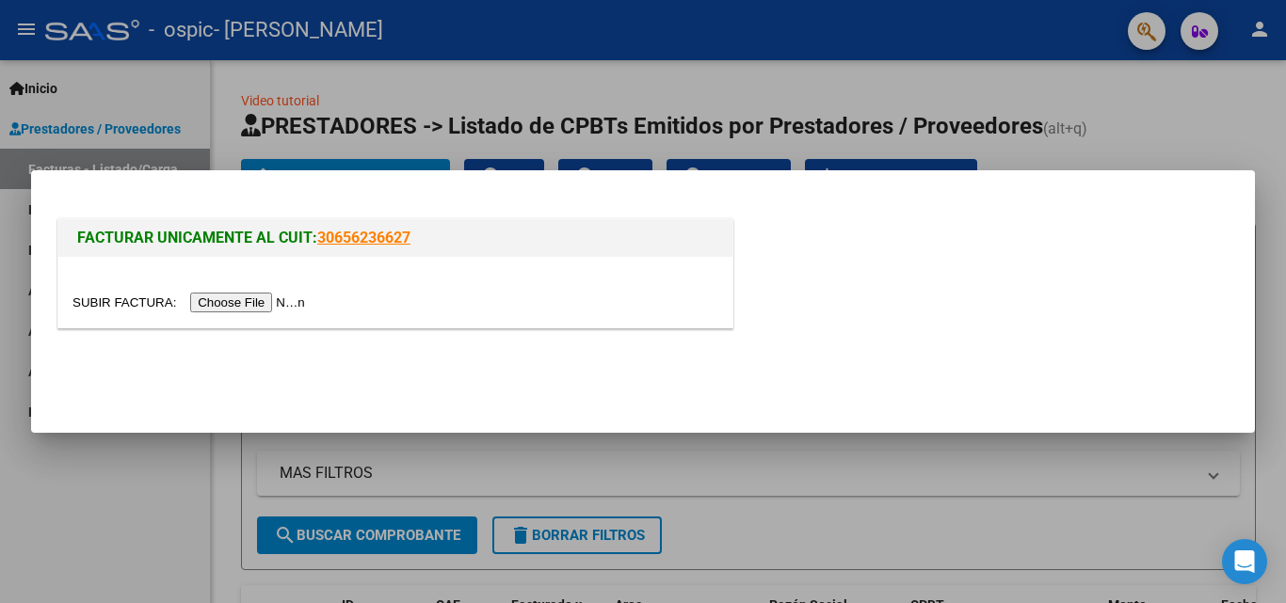
click at [249, 306] on input "file" at bounding box center [191, 303] width 238 height 20
click at [263, 306] on input "file" at bounding box center [191, 303] width 238 height 20
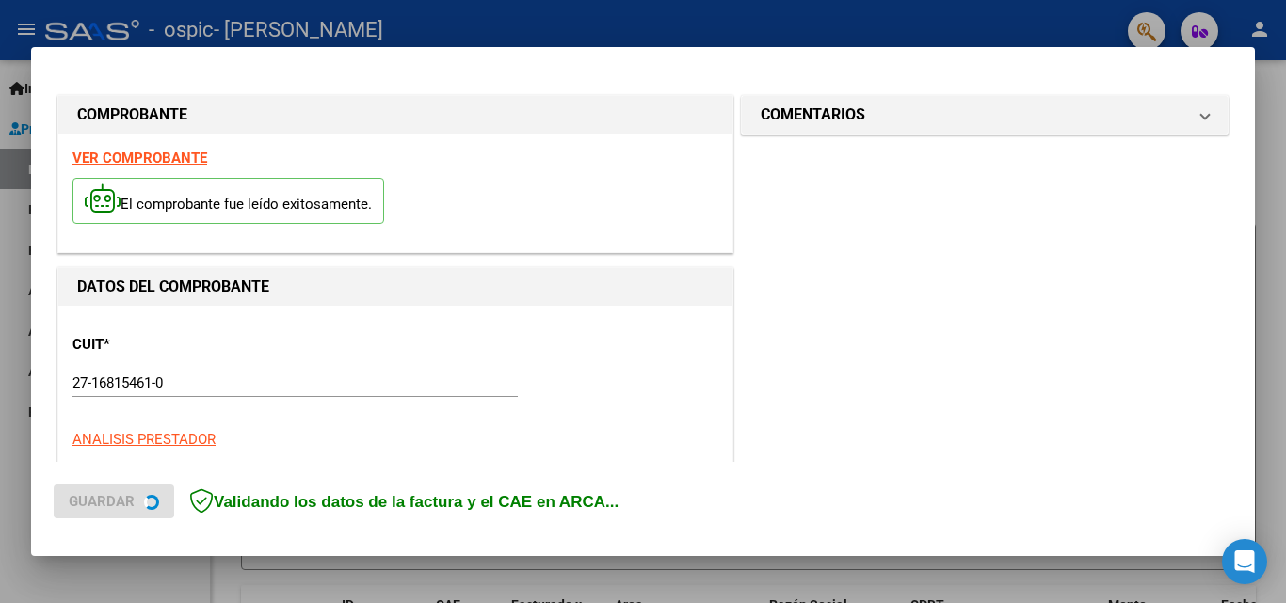
scroll to position [460, 0]
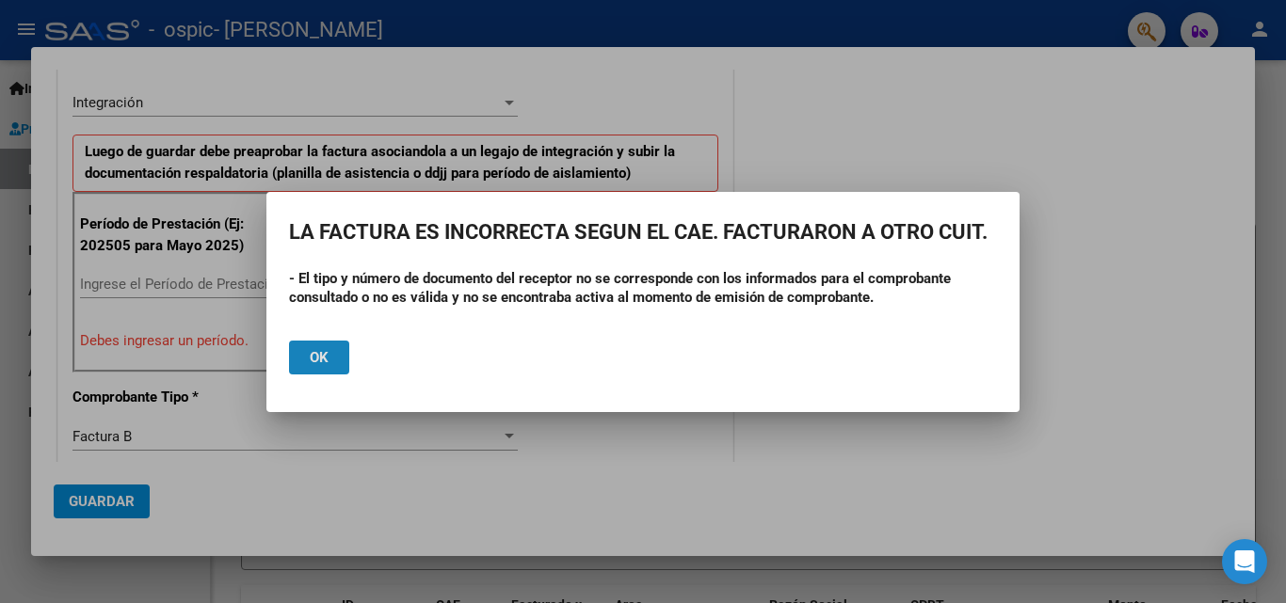
click at [338, 362] on button "Ok" at bounding box center [319, 358] width 60 height 34
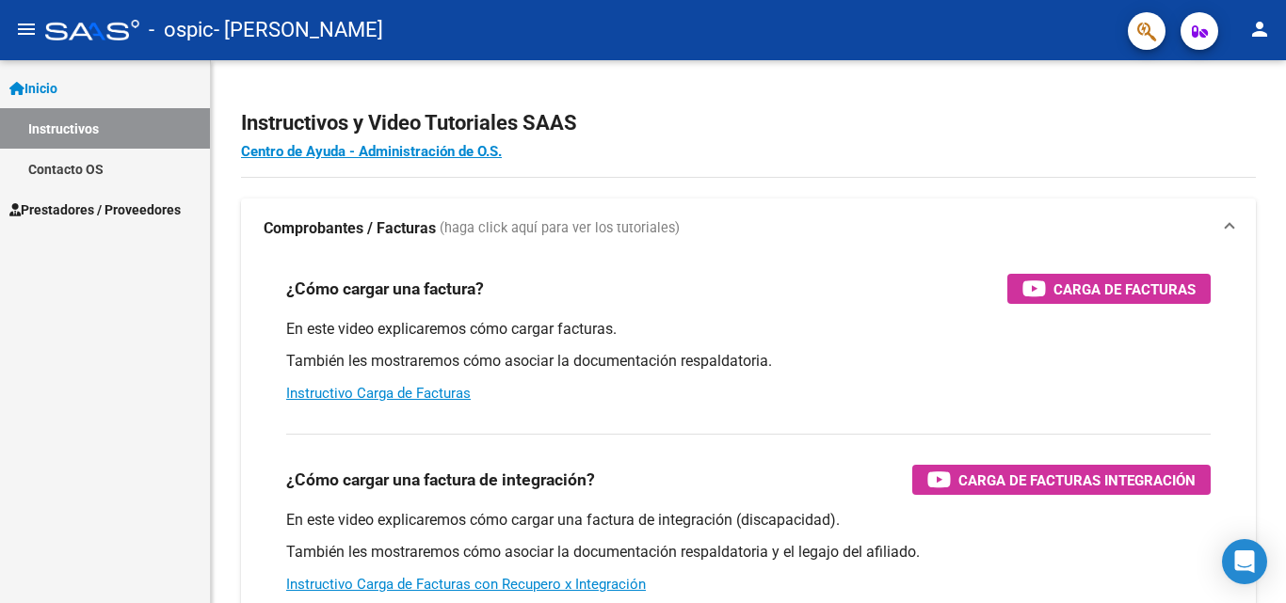
click at [164, 211] on span "Prestadores / Proveedores" at bounding box center [94, 210] width 171 height 21
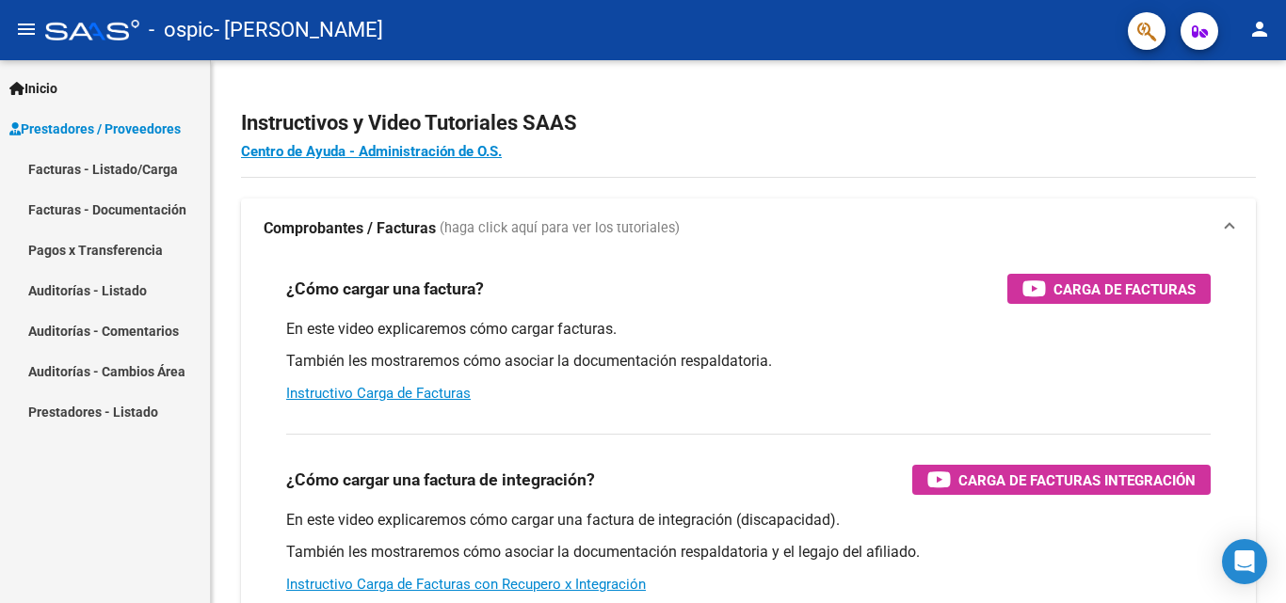
click at [160, 128] on span "Prestadores / Proveedores" at bounding box center [94, 129] width 171 height 21
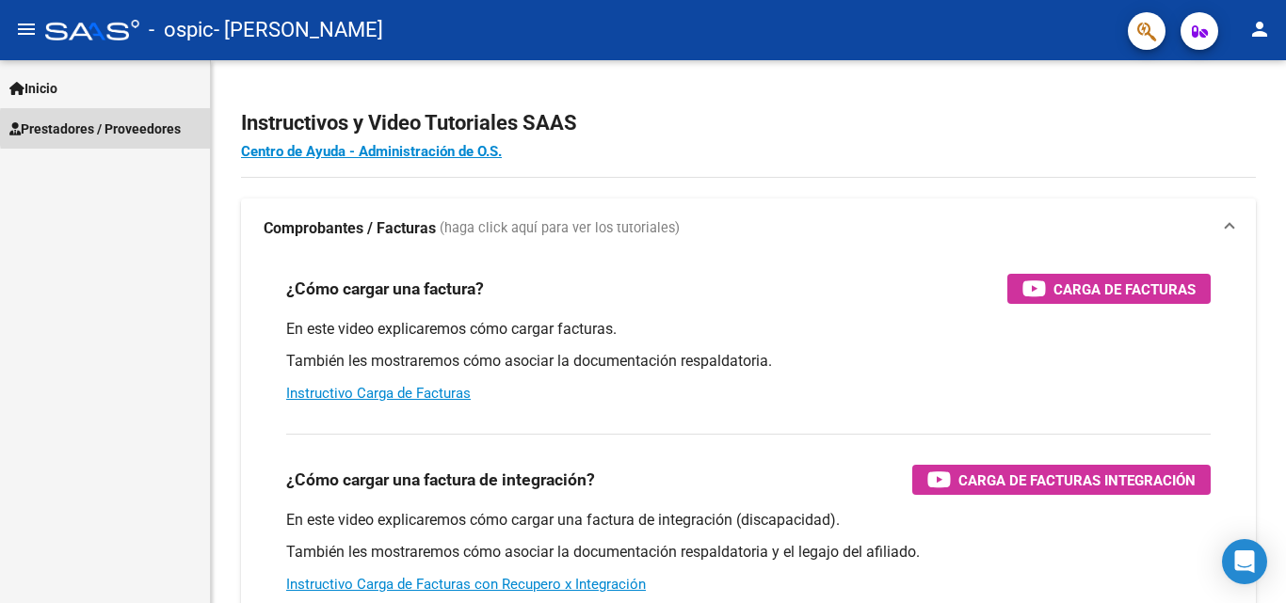
click at [160, 128] on span "Prestadores / Proveedores" at bounding box center [94, 129] width 171 height 21
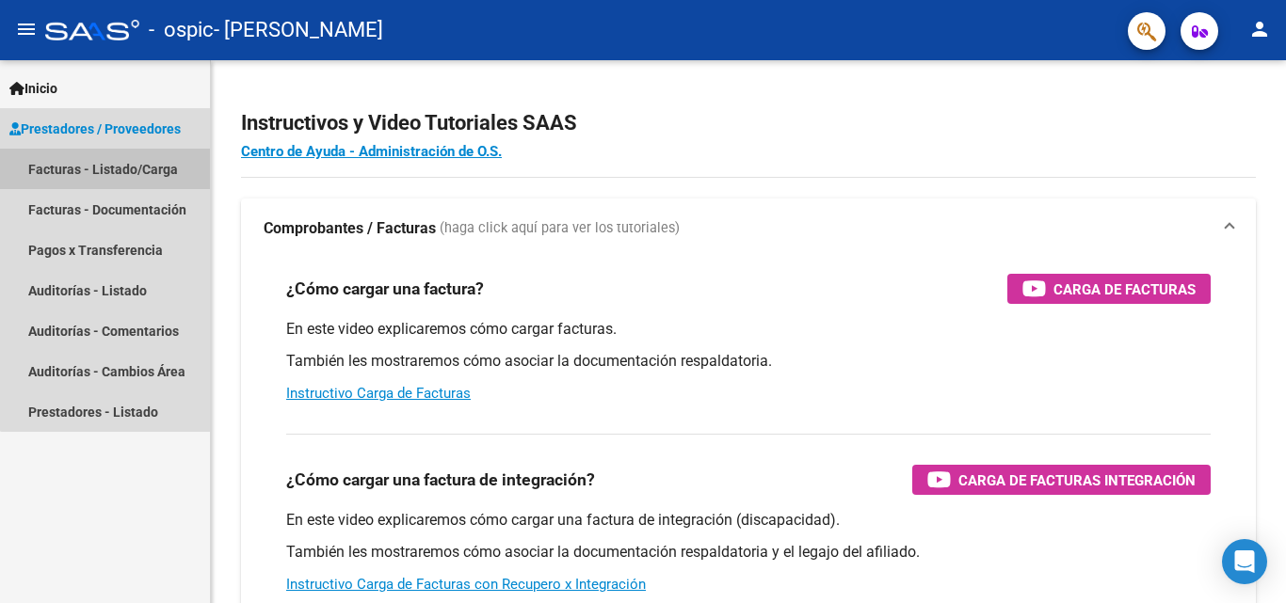
click at [146, 171] on link "Facturas - Listado/Carga" at bounding box center [105, 169] width 210 height 40
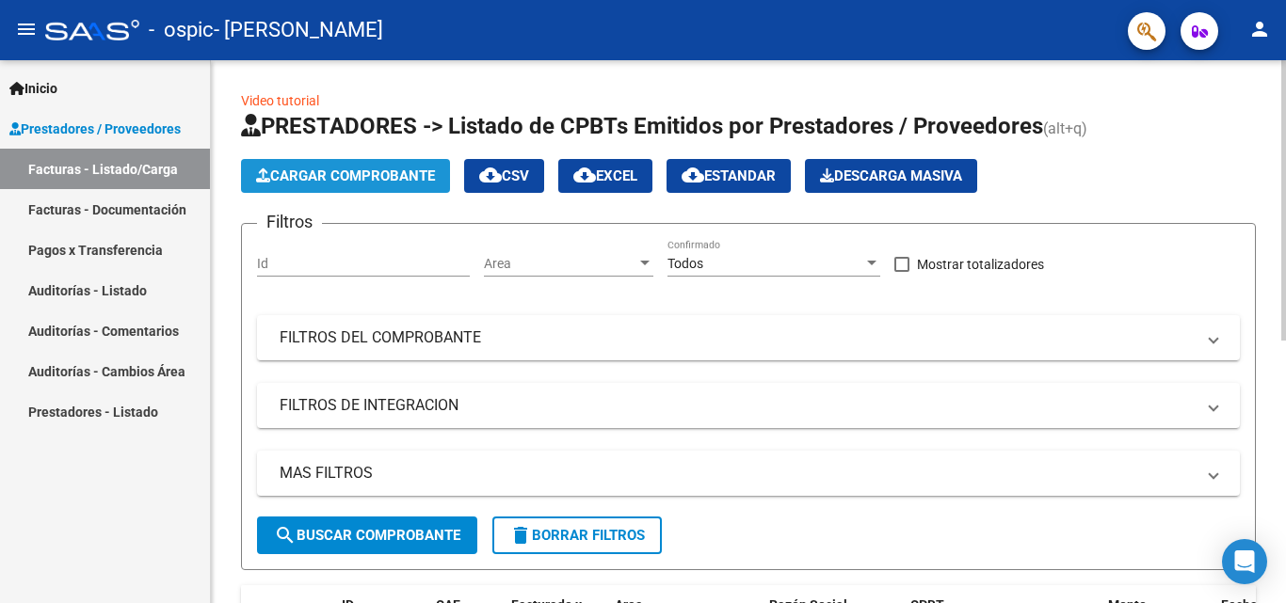
click at [286, 169] on span "Cargar Comprobante" at bounding box center [345, 176] width 179 height 17
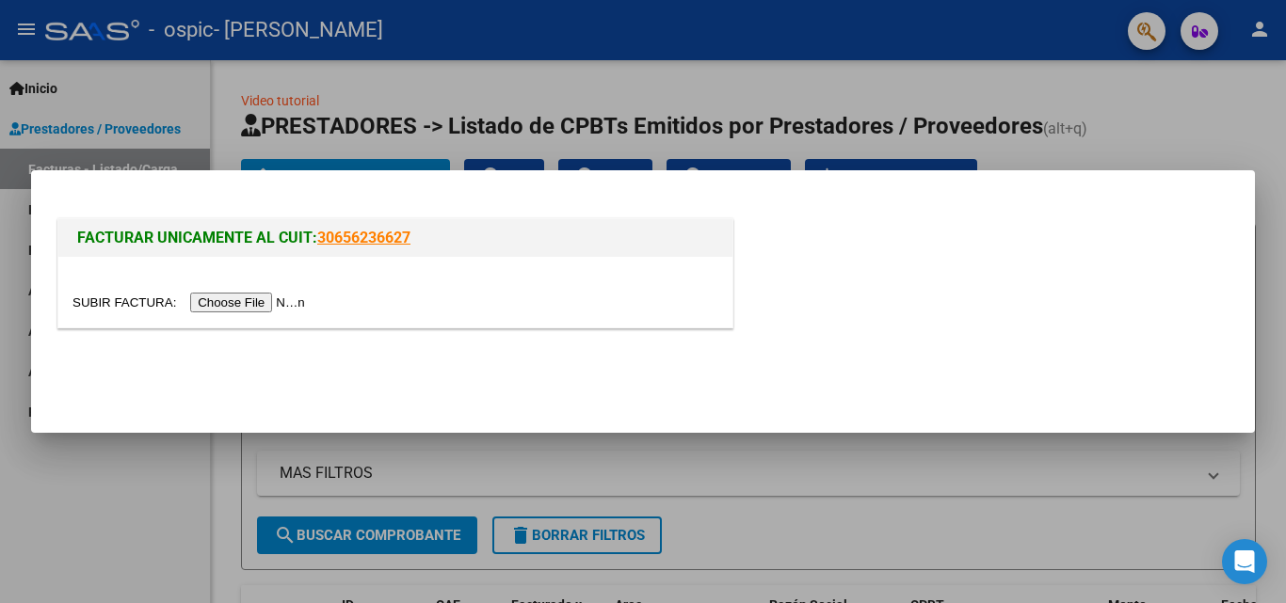
click at [244, 305] on input "file" at bounding box center [191, 303] width 238 height 20
click at [374, 236] on link "30656236627" at bounding box center [363, 238] width 93 height 18
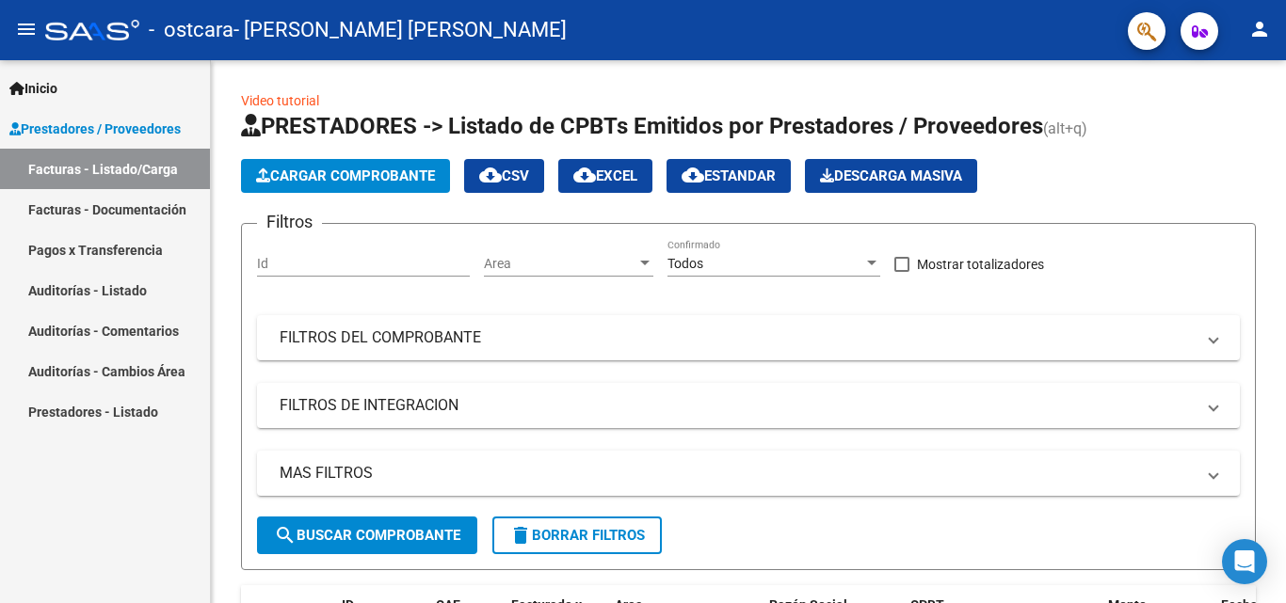
click at [173, 130] on span "Prestadores / Proveedores" at bounding box center [94, 129] width 171 height 21
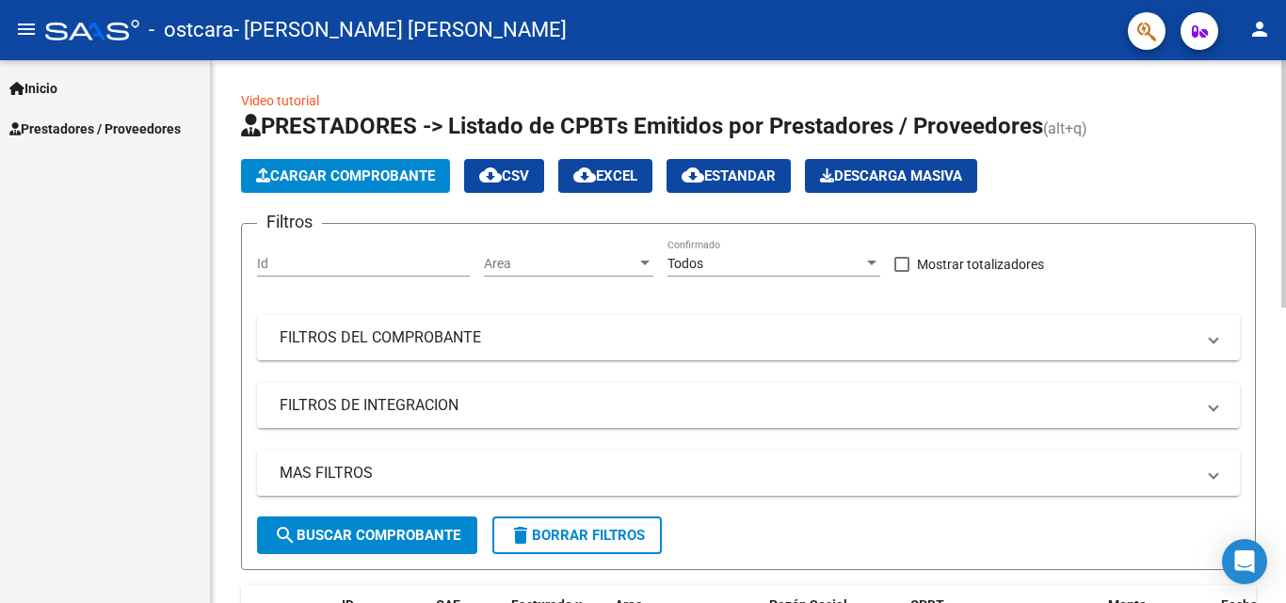
click at [302, 172] on span "Cargar Comprobante" at bounding box center [345, 176] width 179 height 17
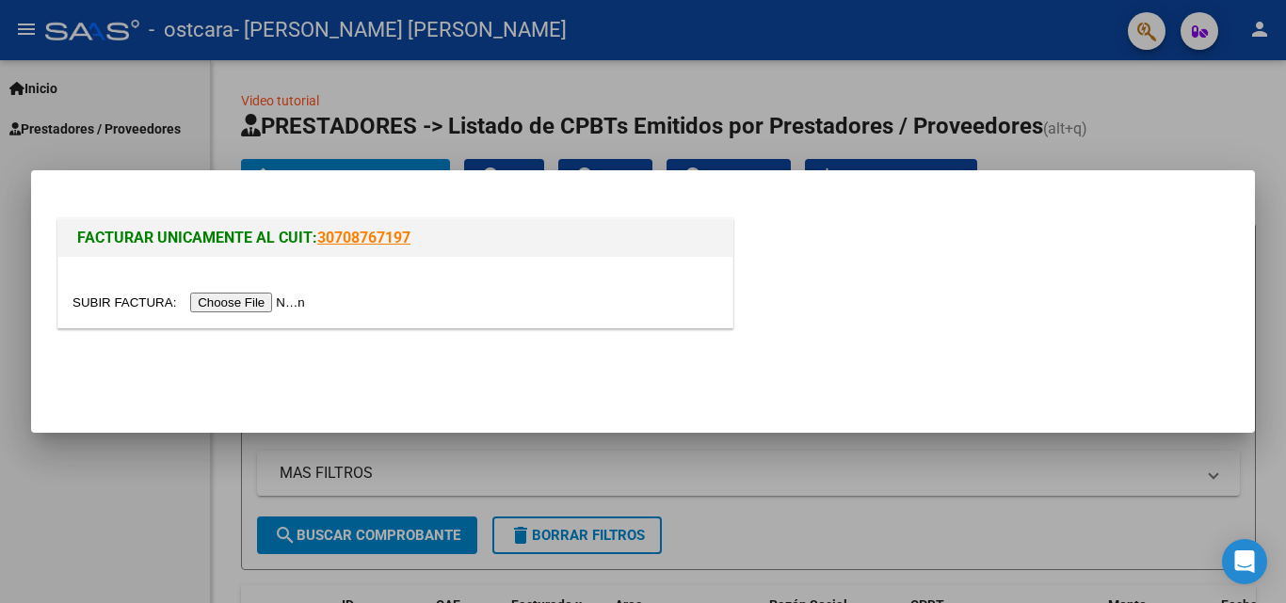
click at [244, 303] on input "file" at bounding box center [191, 303] width 238 height 20
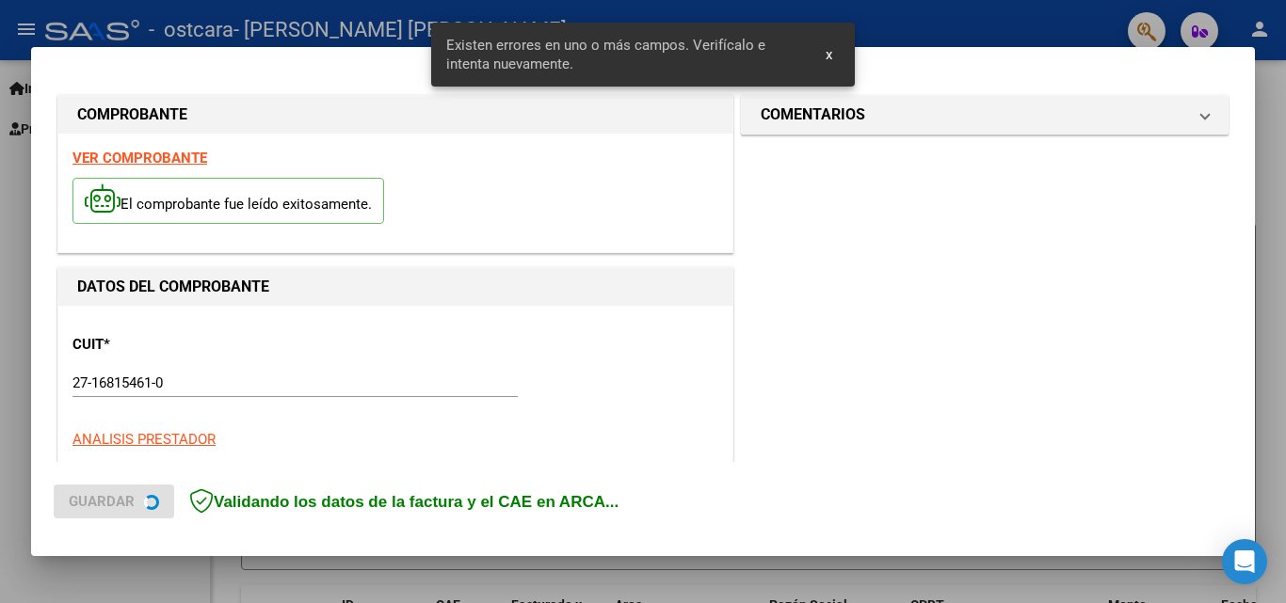
scroll to position [460, 0]
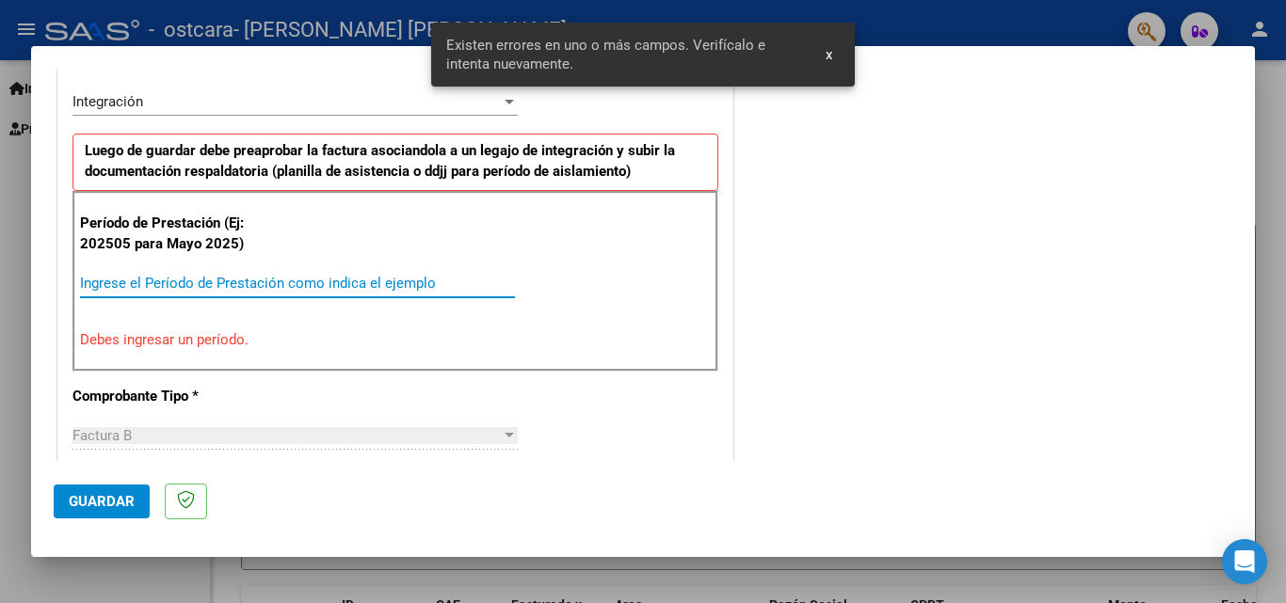
click at [138, 285] on input "Ingrese el Período de Prestación como indica el ejemplo" at bounding box center [297, 283] width 435 height 17
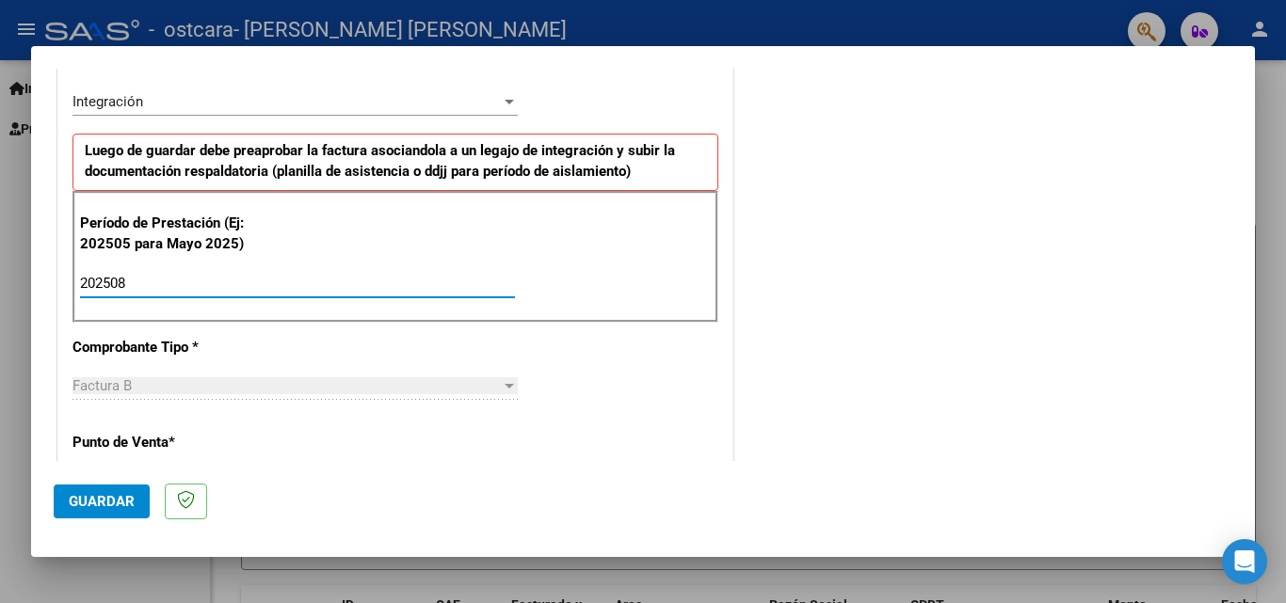
type input "202508"
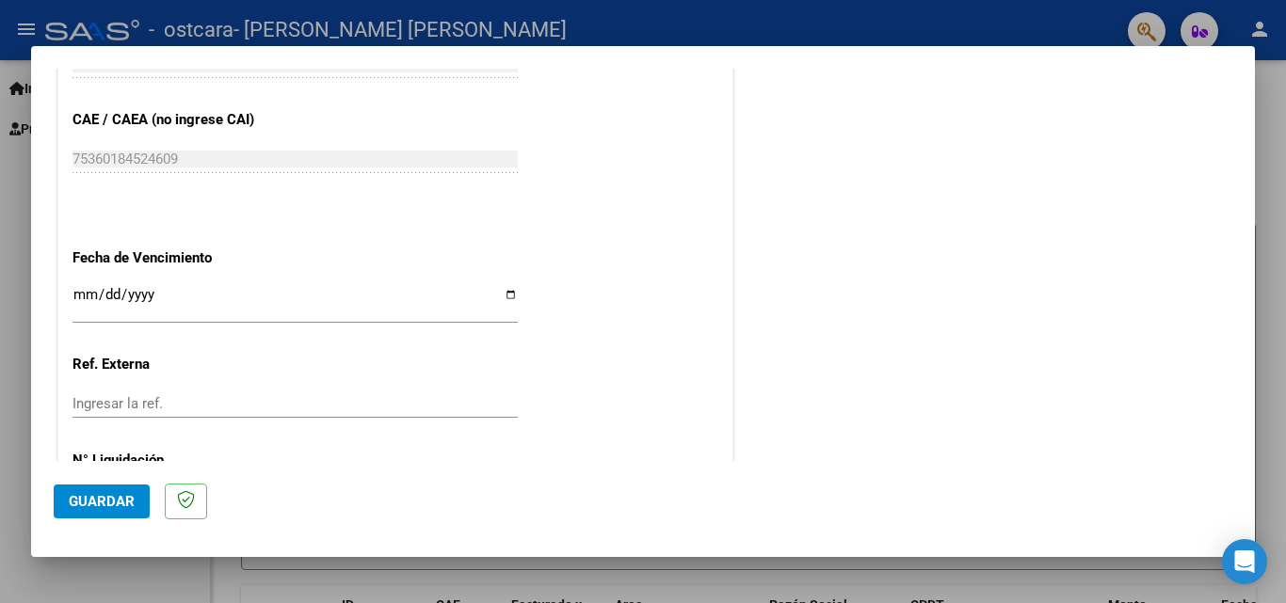
scroll to position [1213, 0]
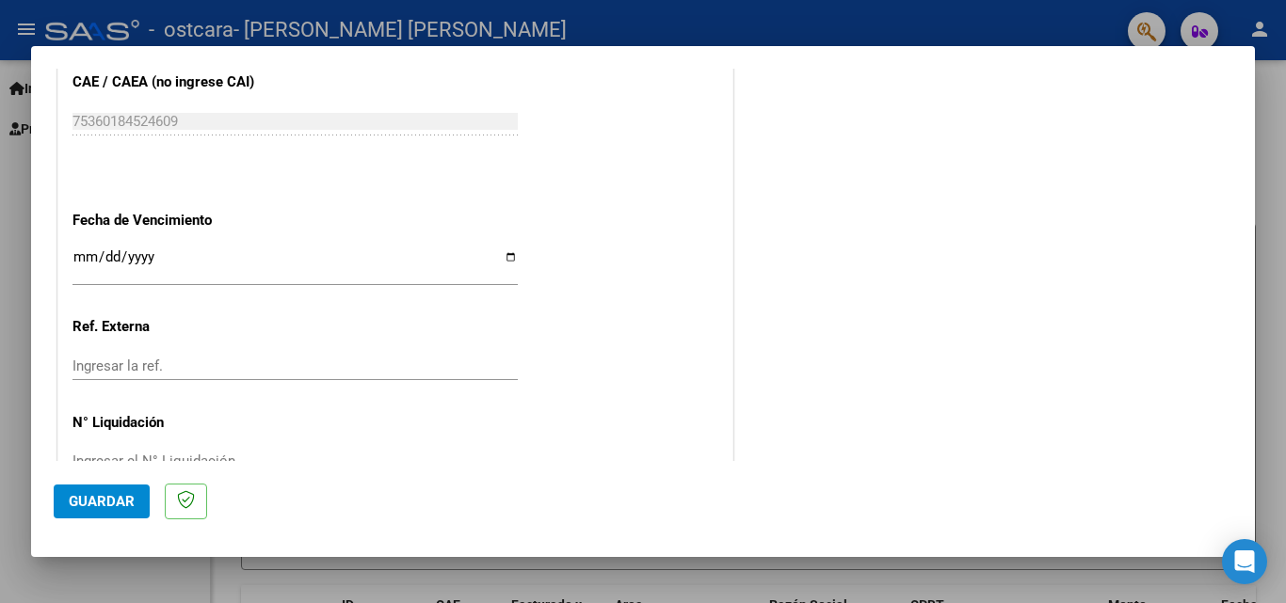
click at [504, 260] on input "Ingresar la fecha" at bounding box center [294, 264] width 445 height 30
type input "[DATE]"
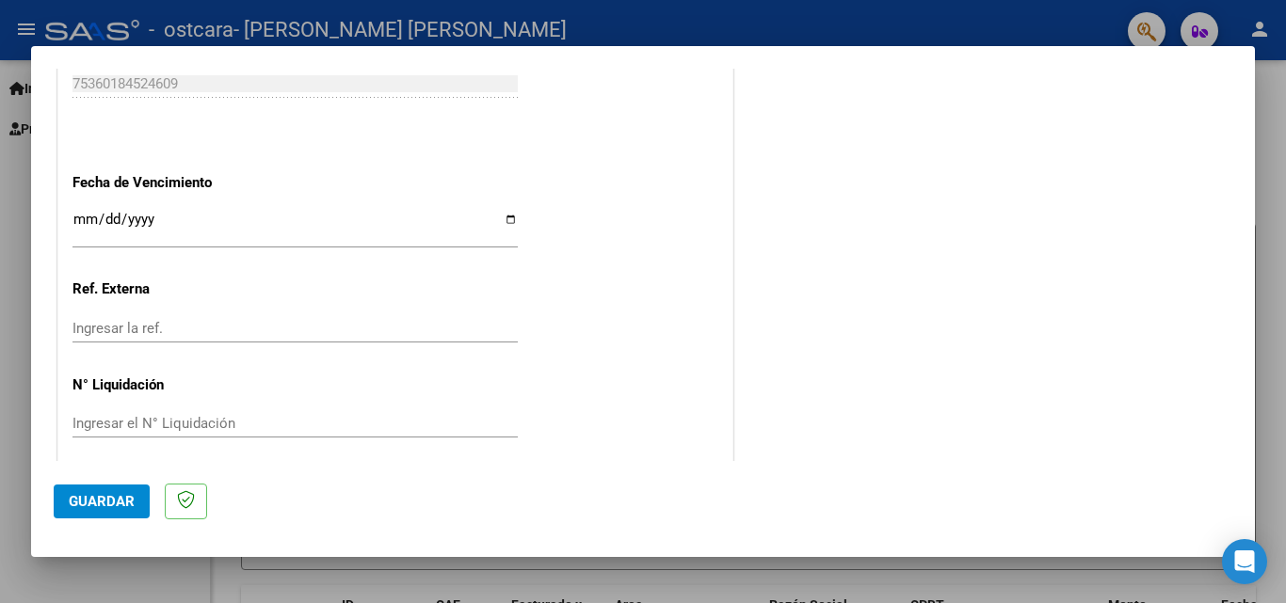
scroll to position [1264, 0]
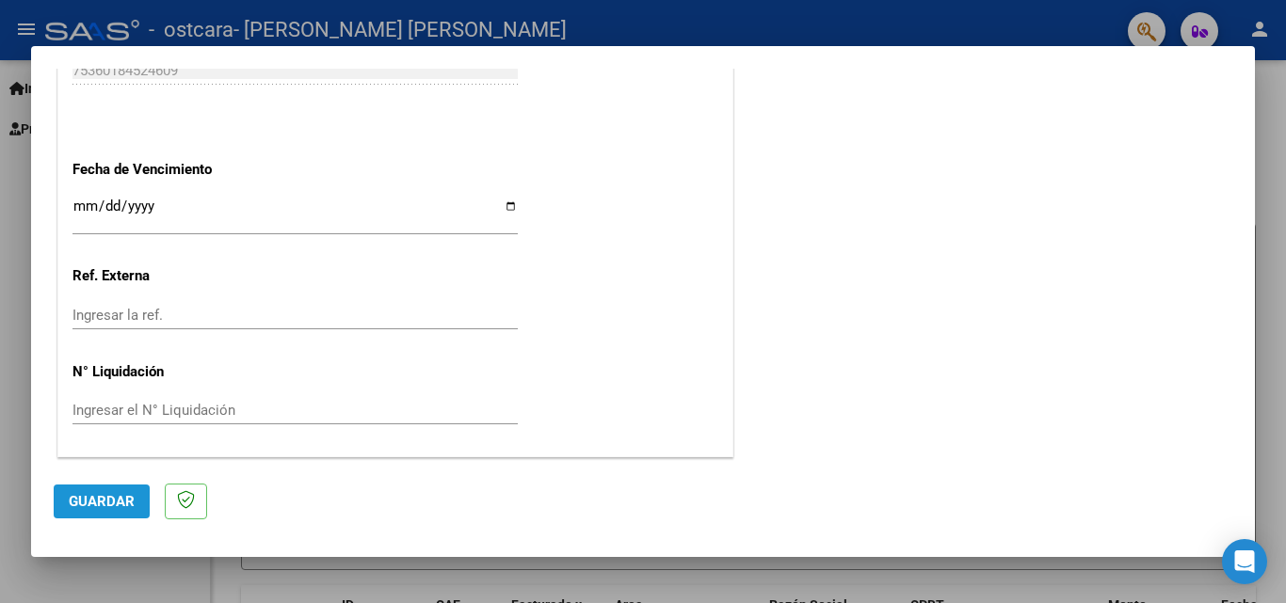
click at [116, 503] on span "Guardar" at bounding box center [102, 501] width 66 height 17
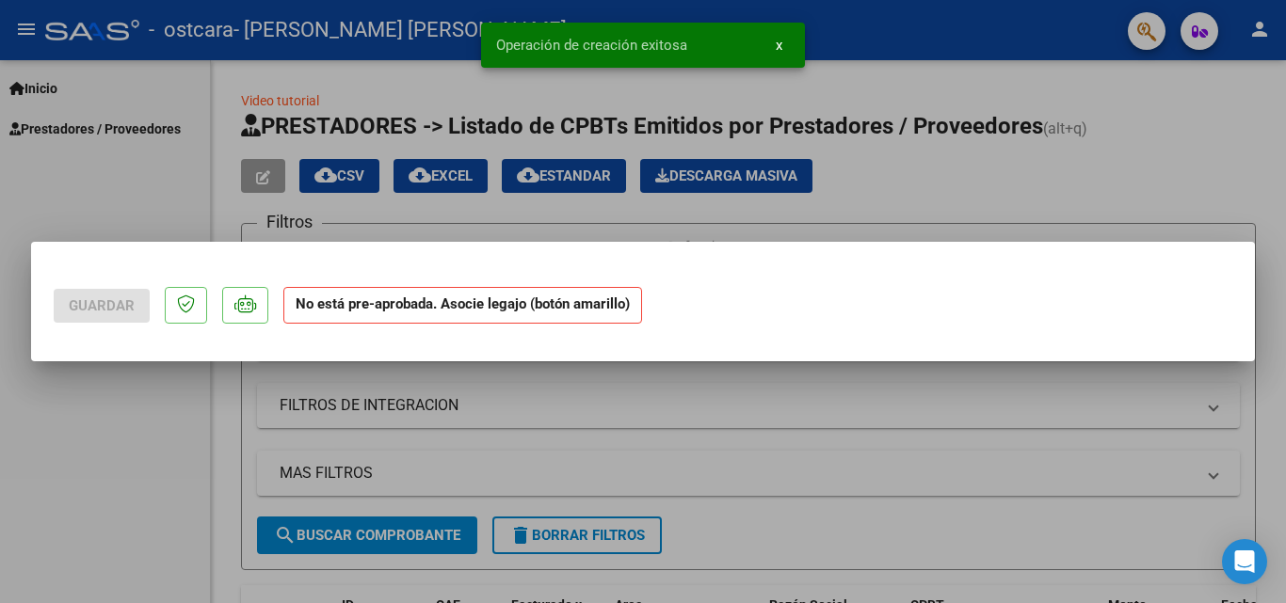
scroll to position [0, 0]
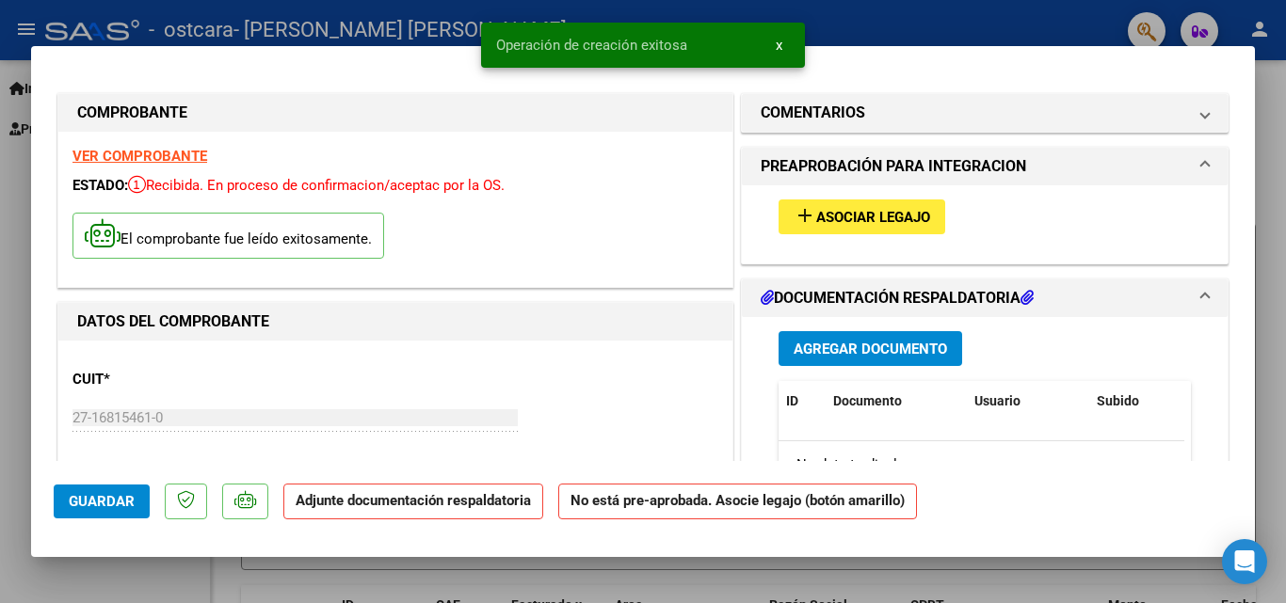
click at [863, 217] on span "Asociar Legajo" at bounding box center [873, 217] width 114 height 17
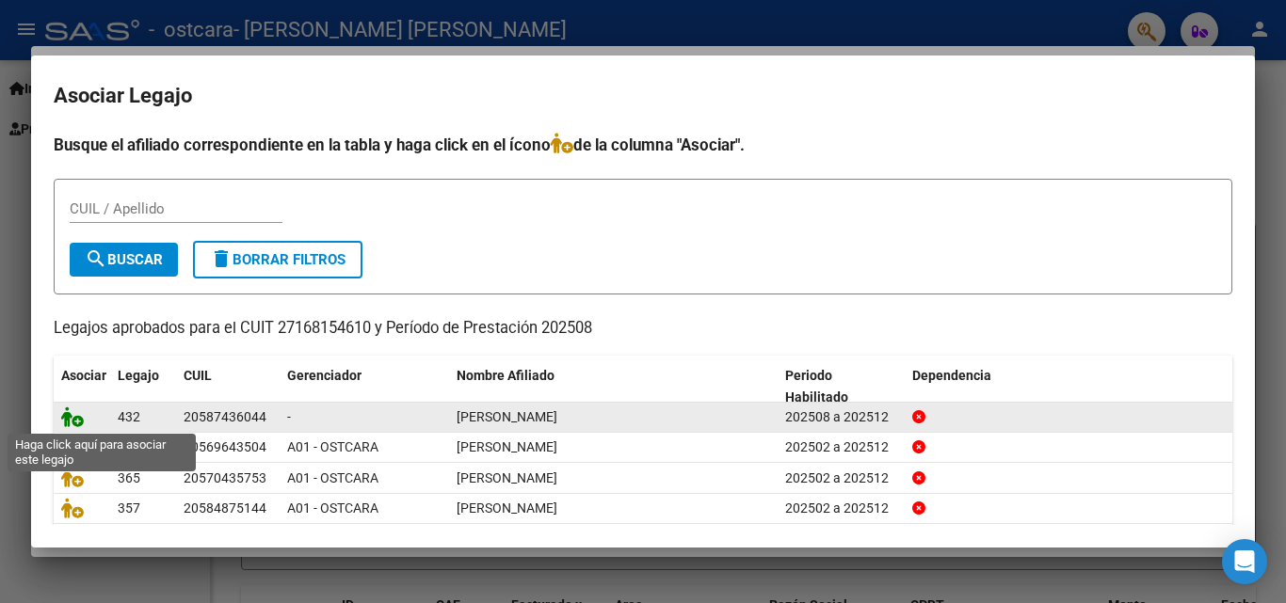
click at [74, 418] on icon at bounding box center [72, 417] width 23 height 21
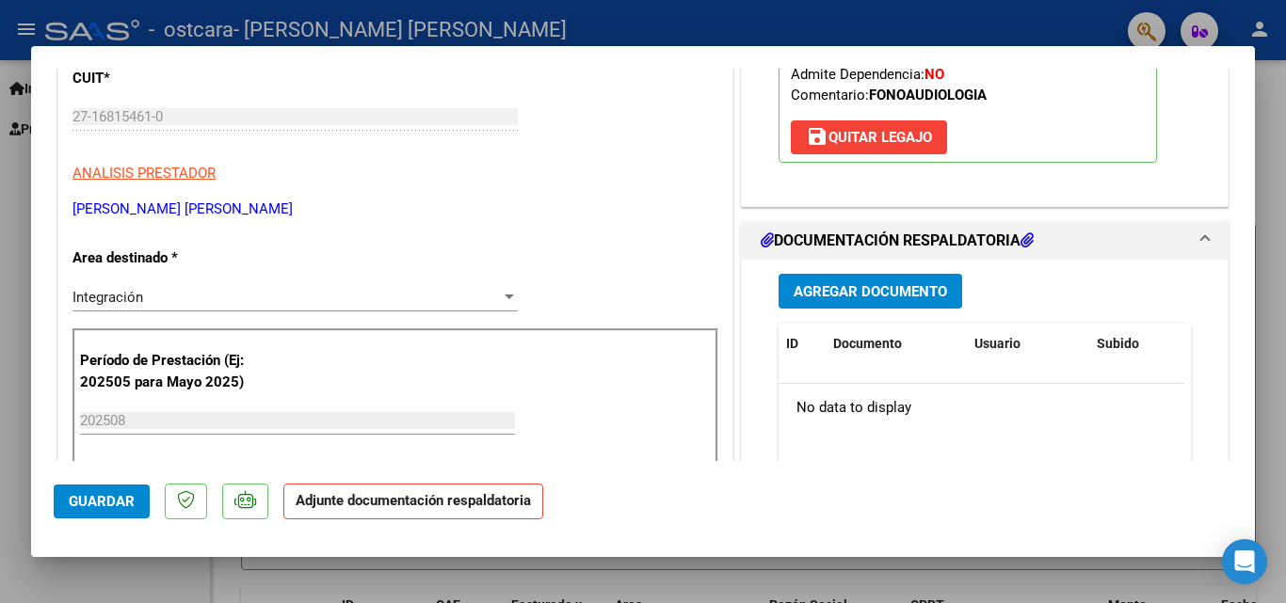
scroll to position [339, 0]
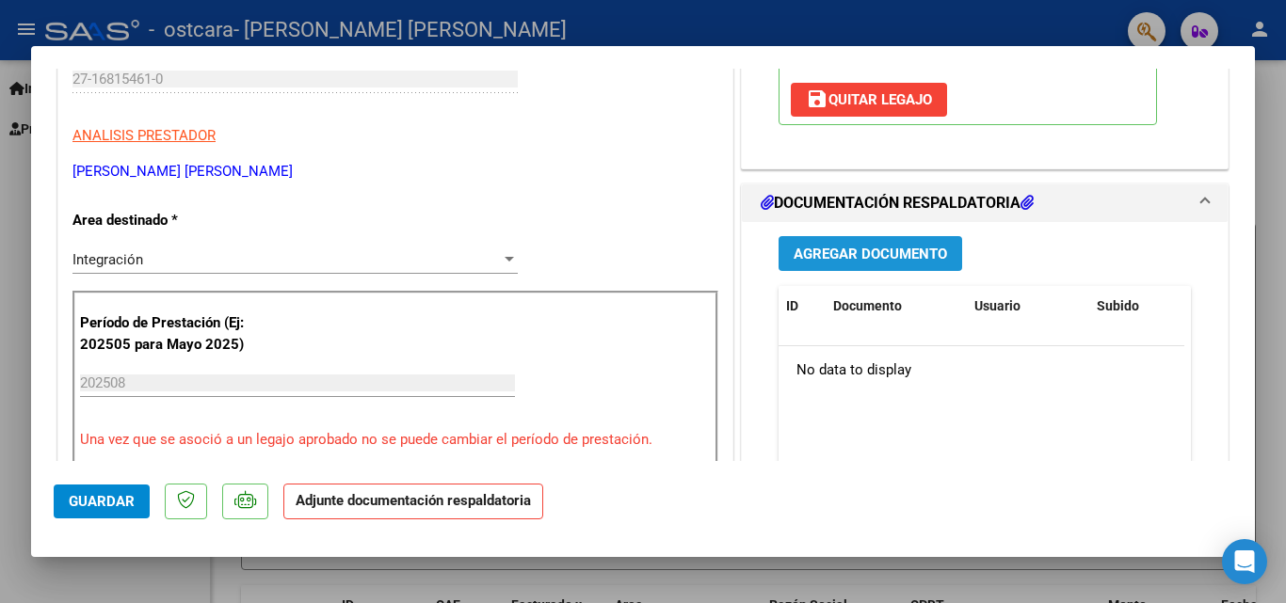
click at [837, 258] on span "Agregar Documento" at bounding box center [870, 254] width 153 height 17
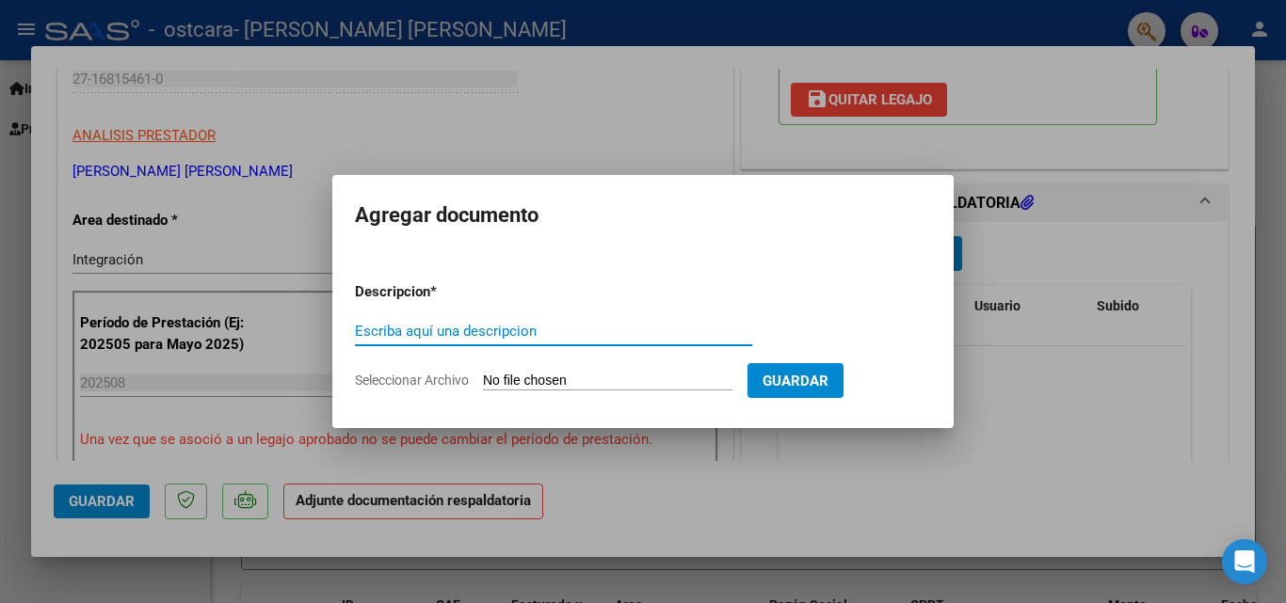
click at [557, 335] on input "Escriba aquí una descripcion" at bounding box center [553, 331] width 397 height 17
type input "ASISTENCIA"
click at [467, 380] on span "Seleccionar Archivo" at bounding box center [412, 380] width 114 height 15
click at [483, 380] on input "Seleccionar Archivo" at bounding box center [607, 382] width 249 height 18
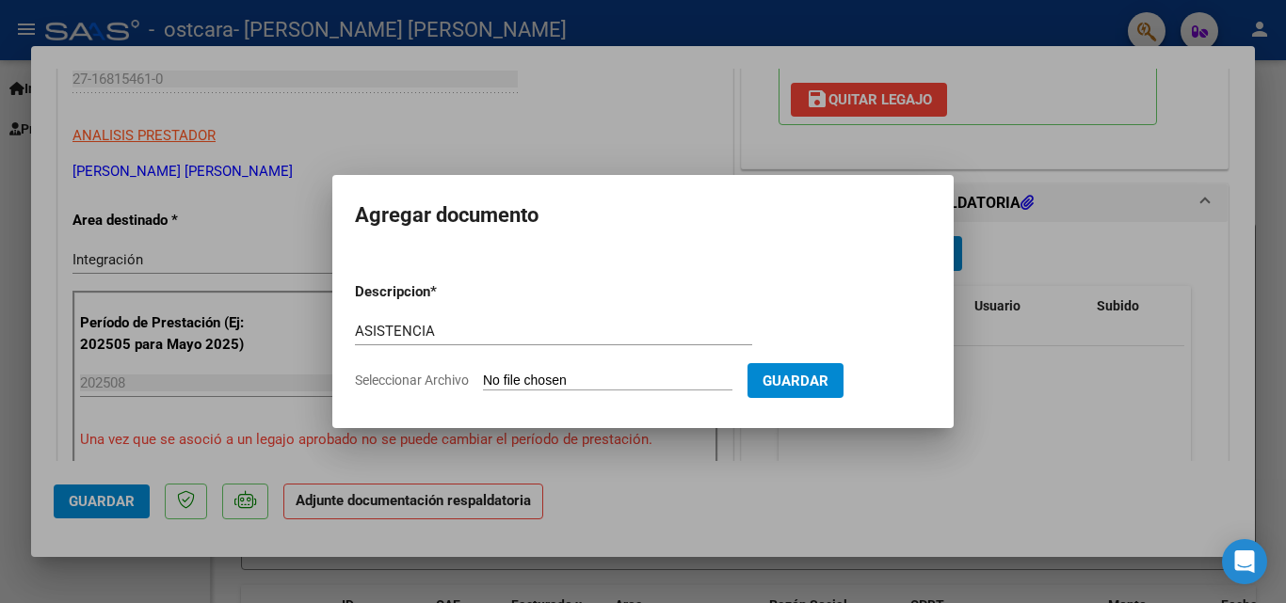
type input "C:\fakepath\ASISTENCIA AGOSTO.pdf"
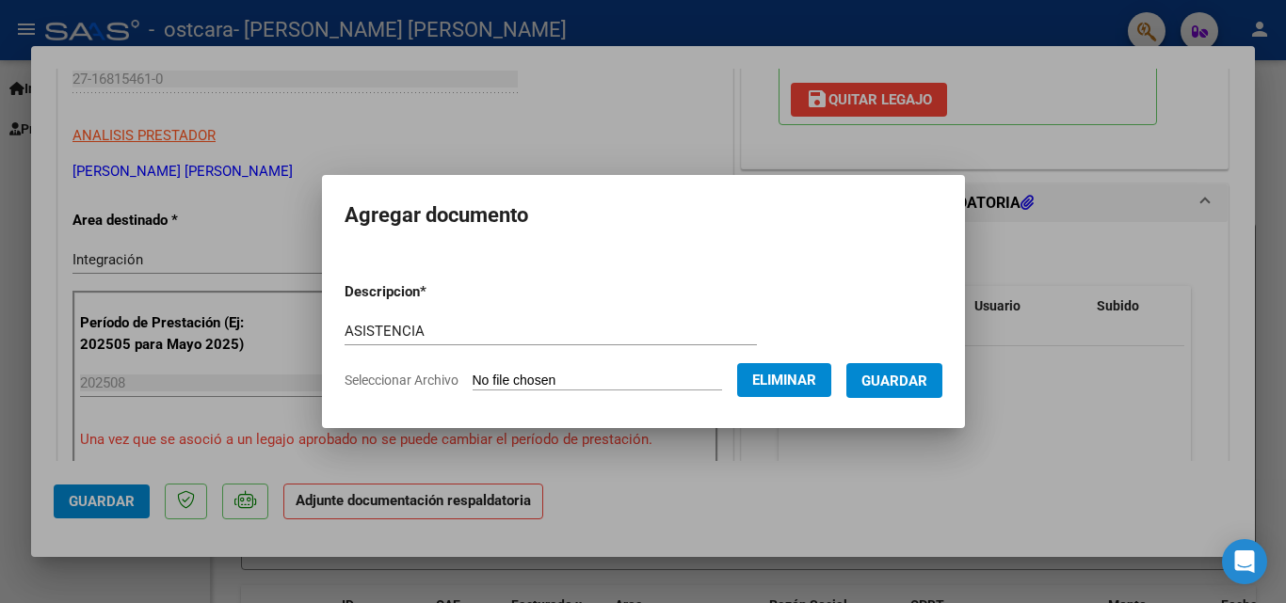
click at [905, 372] on span "Guardar" at bounding box center [894, 380] width 66 height 17
